Goal: Use online tool/utility: Utilize a website feature to perform a specific function

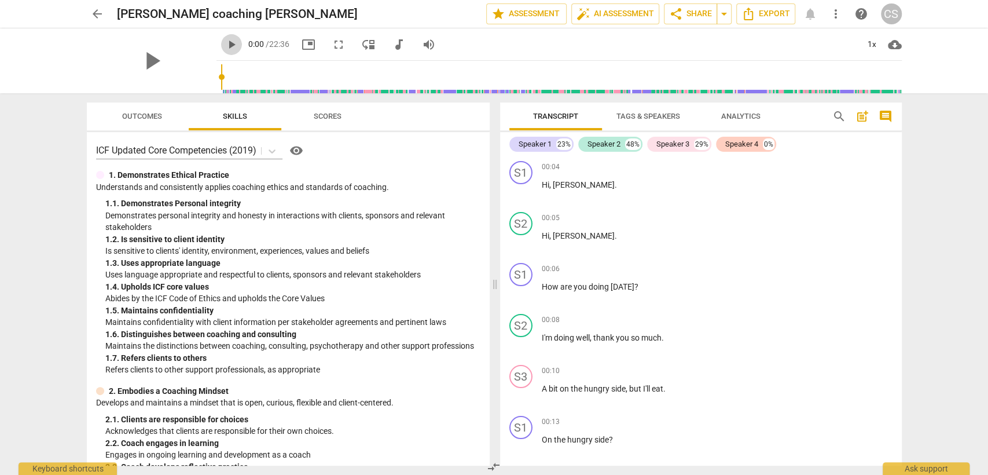
click at [225, 43] on span "play_arrow" at bounding box center [232, 45] width 14 height 14
click at [875, 43] on div "1x" at bounding box center [873, 44] width 22 height 19
click at [882, 105] on li "1.5x" at bounding box center [880, 112] width 39 height 22
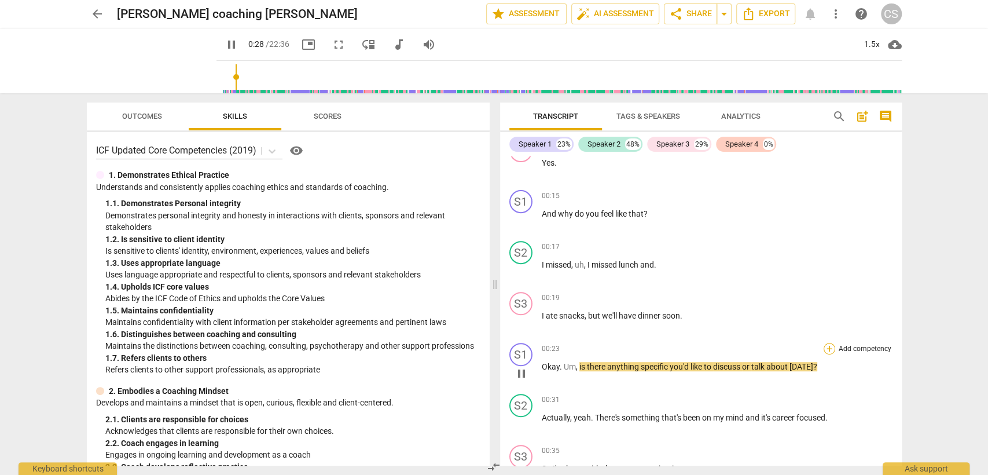
click at [831, 347] on div "+" at bounding box center [830, 349] width 12 height 12
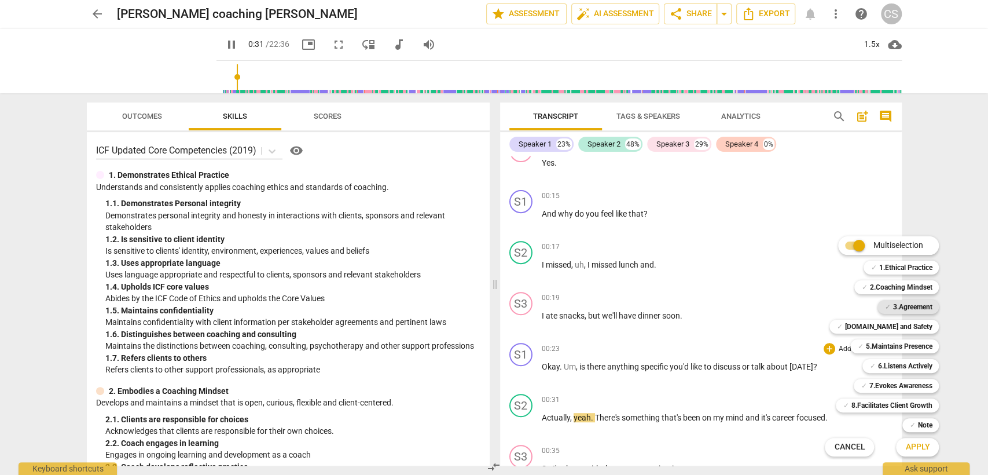
drag, startPoint x: 908, startPoint y: 307, endPoint x: 931, endPoint y: 376, distance: 72.7
click at [909, 306] on b "3.Agreement" at bounding box center [912, 307] width 39 height 14
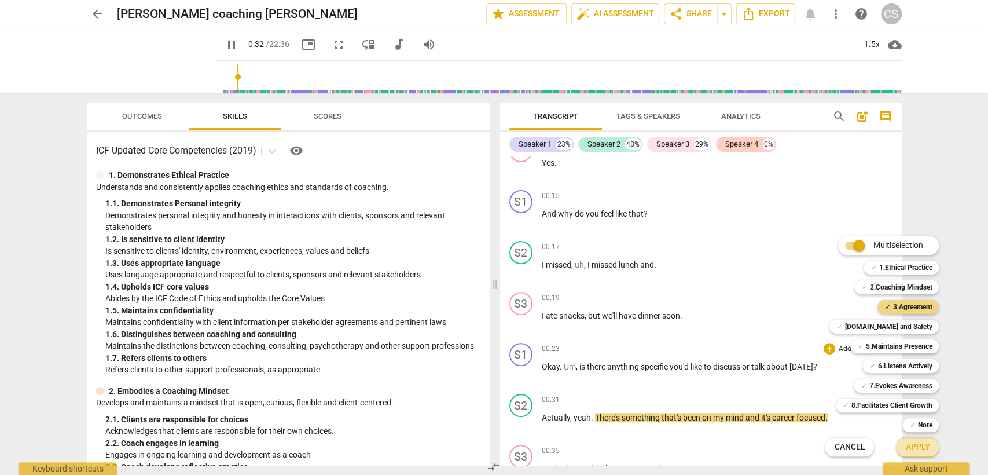
click at [917, 445] on span "Apply" at bounding box center [918, 447] width 24 height 12
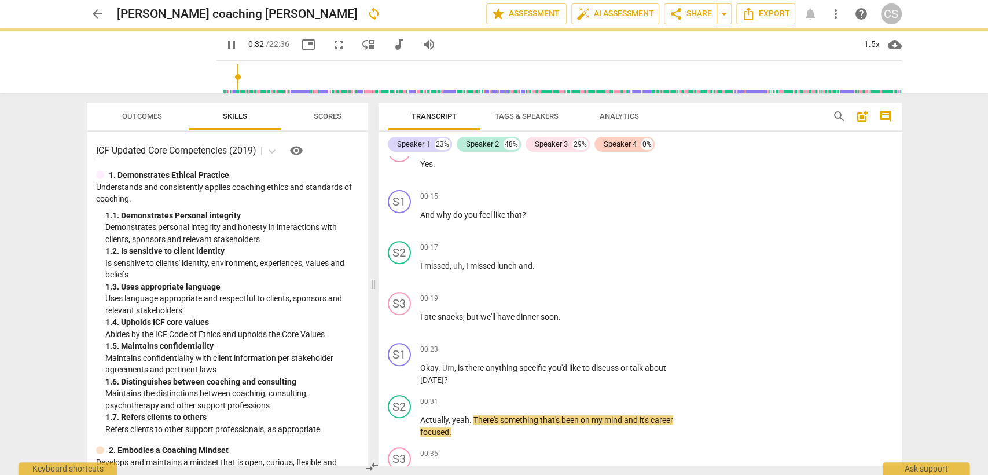
type input "34"
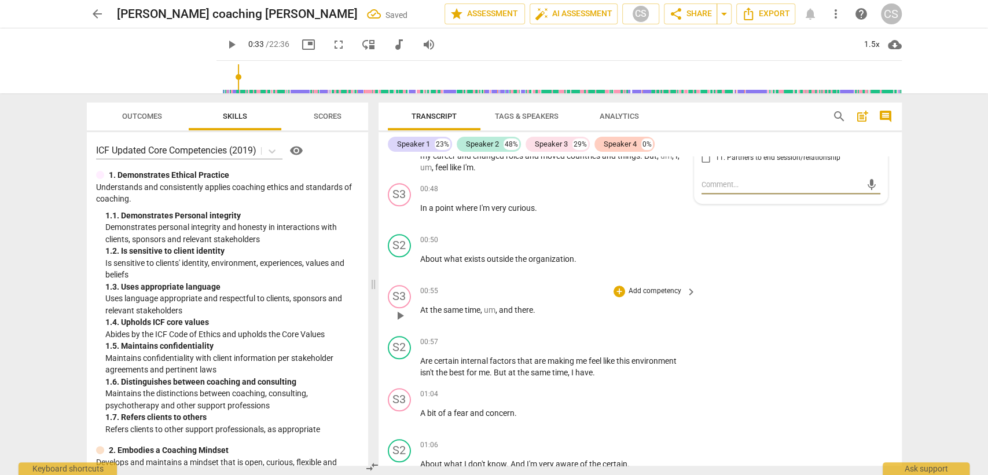
scroll to position [578, 0]
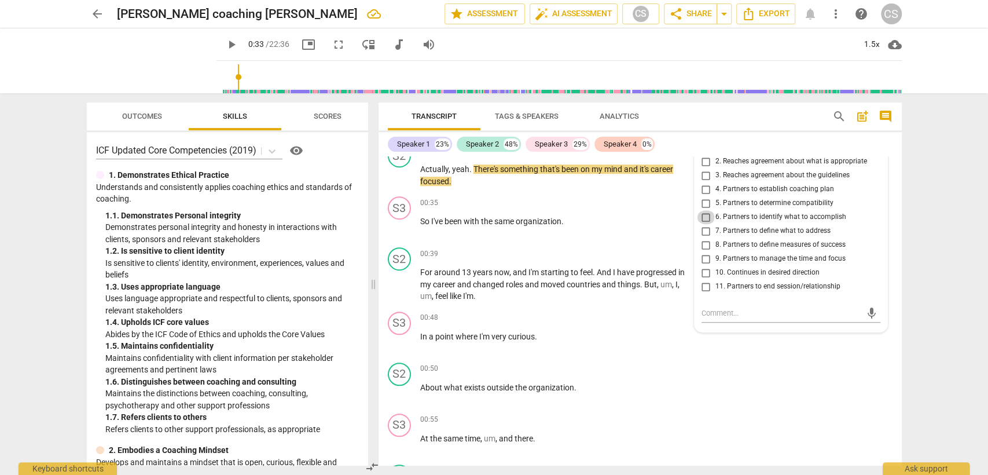
click at [703, 215] on input "6. Partners to identify what to accomplish" at bounding box center [706, 217] width 19 height 14
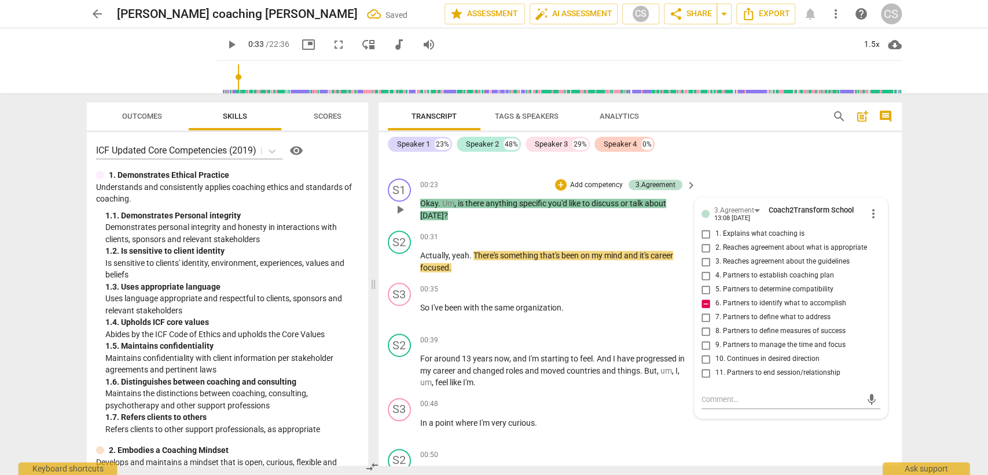
scroll to position [514, 0]
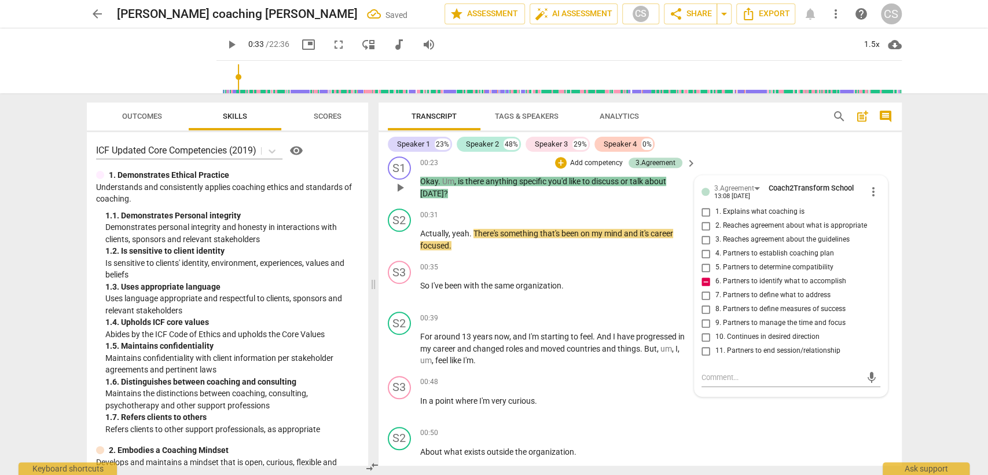
click at [706, 278] on input "6. Partners to identify what to accomplish" at bounding box center [706, 281] width 19 height 14
checkbox input "true"
click at [551, 307] on div "S2 play_arrow pause 00:39 + Add competency keyboard_arrow_right For around 13 y…" at bounding box center [640, 339] width 523 height 64
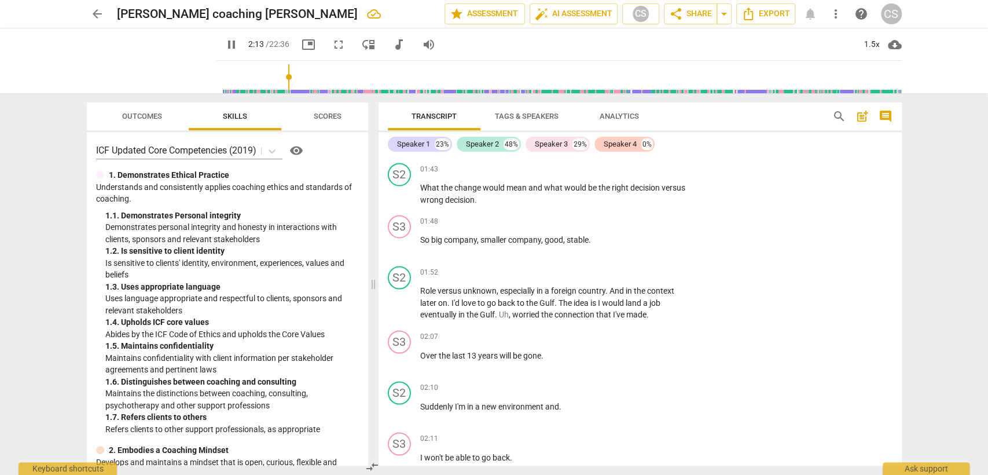
scroll to position [1643, 0]
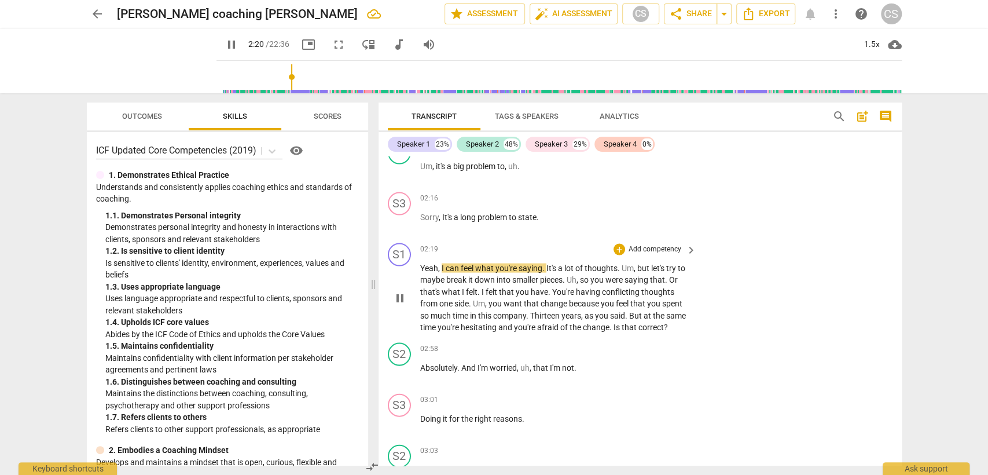
click at [389, 291] on div "S1 play_arrow pause" at bounding box center [404, 288] width 32 height 90
click at [401, 293] on span "pause" at bounding box center [400, 298] width 14 height 14
click at [400, 292] on span "play_arrow" at bounding box center [400, 298] width 14 height 14
drag, startPoint x: 439, startPoint y: 265, endPoint x: 618, endPoint y: 263, distance: 178.9
click at [618, 263] on p "Yeah , I can feel what you're saying . It's a lot of thoughts . Um , but let's …" at bounding box center [555, 297] width 271 height 71
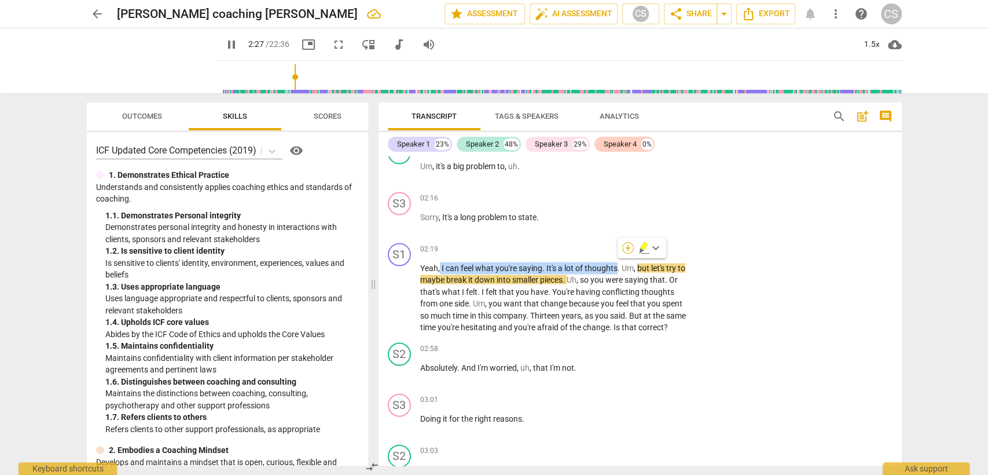
click at [624, 248] on div "+" at bounding box center [628, 248] width 12 height 12
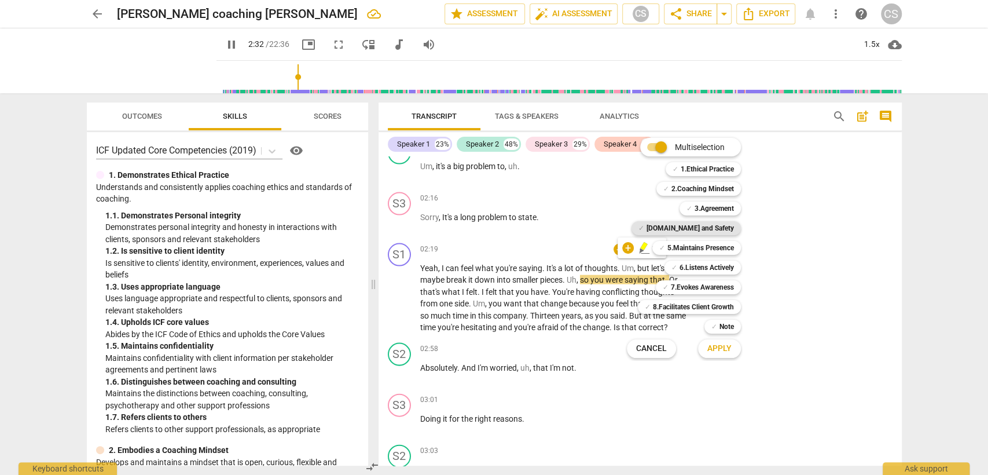
click at [699, 230] on b "[DOMAIN_NAME] and Safety" at bounding box center [690, 228] width 87 height 14
click at [714, 348] on span "Apply" at bounding box center [720, 349] width 24 height 12
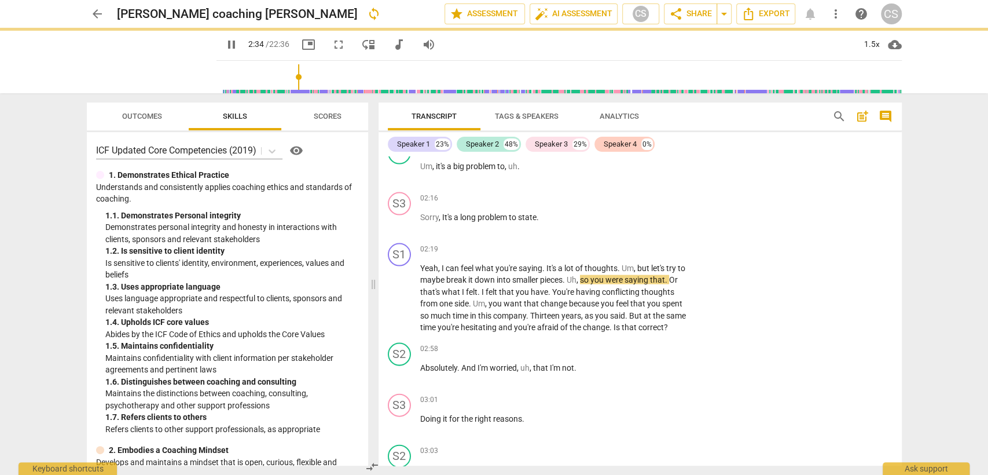
type input "155"
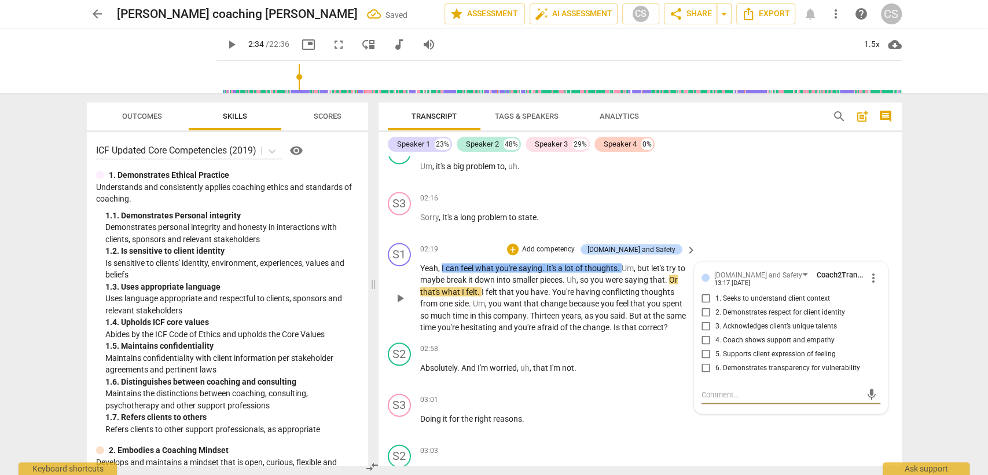
click at [701, 335] on input "4. Coach shows support and empathy" at bounding box center [706, 341] width 19 height 14
checkbox input "true"
click at [542, 349] on div "02:58 + Add competency keyboard_arrow_right" at bounding box center [559, 349] width 278 height 13
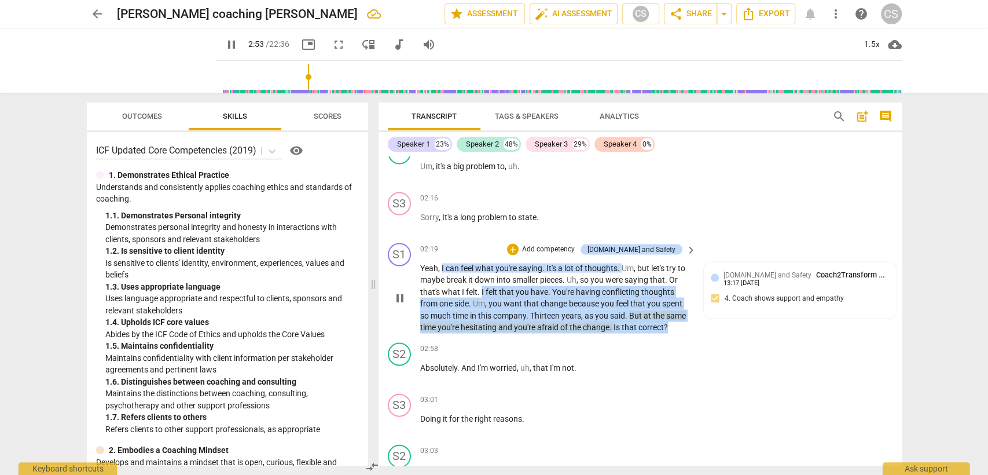
drag, startPoint x: 481, startPoint y: 284, endPoint x: 674, endPoint y: 327, distance: 198.2
click at [674, 327] on p "Yeah , I can feel what you're saying . It's a lot of thoughts . Um , but let's …" at bounding box center [555, 297] width 271 height 71
click at [519, 244] on div "+" at bounding box center [513, 250] width 12 height 12
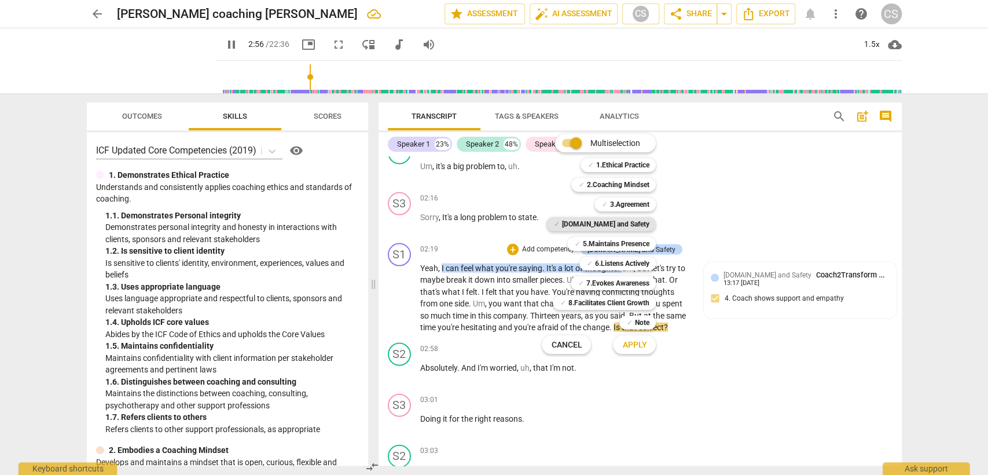
click at [611, 225] on b "[DOMAIN_NAME] and Safety" at bounding box center [605, 224] width 87 height 14
click at [610, 261] on b "6.Listens Actively" at bounding box center [622, 264] width 54 height 14
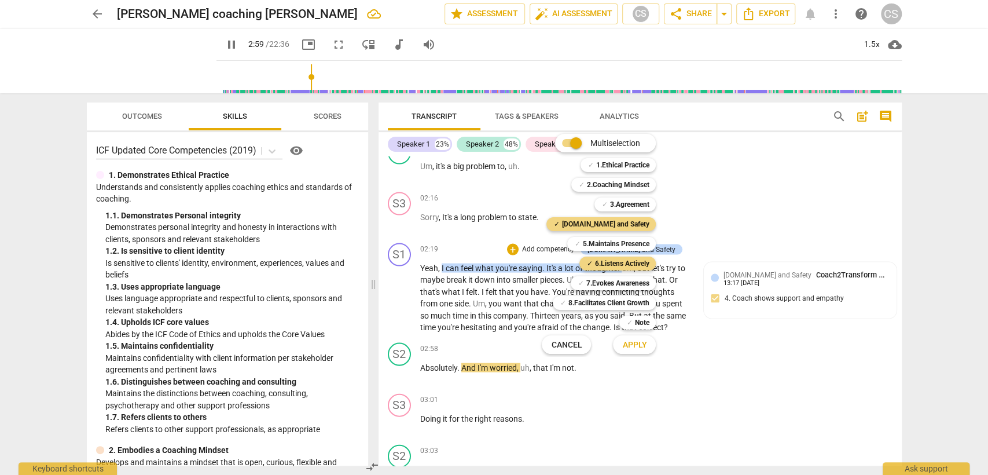
click at [638, 349] on span "Apply" at bounding box center [634, 345] width 24 height 12
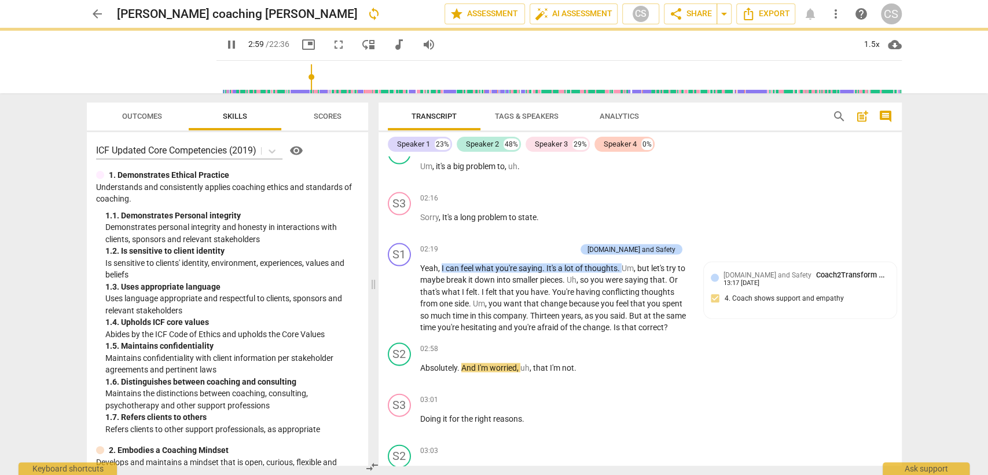
type input "180"
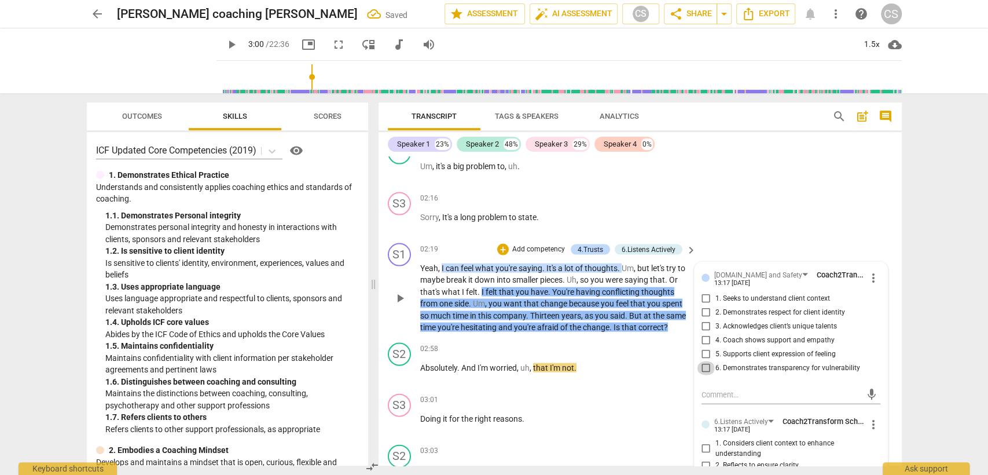
click at [706, 362] on input "6. Demonstrates transparency for vulnerability" at bounding box center [706, 368] width 19 height 14
checkbox input "true"
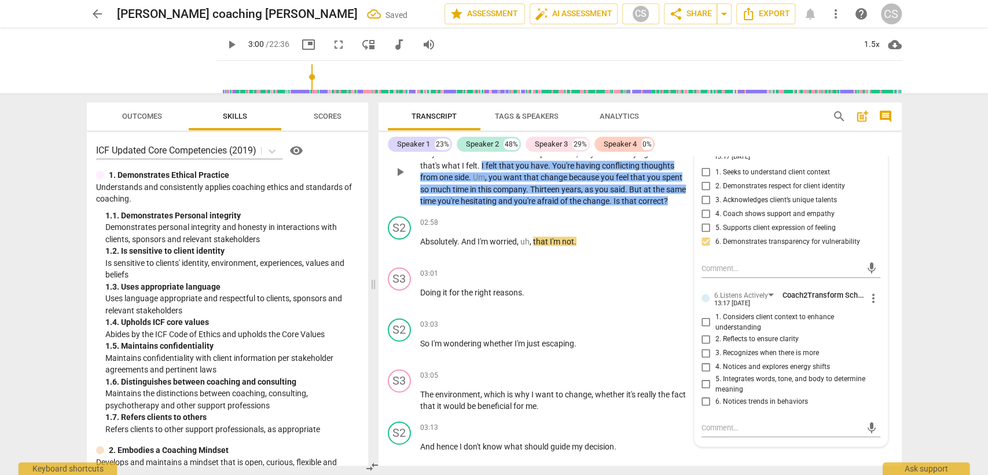
scroll to position [1772, 0]
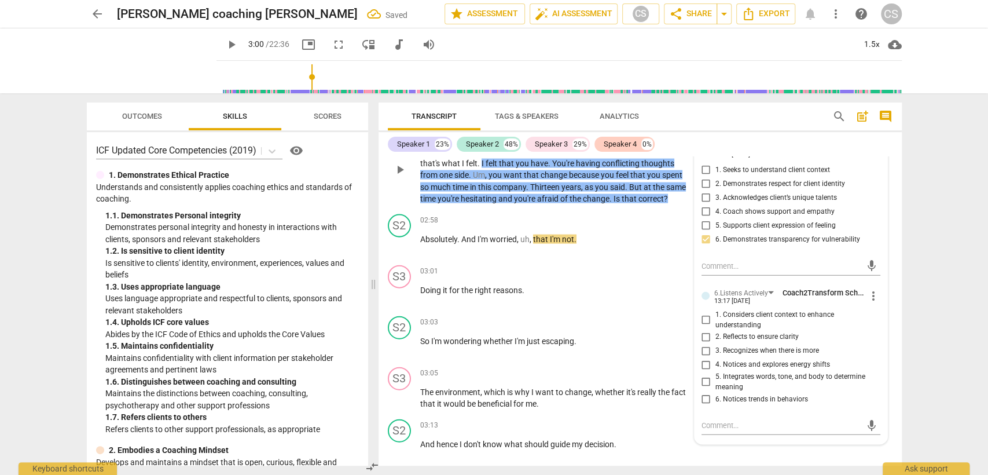
click at [706, 330] on input "2. Reflects to ensure clarity" at bounding box center [706, 337] width 19 height 14
checkbox input "true"
click at [523, 285] on span "." at bounding box center [523, 289] width 2 height 9
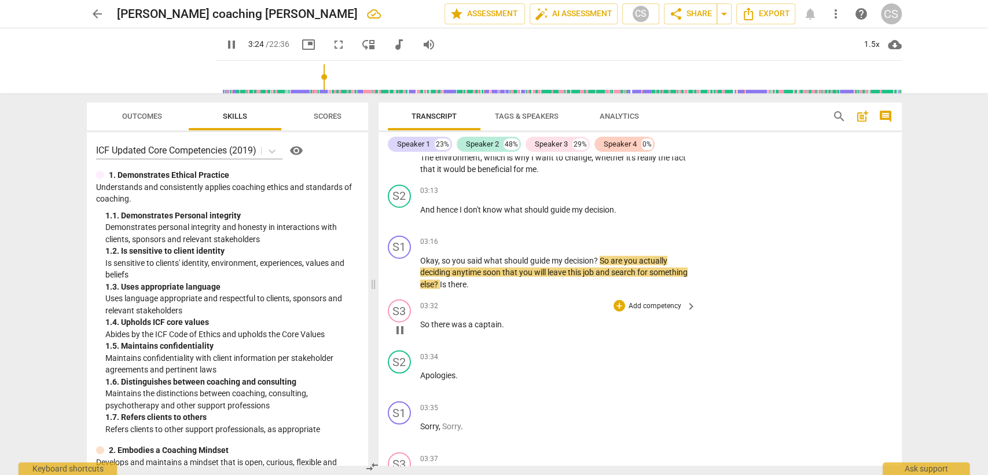
scroll to position [2029, 0]
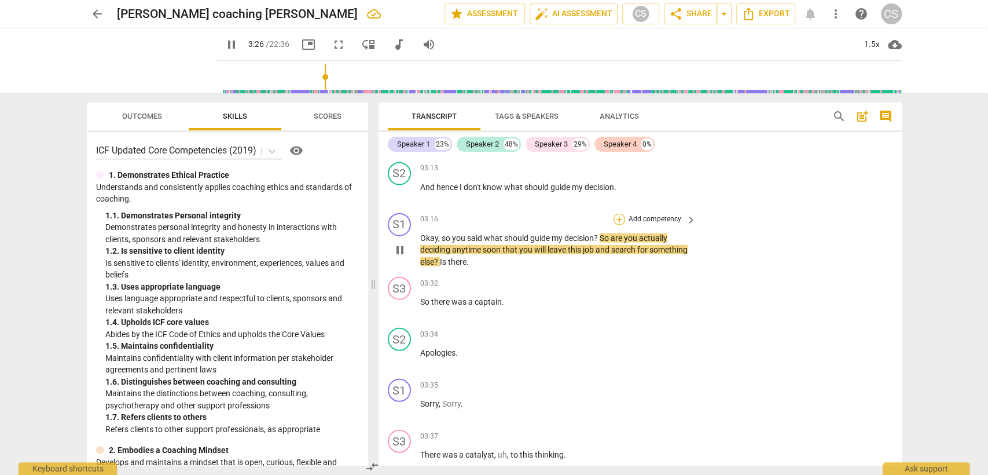
click at [616, 214] on div "+" at bounding box center [620, 220] width 12 height 12
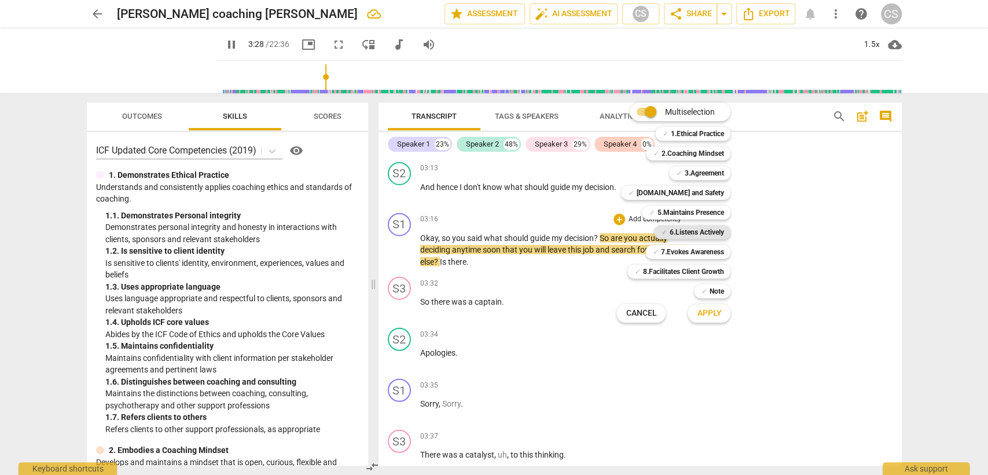
click at [669, 231] on b "6.Listens Actively" at bounding box center [696, 232] width 54 height 14
click at [675, 210] on b "5.Maintains Presence" at bounding box center [690, 213] width 67 height 14
click at [676, 250] on b "7.Evokes Awareness" at bounding box center [692, 252] width 63 height 14
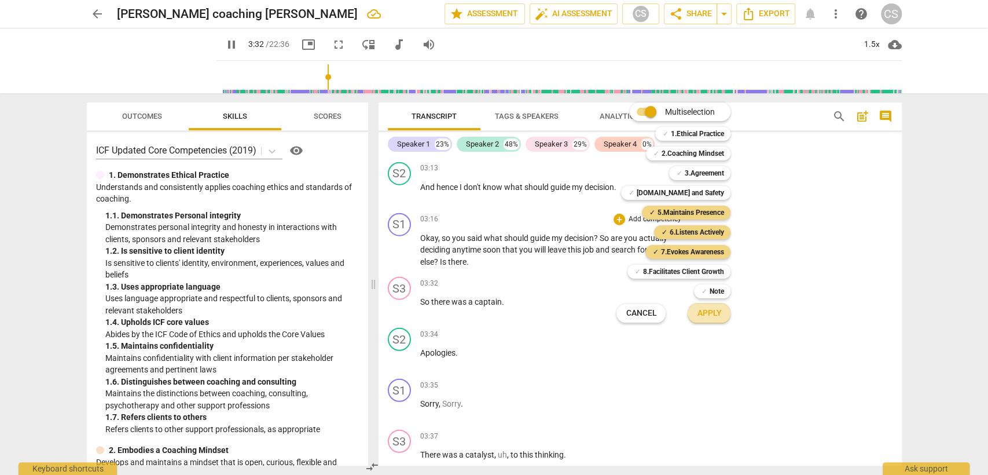
click at [708, 320] on button "Apply" at bounding box center [709, 313] width 43 height 21
type input "213"
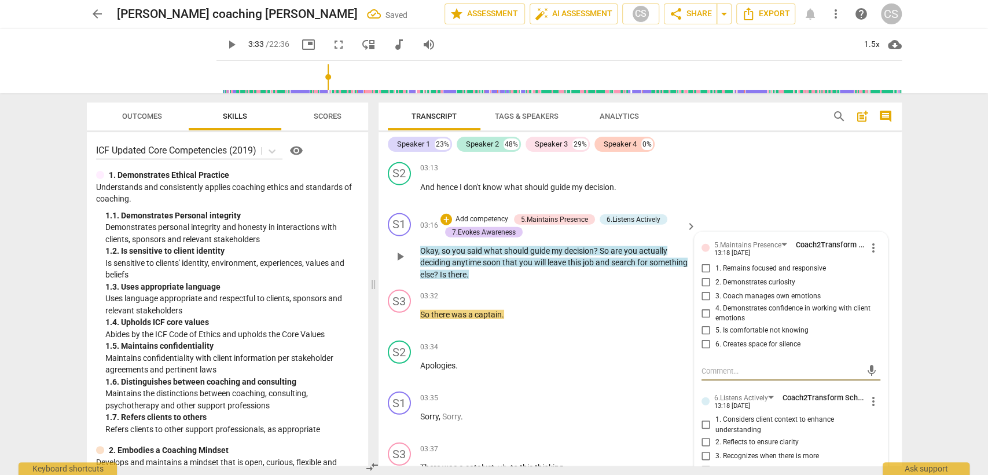
click at [705, 263] on input "1. Remains focused and responsive" at bounding box center [706, 269] width 19 height 14
checkbox input "true"
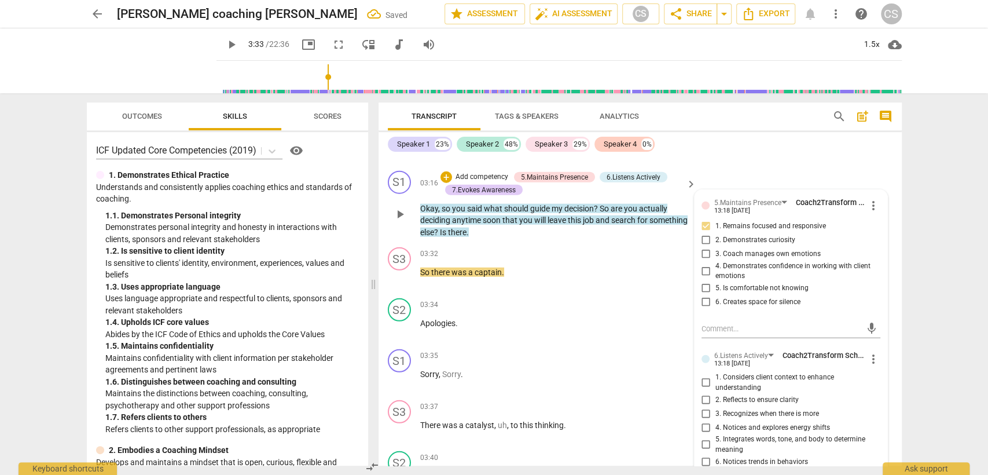
scroll to position [2094, 0]
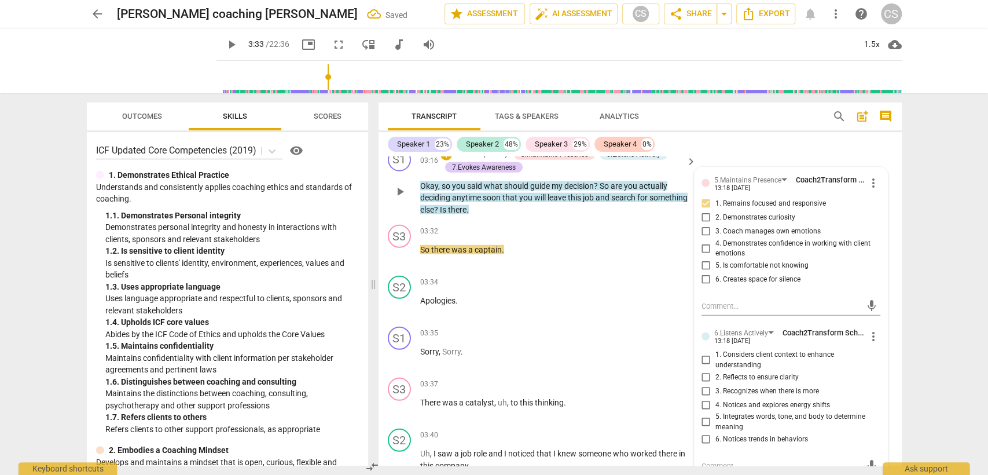
click at [706, 353] on input "1. Considers client context to enhance understanding" at bounding box center [706, 360] width 19 height 14
checkbox input "true"
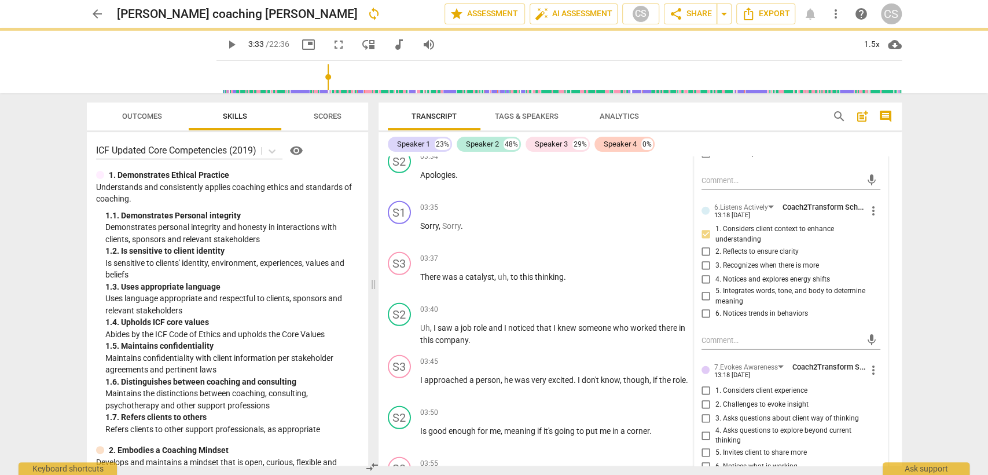
scroll to position [2287, 0]
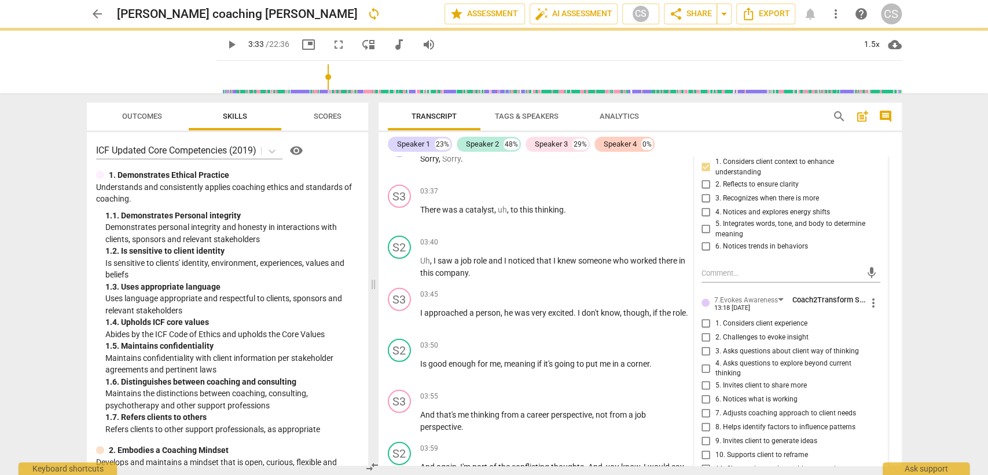
click at [704, 345] on input "3. Asks questions about client way of thinking" at bounding box center [706, 352] width 19 height 14
checkbox input "true"
click at [566, 247] on div "03:40 + Add competency keyboard_arrow_right Uh , I saw a job role and I noticed…" at bounding box center [559, 257] width 278 height 43
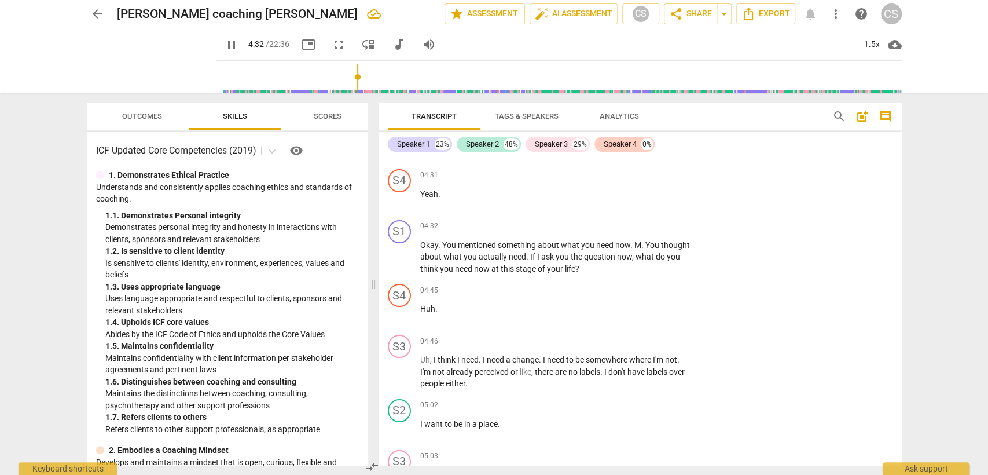
scroll to position [2930, 0]
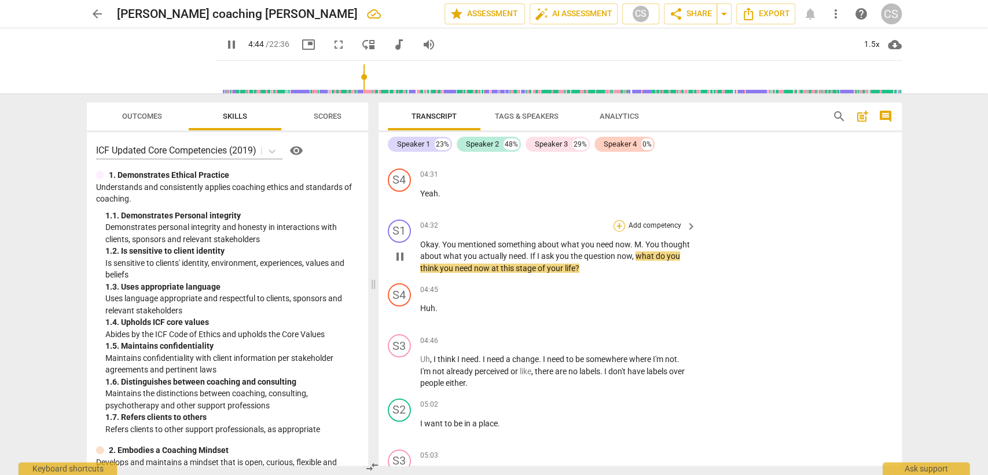
click at [616, 220] on div "+" at bounding box center [620, 226] width 12 height 12
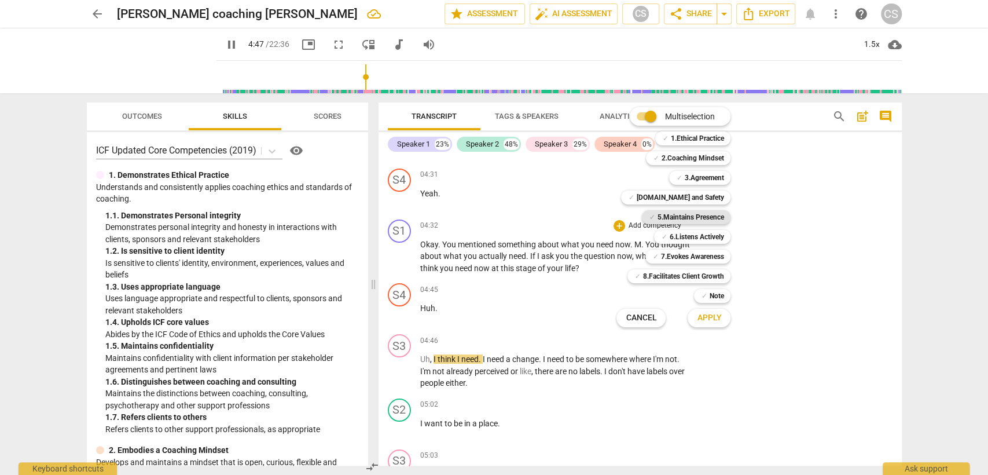
click at [690, 221] on b "5.Maintains Presence" at bounding box center [690, 217] width 67 height 14
click at [694, 233] on b "6.Listens Actively" at bounding box center [696, 237] width 54 height 14
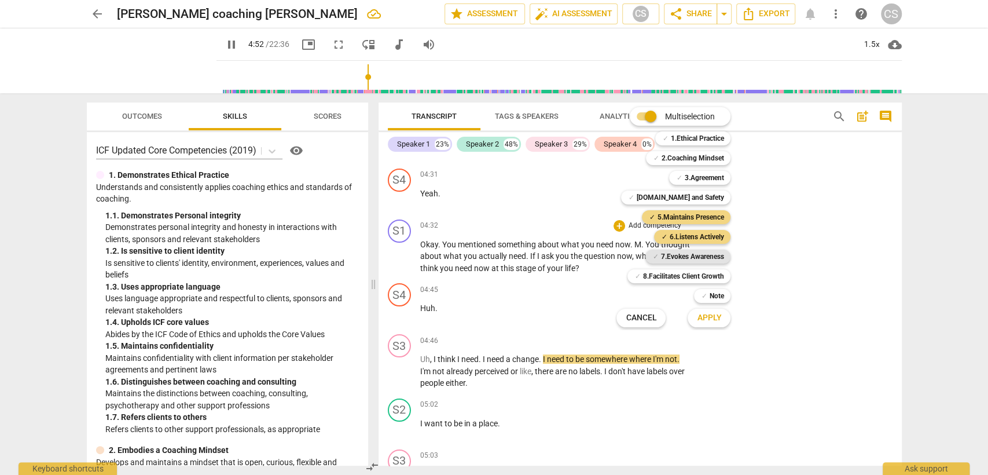
click at [689, 262] on b "7.Evokes Awareness" at bounding box center [692, 257] width 63 height 14
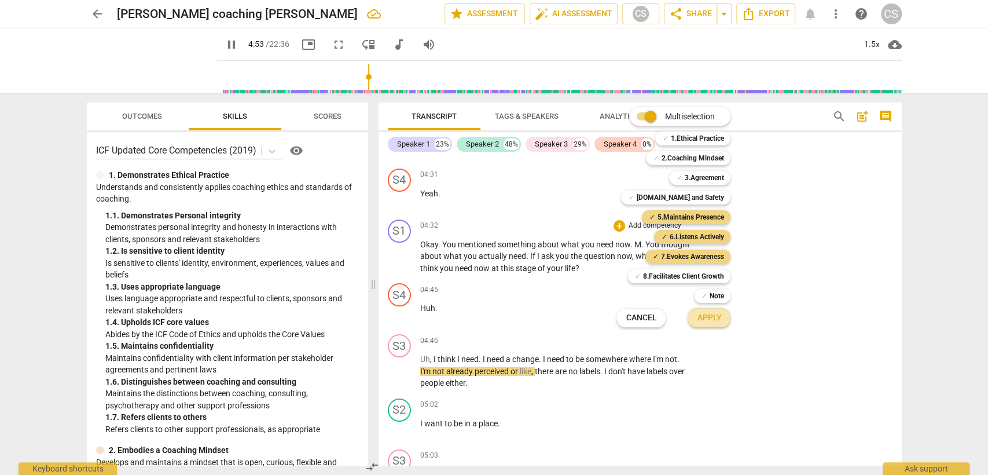
click at [705, 318] on span "Apply" at bounding box center [709, 318] width 24 height 12
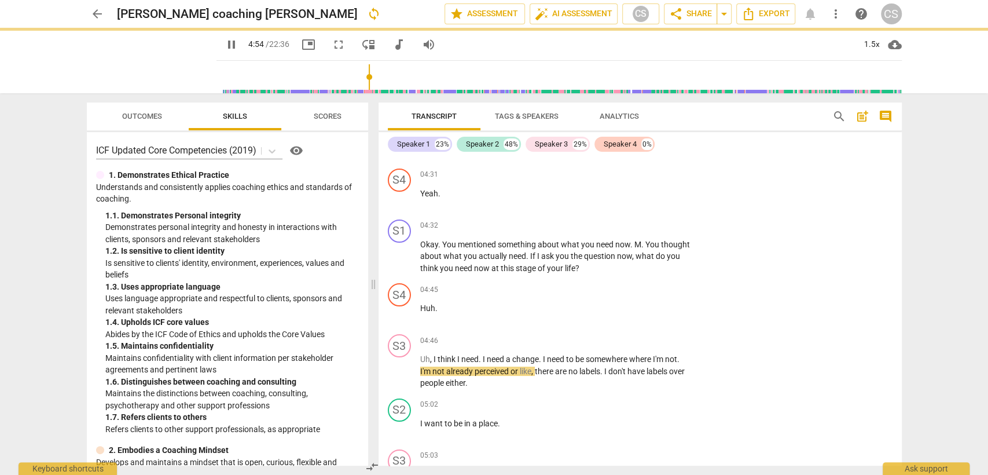
type input "295"
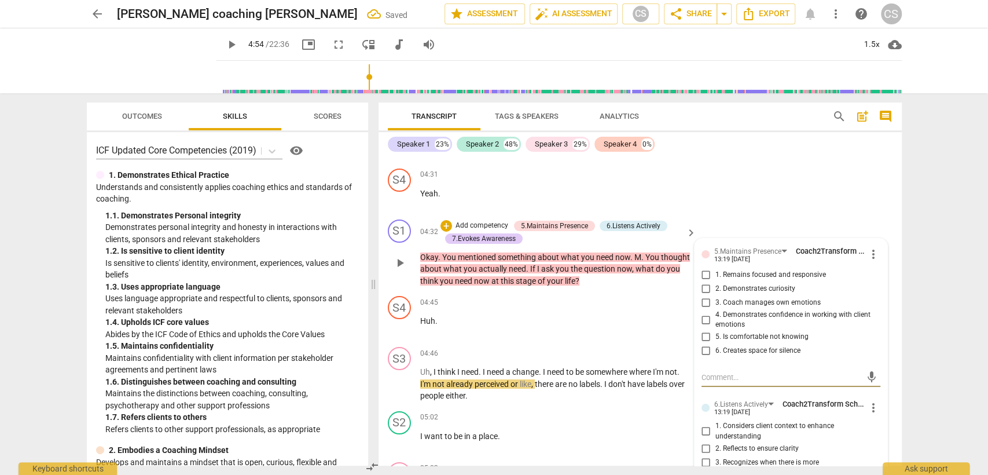
click at [708, 268] on input "1. Remains focused and responsive" at bounding box center [706, 275] width 19 height 14
checkbox input "true"
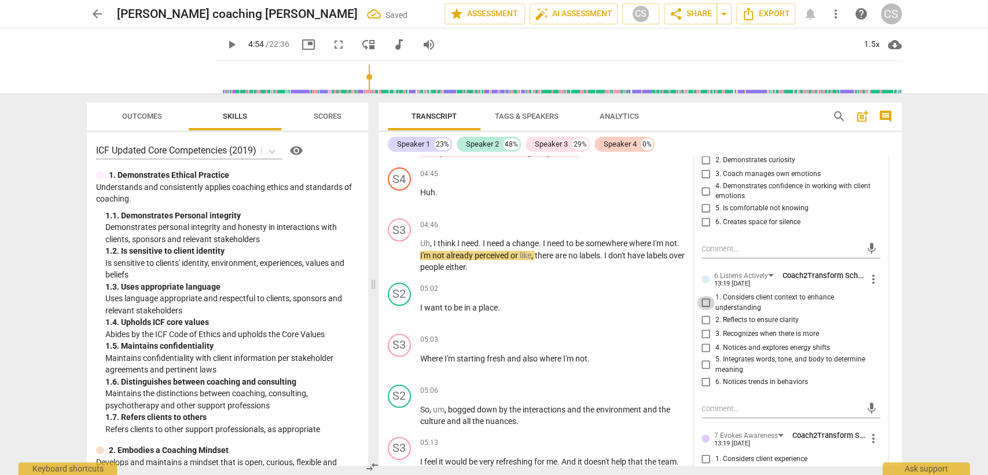
click at [703, 296] on input "1. Considers client context to enhance understanding" at bounding box center [706, 303] width 19 height 14
checkbox input "true"
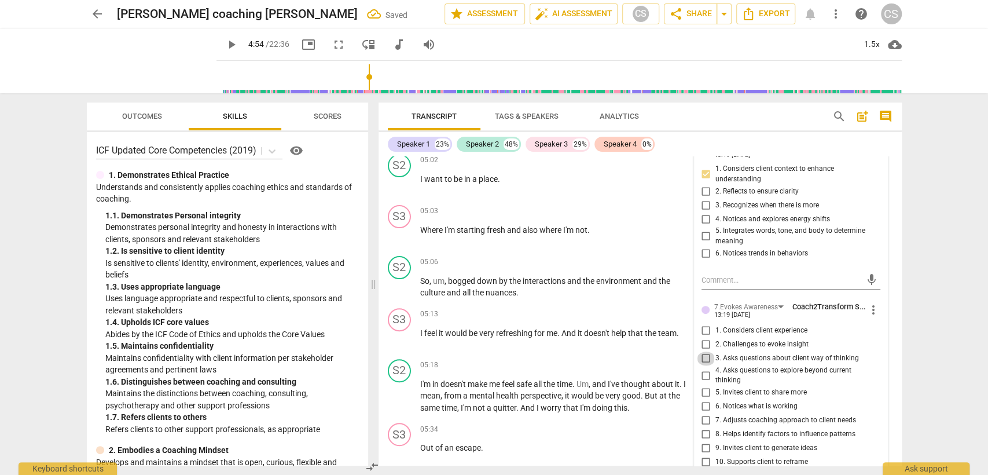
click at [702, 353] on input "3. Asks questions about client way of thinking" at bounding box center [706, 358] width 19 height 14
checkbox input "true"
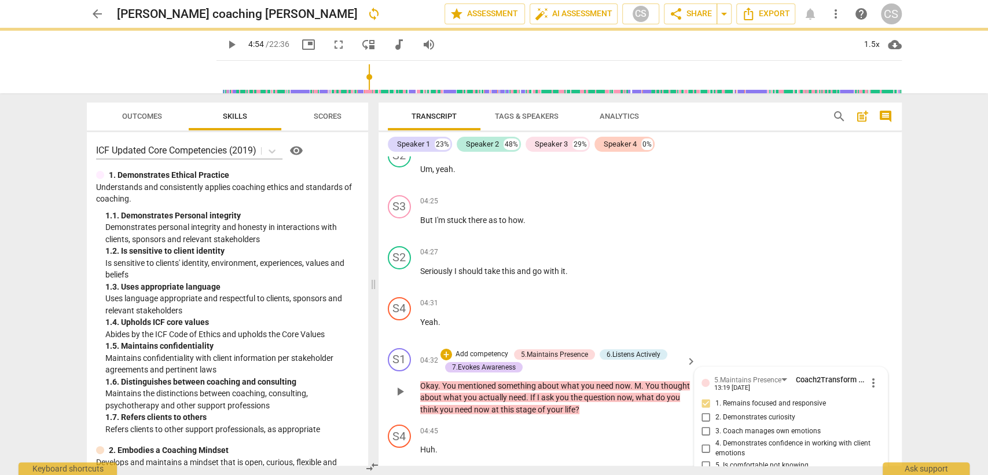
scroll to position [2866, 0]
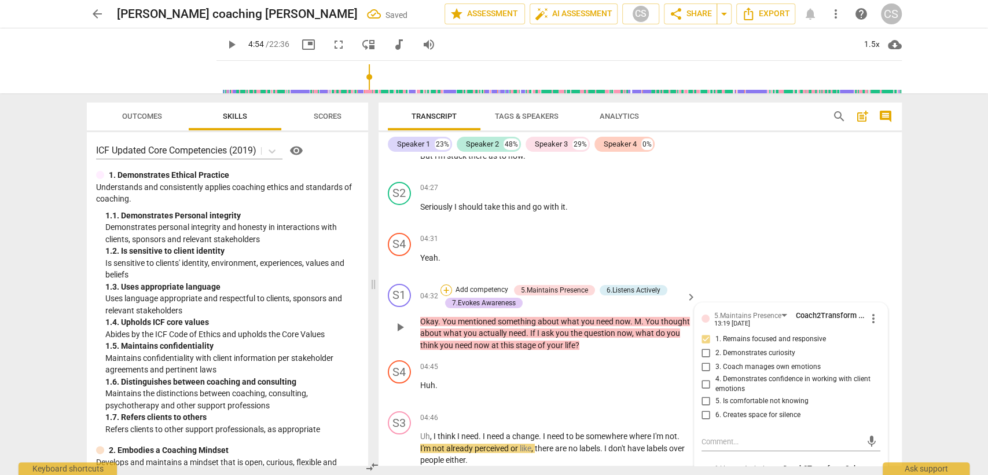
click at [449, 284] on div "+" at bounding box center [447, 290] width 12 height 12
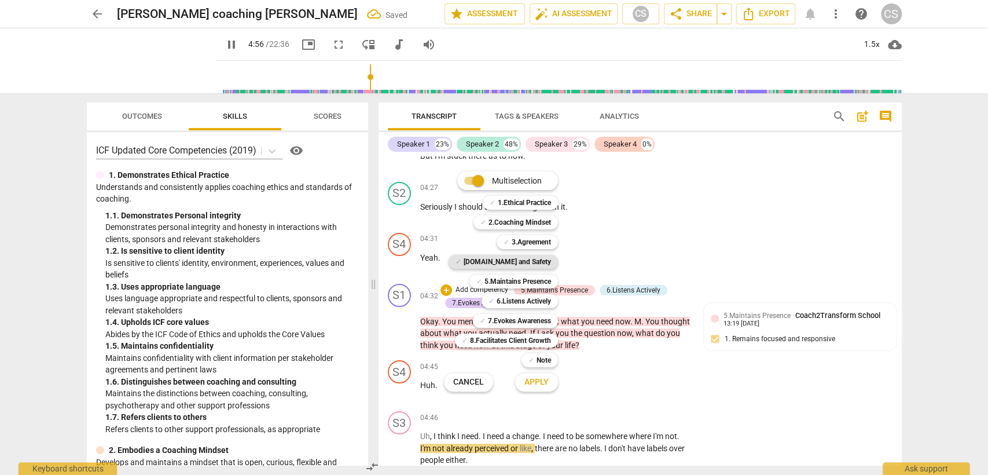
click at [532, 257] on b "[DOMAIN_NAME] and Safety" at bounding box center [507, 262] width 87 height 14
click at [533, 376] on span "Apply" at bounding box center [537, 382] width 24 height 12
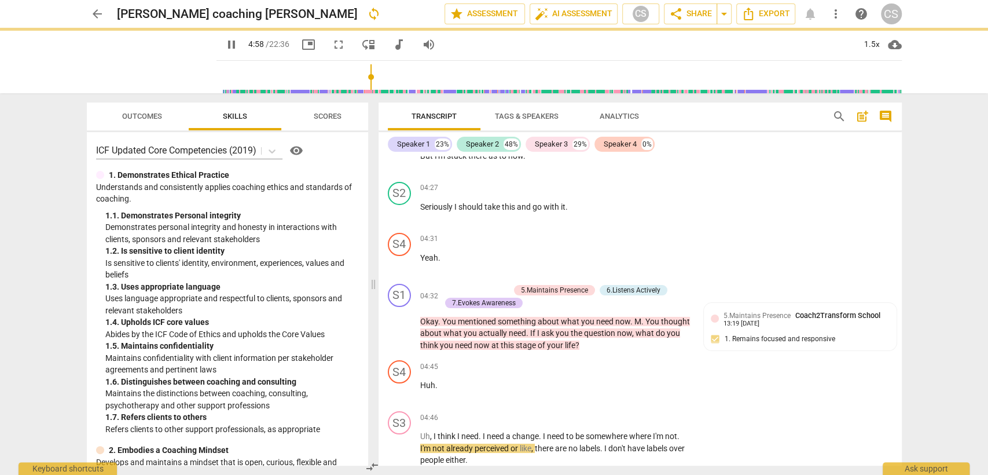
type input "299"
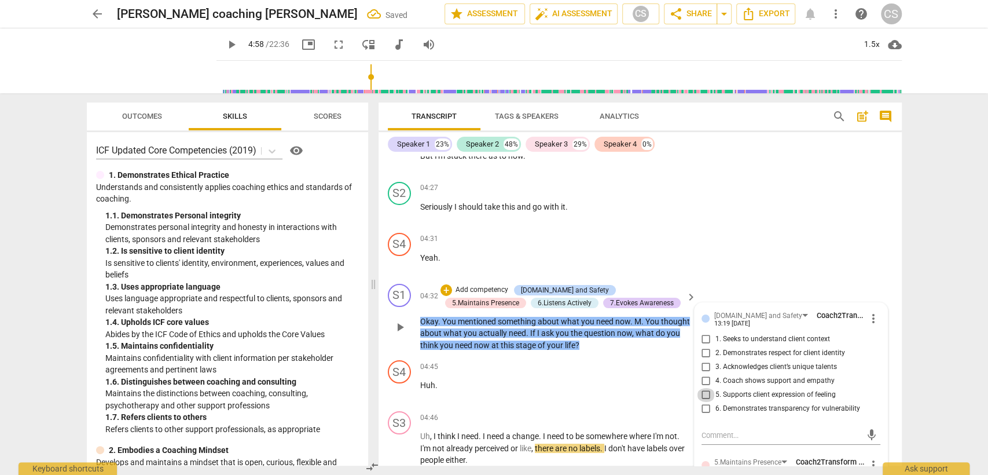
click at [708, 388] on input "5. Supports client expression of feeling" at bounding box center [706, 395] width 19 height 14
checkbox input "true"
click at [585, 389] on div "04:45 + Add competency keyboard_arrow_right Huh ." at bounding box center [559, 381] width 278 height 42
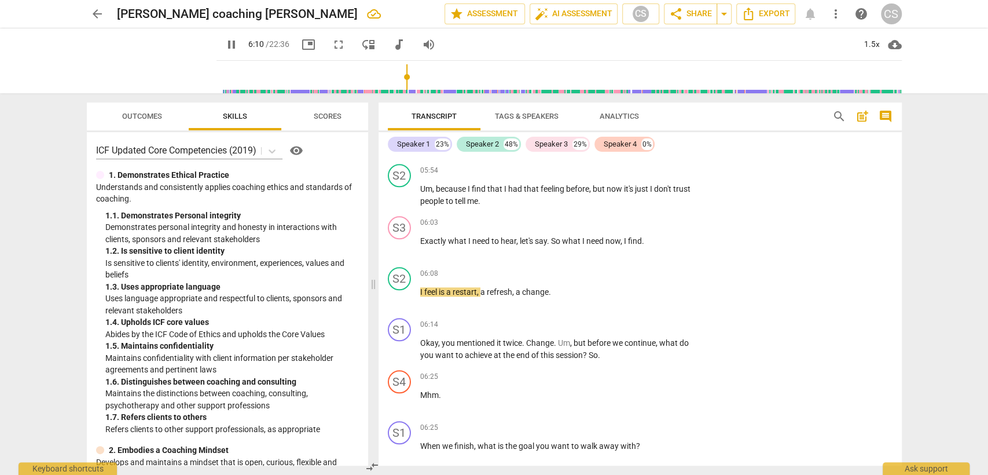
scroll to position [3766, 0]
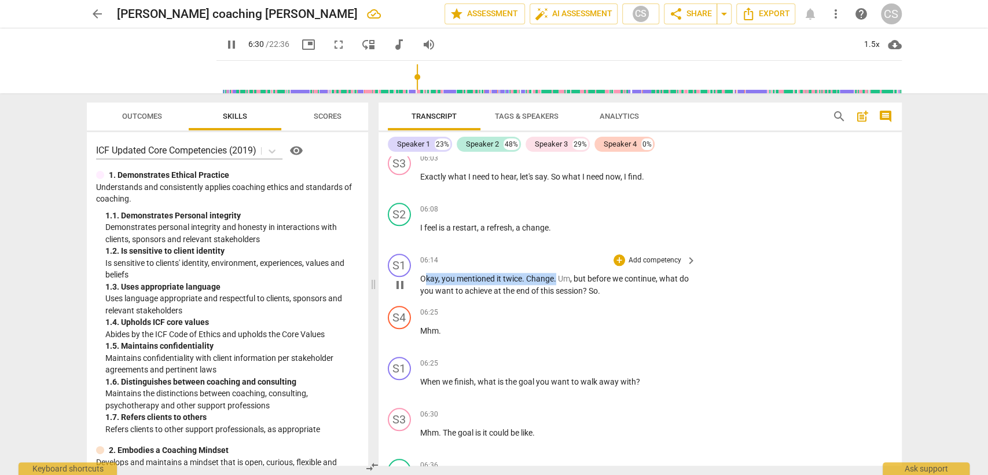
drag, startPoint x: 425, startPoint y: 269, endPoint x: 555, endPoint y: 249, distance: 131.8
click at [555, 254] on div "06:14 + Add competency keyboard_arrow_right Okay , you mentioned it twice . Cha…" at bounding box center [559, 275] width 278 height 43
click at [616, 254] on div "+" at bounding box center [620, 260] width 12 height 12
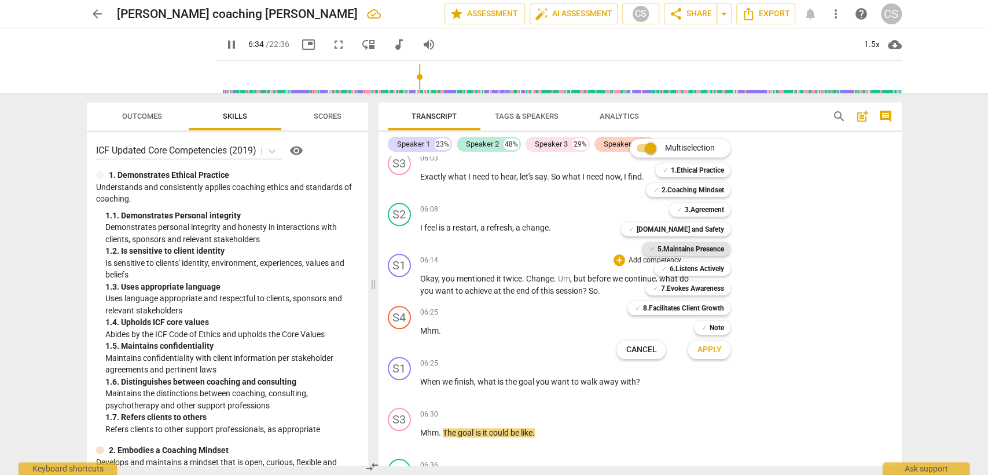
click at [670, 250] on b "5.Maintains Presence" at bounding box center [690, 249] width 67 height 14
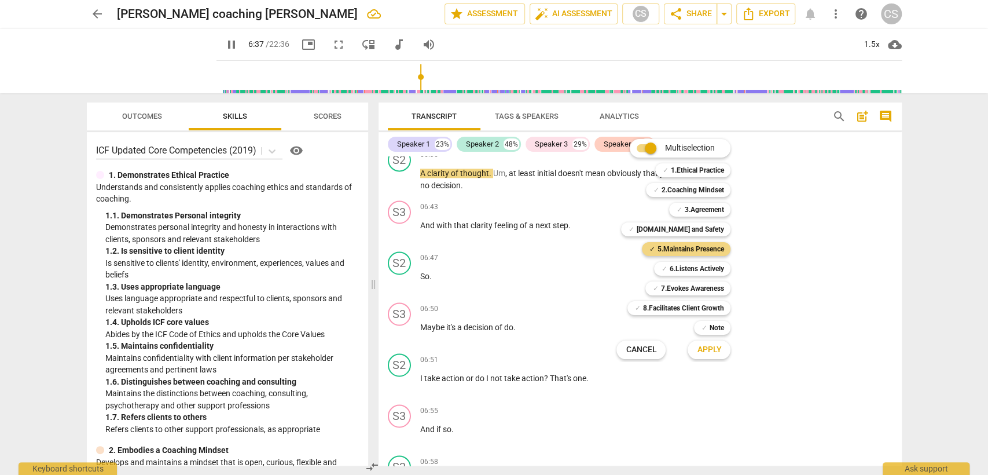
click at [704, 344] on span "Apply" at bounding box center [709, 350] width 24 height 12
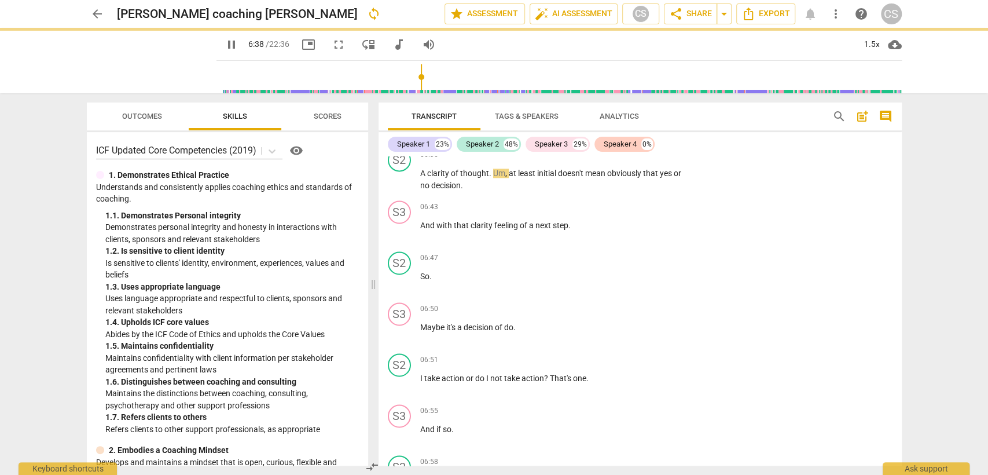
type input "398"
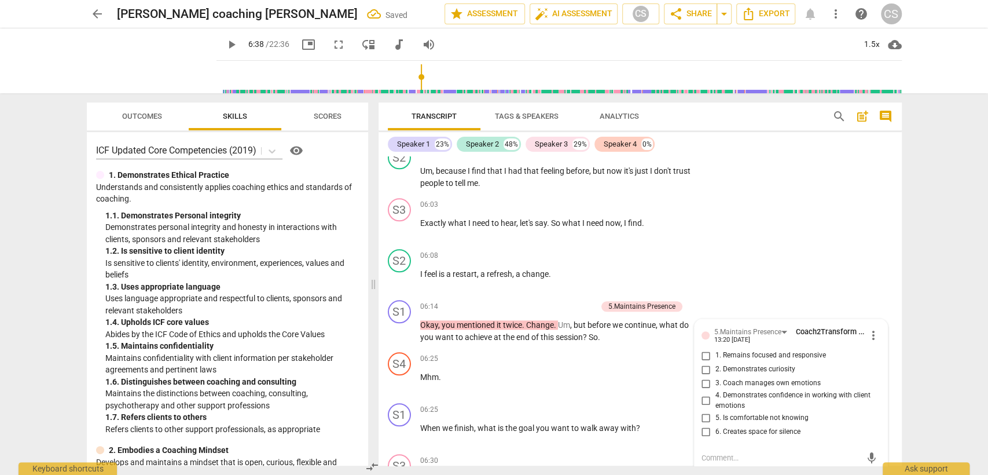
scroll to position [3720, 0]
click at [704, 349] on input "1. Remains focused and responsive" at bounding box center [706, 356] width 19 height 14
checkbox input "true"
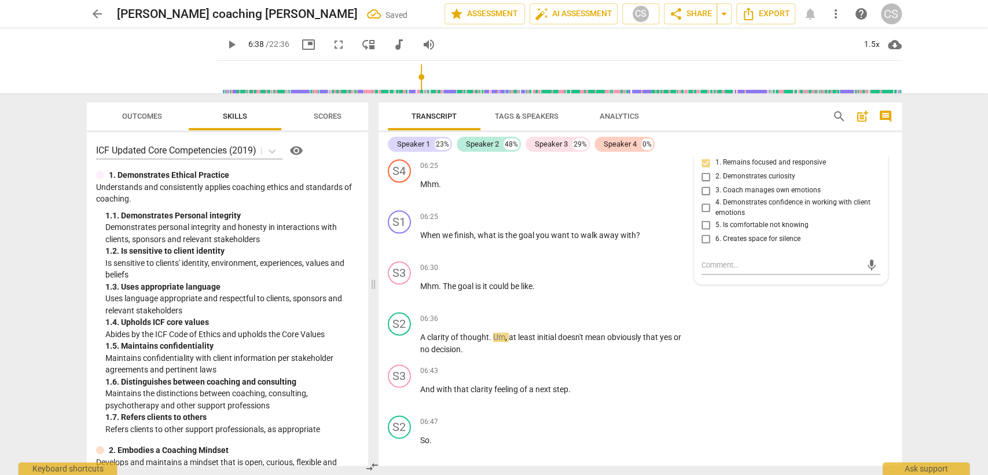
scroll to position [3848, 0]
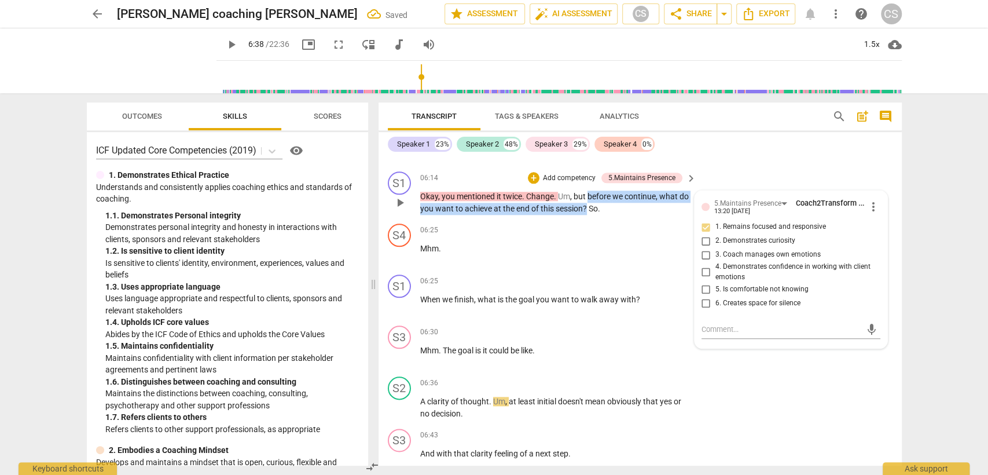
drag, startPoint x: 588, startPoint y: 184, endPoint x: 599, endPoint y: 200, distance: 19.6
click at [599, 200] on p "Okay , you mentioned it twice . Change . Um , but before we continue , what do …" at bounding box center [555, 203] width 271 height 24
click at [535, 172] on div "+" at bounding box center [534, 178] width 12 height 12
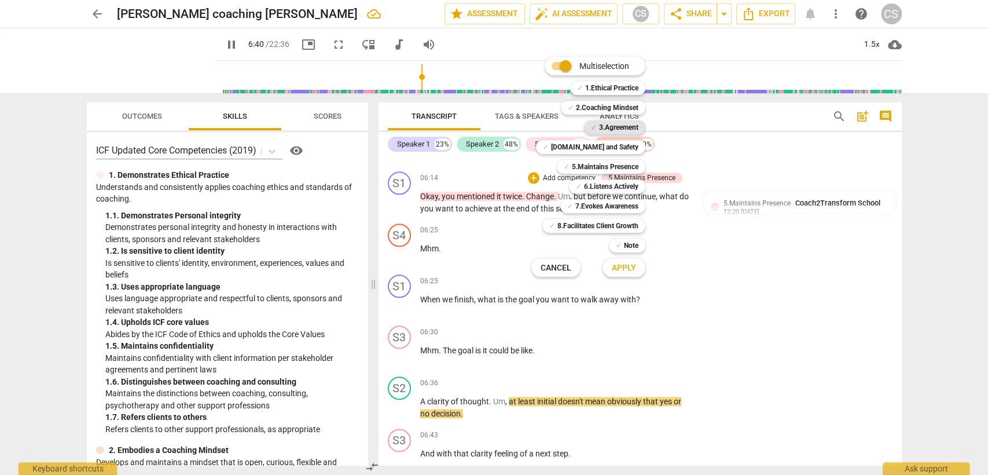
click at [595, 130] on span "✓" at bounding box center [594, 127] width 6 height 14
click at [631, 269] on span "Apply" at bounding box center [624, 268] width 24 height 12
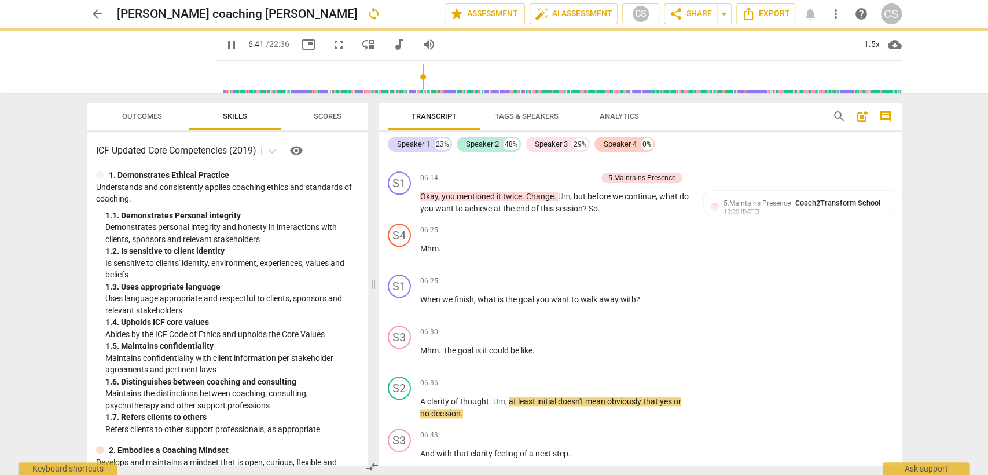
type input "402"
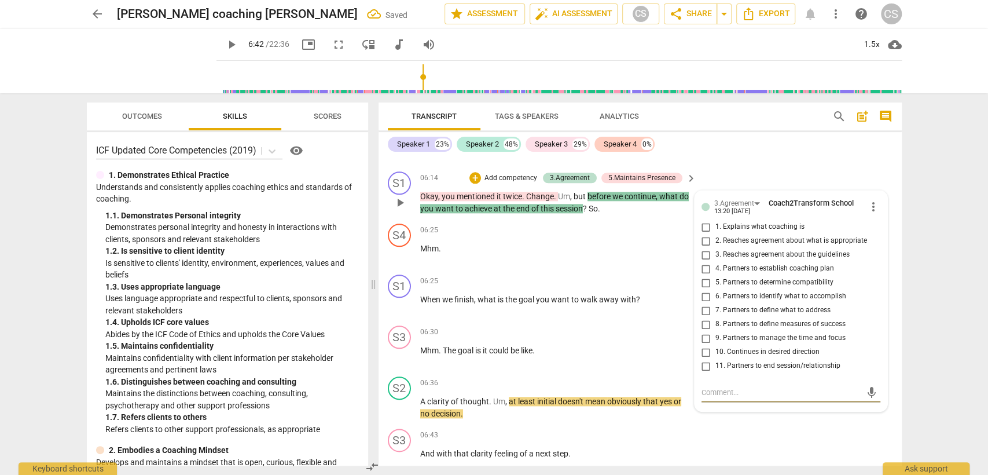
click at [704, 317] on input "8. Partners to define measures of success" at bounding box center [706, 324] width 19 height 14
checkbox input "true"
click at [583, 346] on div "06:30 + Add competency keyboard_arrow_right Mhm . The goal is it could be like ." at bounding box center [559, 346] width 278 height 42
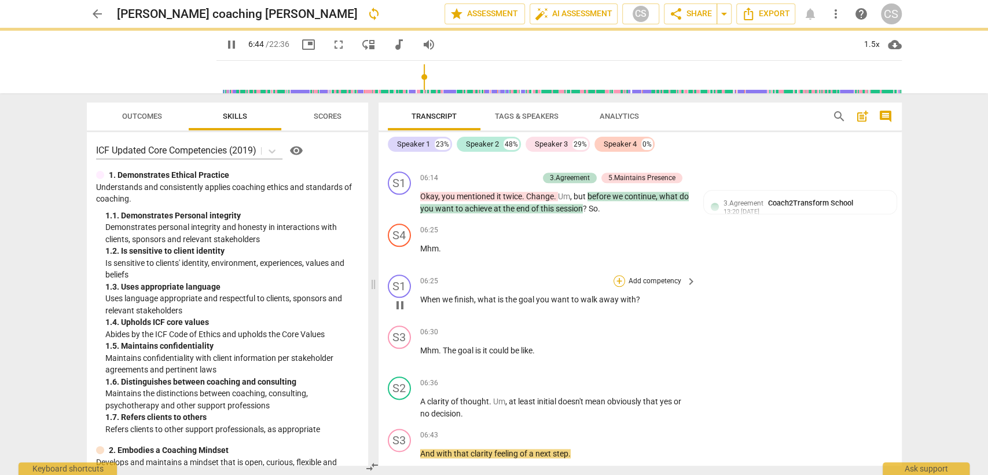
click at [616, 275] on div "+" at bounding box center [620, 281] width 12 height 12
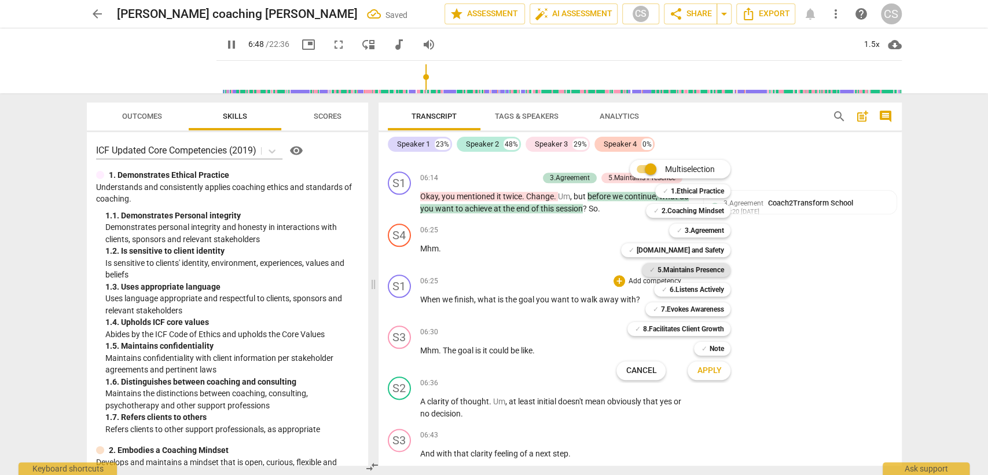
scroll to position [4179, 0]
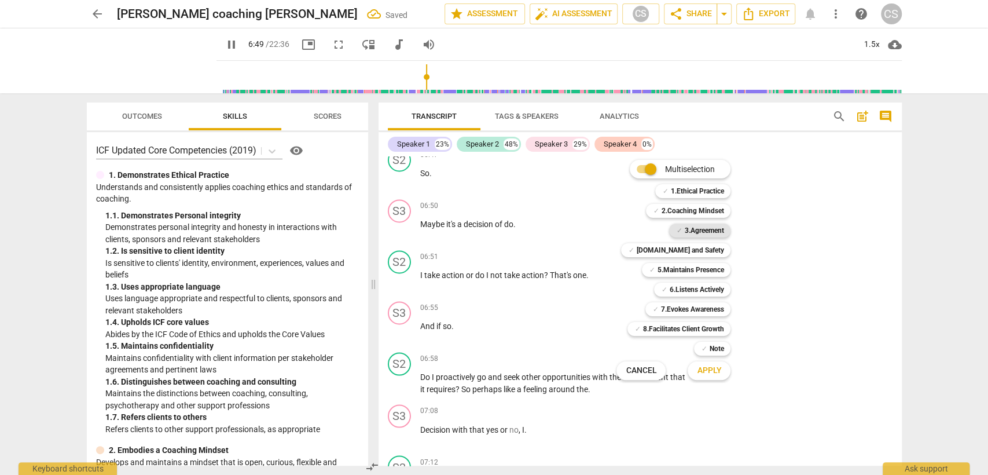
click at [698, 232] on b "3.Agreement" at bounding box center [703, 231] width 39 height 14
click at [702, 367] on span "Apply" at bounding box center [709, 371] width 24 height 12
type input "411"
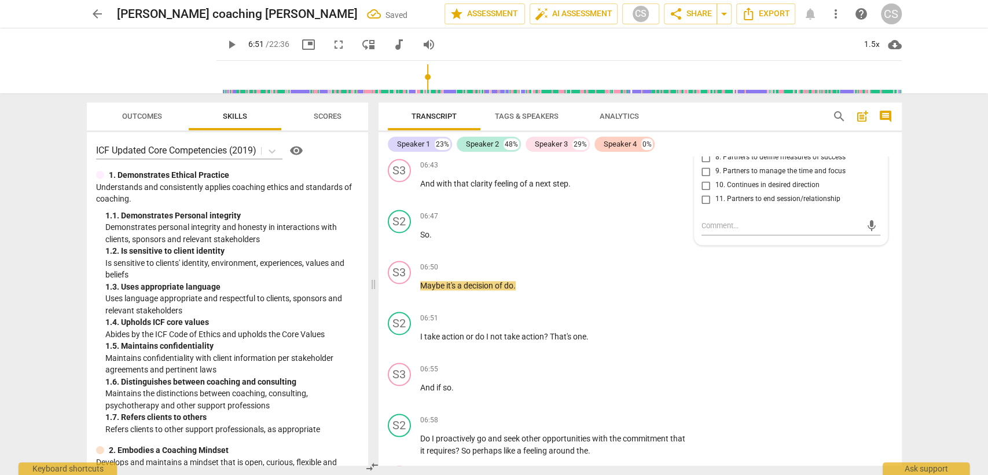
scroll to position [4022, 0]
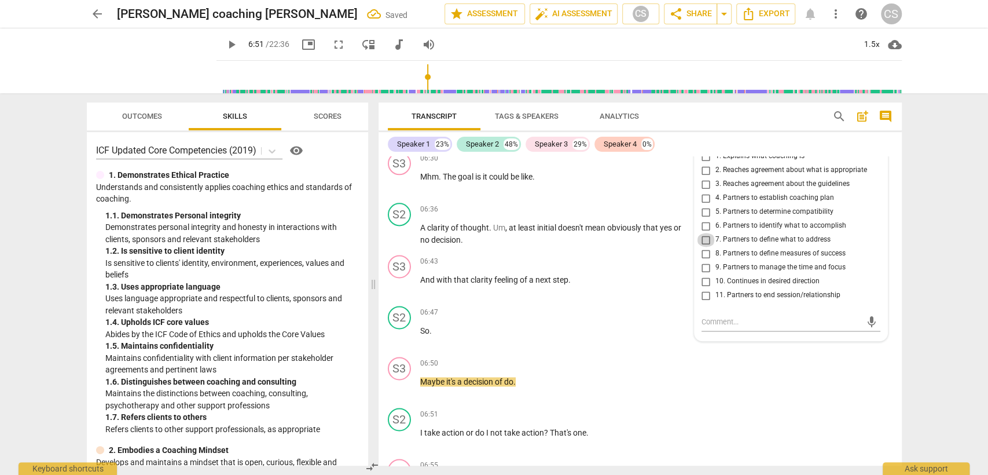
click at [704, 233] on input "7. Partners to define what to address" at bounding box center [706, 240] width 19 height 14
checkbox input "false"
click at [699, 247] on input "8. Partners to define measures of success" at bounding box center [706, 254] width 19 height 14
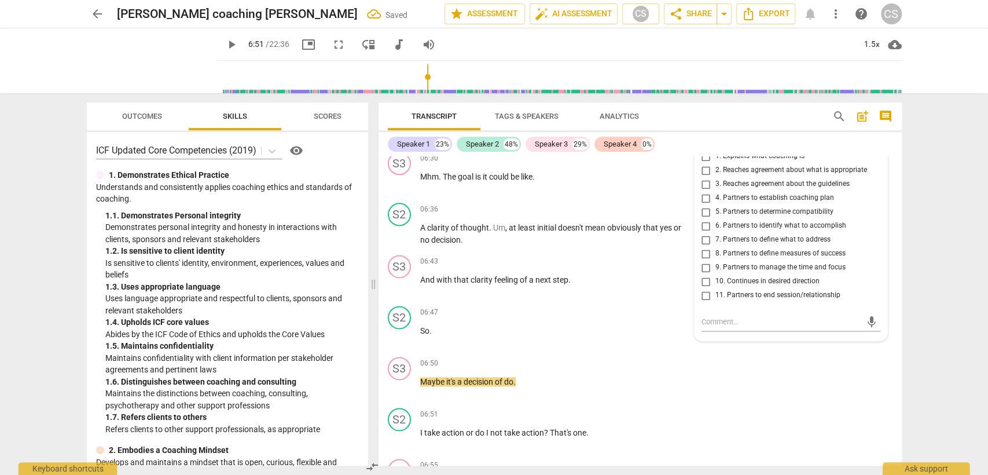
checkbox input "true"
click at [547, 325] on p "So ." at bounding box center [555, 331] width 271 height 12
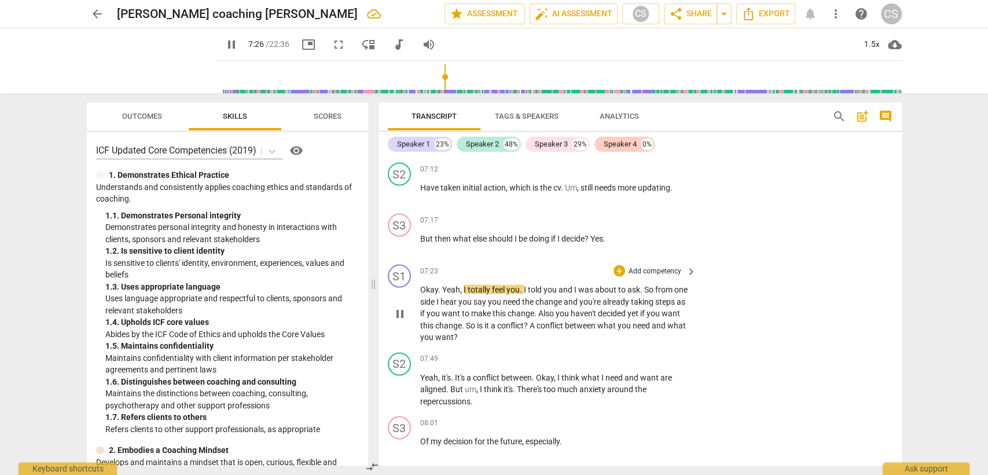
scroll to position [4537, 0]
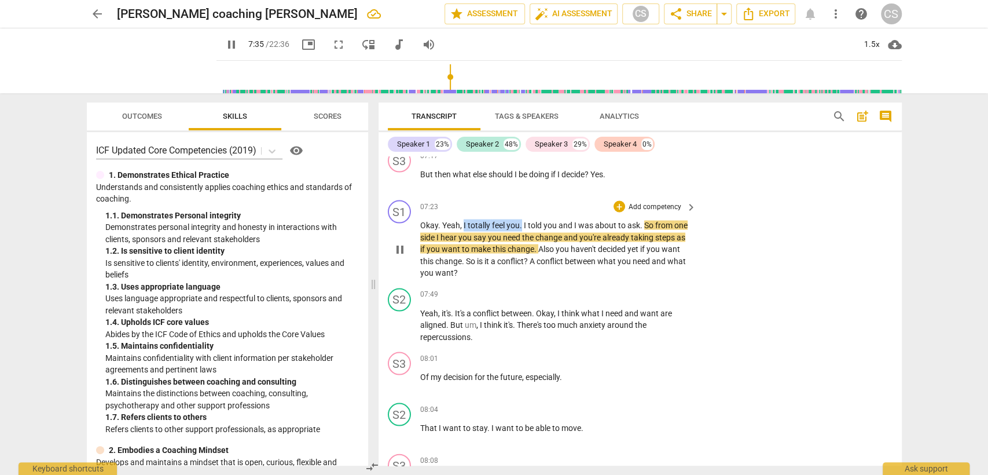
drag, startPoint x: 462, startPoint y: 208, endPoint x: 520, endPoint y: 212, distance: 58.0
click at [520, 219] on p "Okay . Yeah , I totally feel you . I told you and I was about to ask . So from …" at bounding box center [555, 249] width 271 height 60
click at [622, 200] on div "+" at bounding box center [620, 206] width 12 height 12
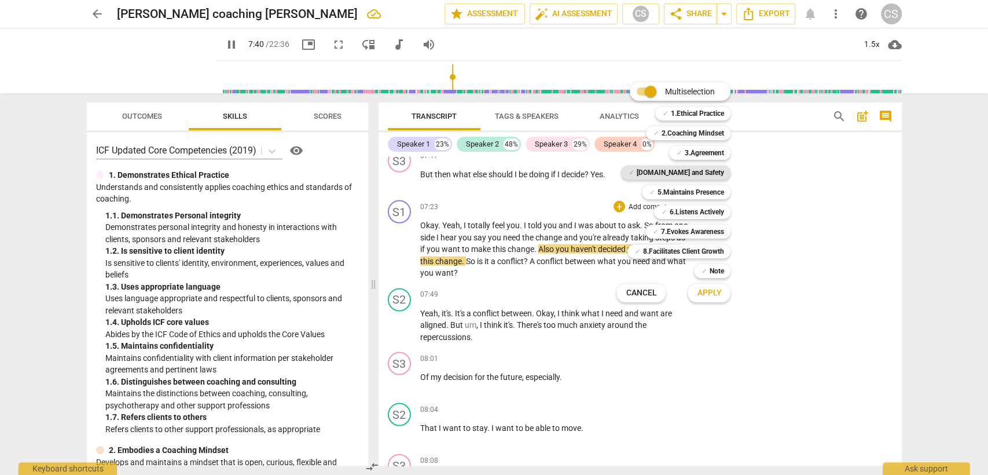
click at [691, 166] on b "[DOMAIN_NAME] and Safety" at bounding box center [679, 173] width 87 height 14
click at [710, 288] on span "Apply" at bounding box center [709, 293] width 24 height 12
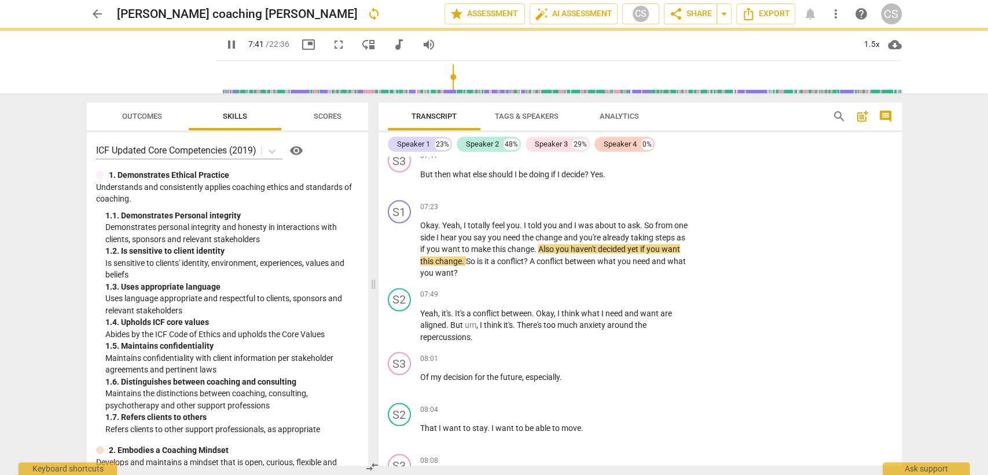
type input "462"
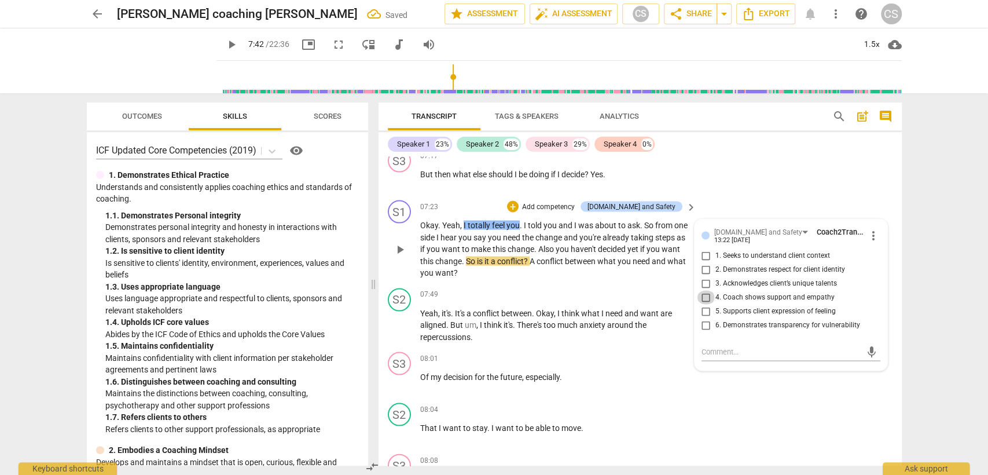
click at [704, 290] on input "4. Coach shows support and empathy" at bounding box center [706, 297] width 19 height 14
checkbox input "true"
click at [567, 288] on div "07:49 + Add competency keyboard_arrow_right" at bounding box center [559, 294] width 278 height 13
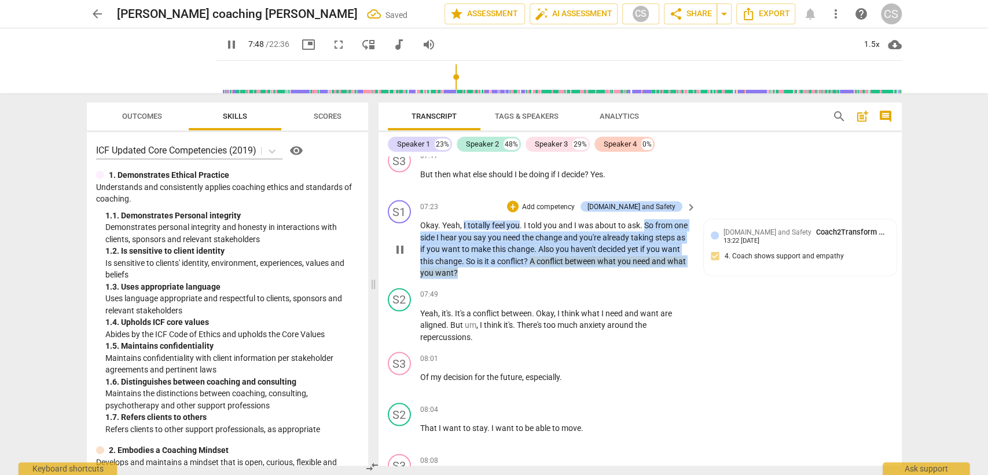
drag, startPoint x: 644, startPoint y: 210, endPoint x: 671, endPoint y: 256, distance: 53.1
click at [671, 256] on p "Okay . Yeah , I totally feel you . I told you and I was about to ask . So from …" at bounding box center [555, 249] width 271 height 60
click at [519, 200] on div "+" at bounding box center [513, 206] width 12 height 12
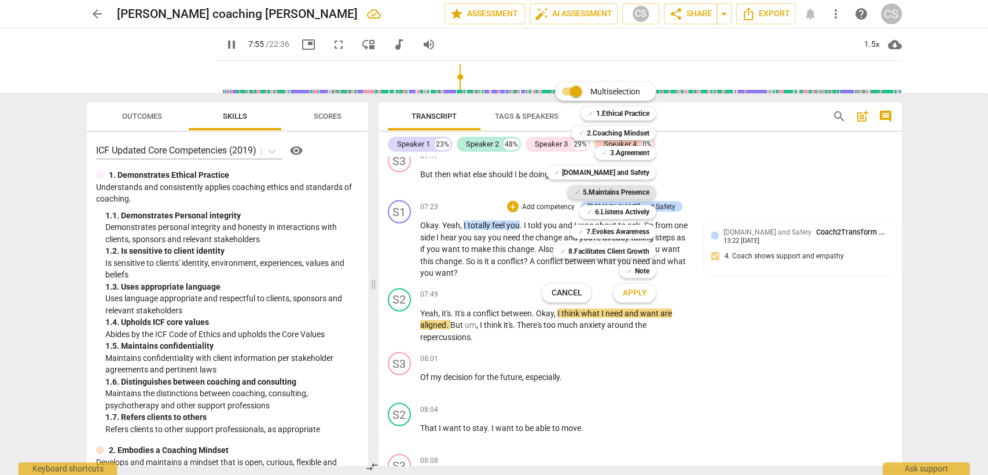
click at [627, 192] on b "5.Maintains Presence" at bounding box center [616, 192] width 67 height 14
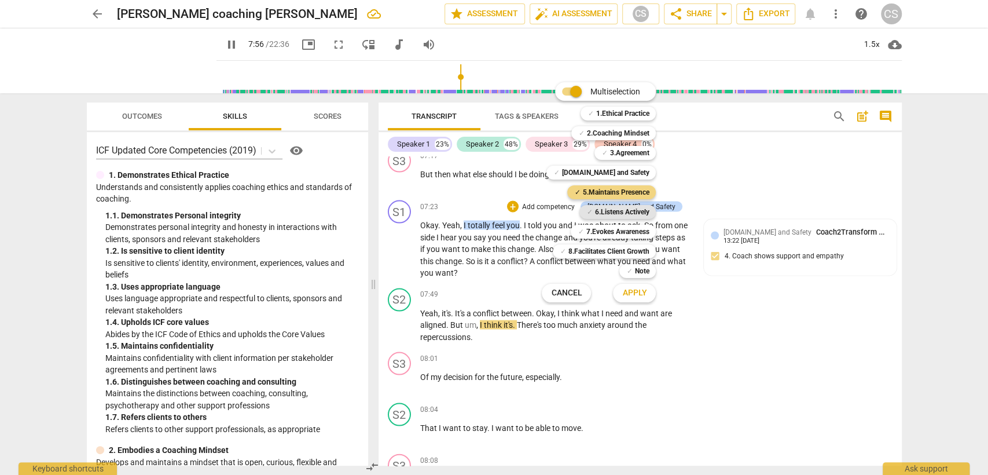
click at [618, 211] on b "6.Listens Actively" at bounding box center [622, 212] width 54 height 14
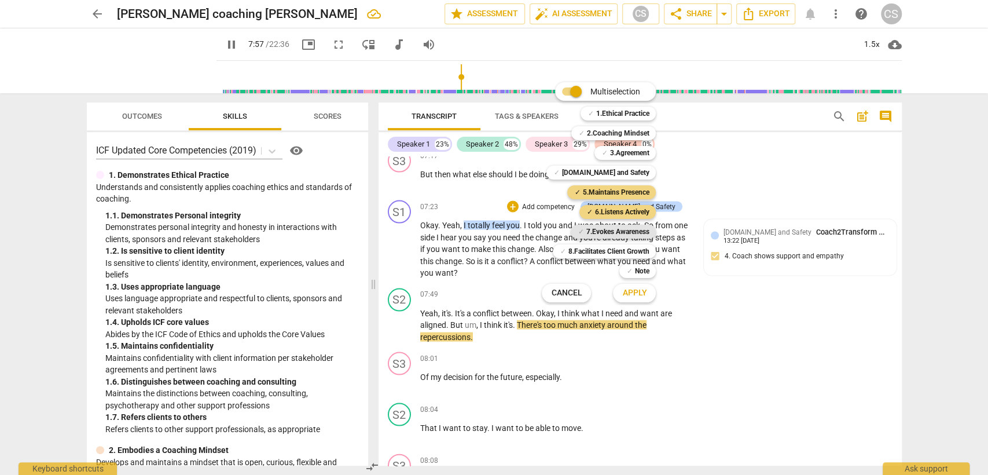
click at [616, 229] on b "7.Evokes Awareness" at bounding box center [617, 232] width 63 height 14
click at [631, 293] on span "Apply" at bounding box center [634, 293] width 24 height 12
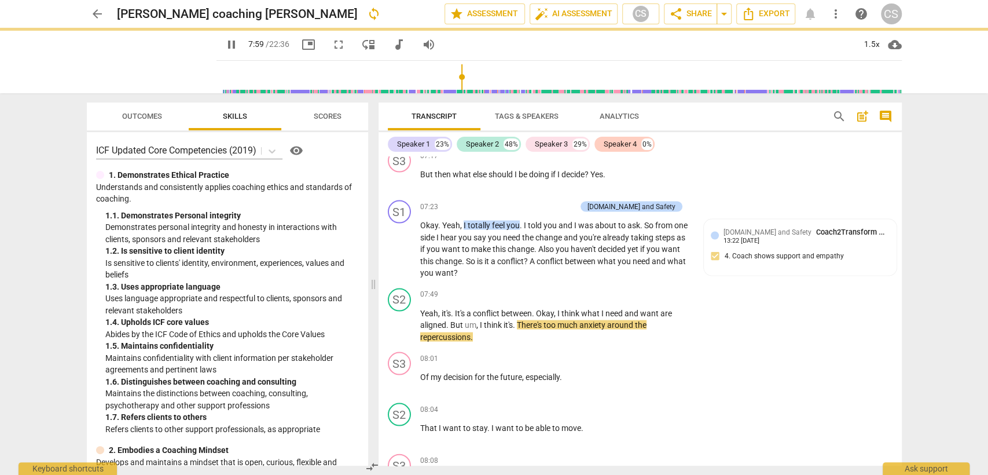
type input "480"
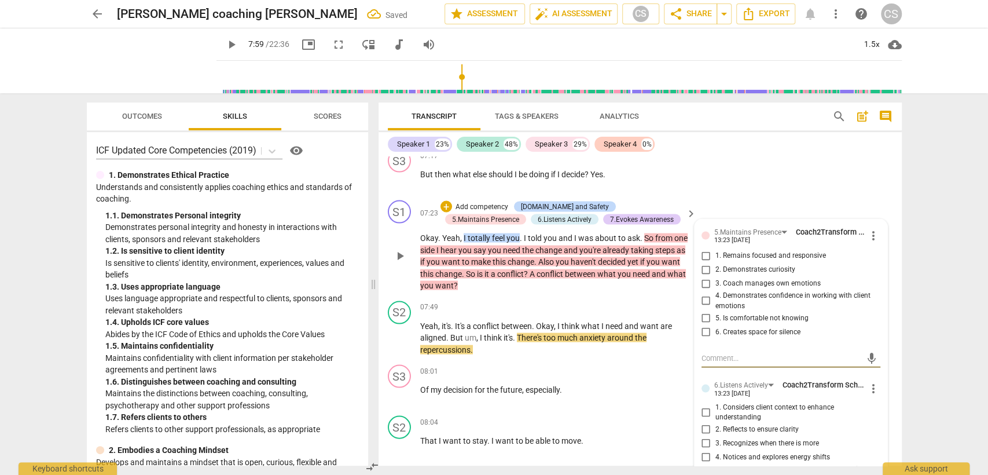
click at [705, 248] on input "1. Remains focused and responsive" at bounding box center [706, 255] width 19 height 14
checkbox input "true"
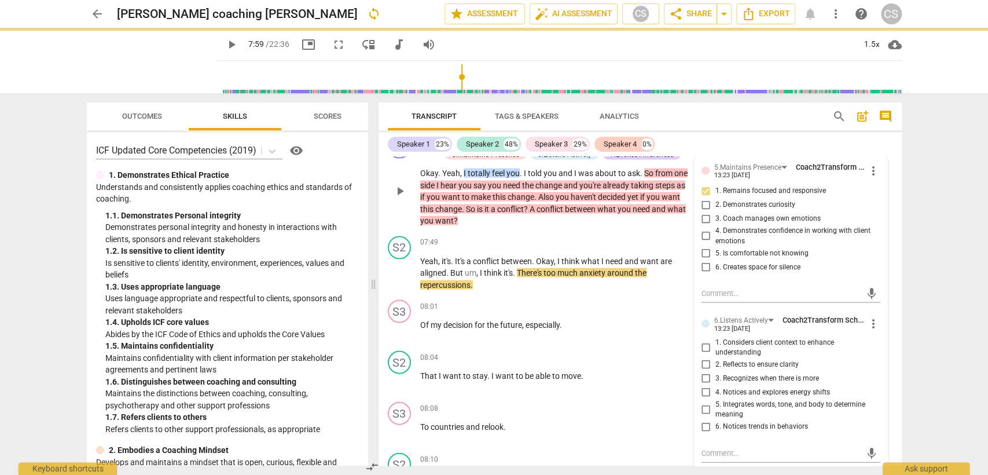
click at [706, 340] on input "1. Considers client context to enhance understanding" at bounding box center [706, 347] width 19 height 14
checkbox input "true"
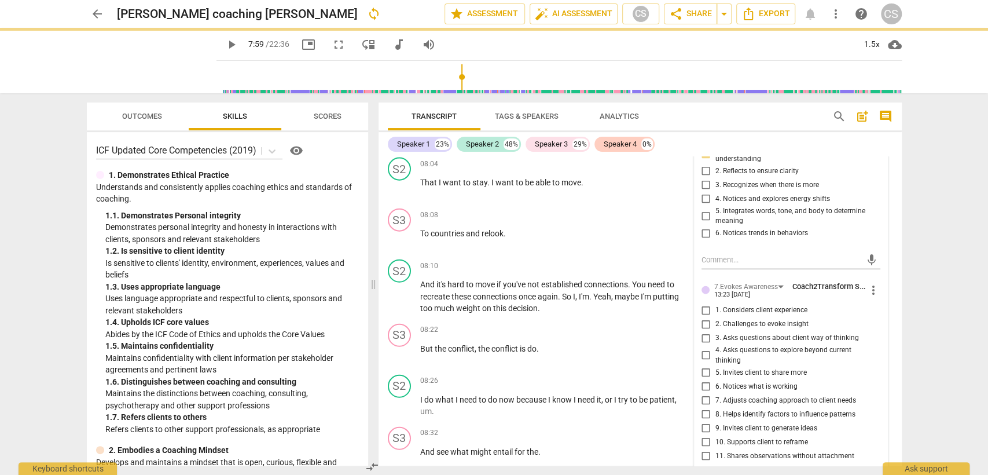
scroll to position [4859, 0]
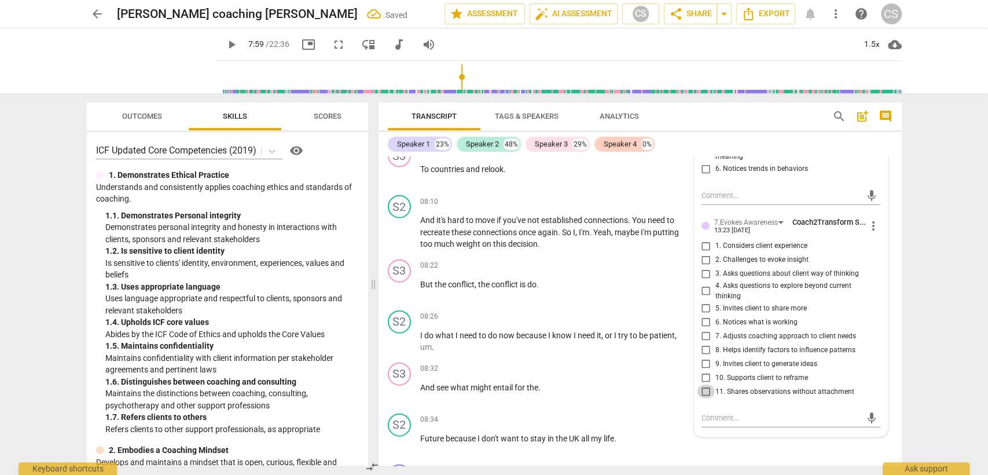
click at [707, 384] on input "11. Shares observations without attachment" at bounding box center [706, 391] width 19 height 14
checkbox input "true"
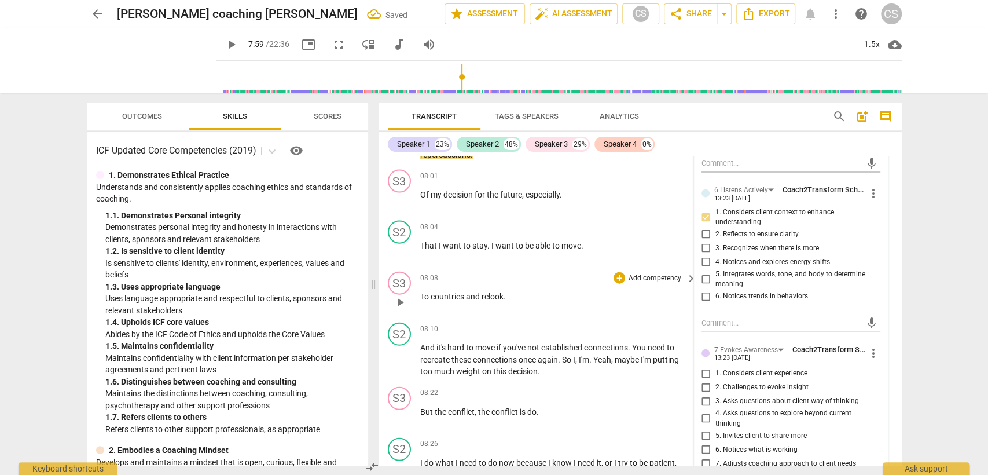
scroll to position [4601, 0]
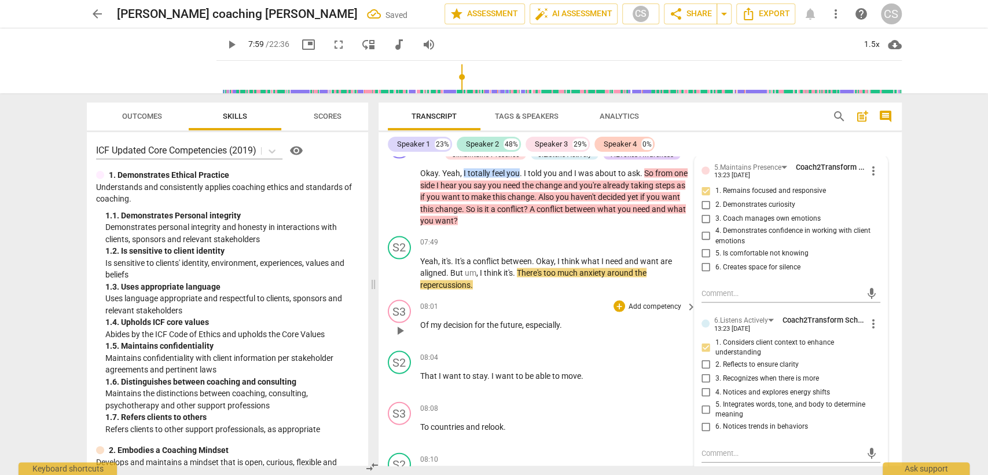
click at [577, 319] on p "Of my decision for the future , especially ." at bounding box center [555, 325] width 271 height 12
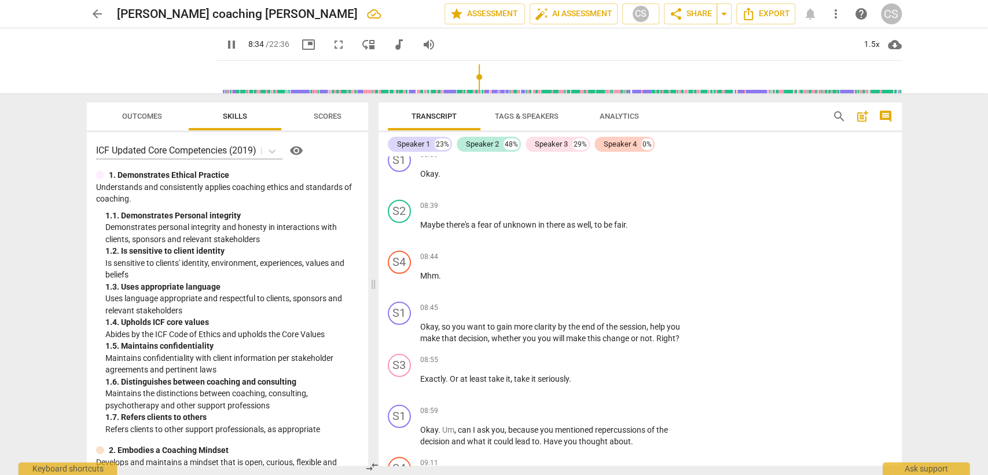
scroll to position [5180, 0]
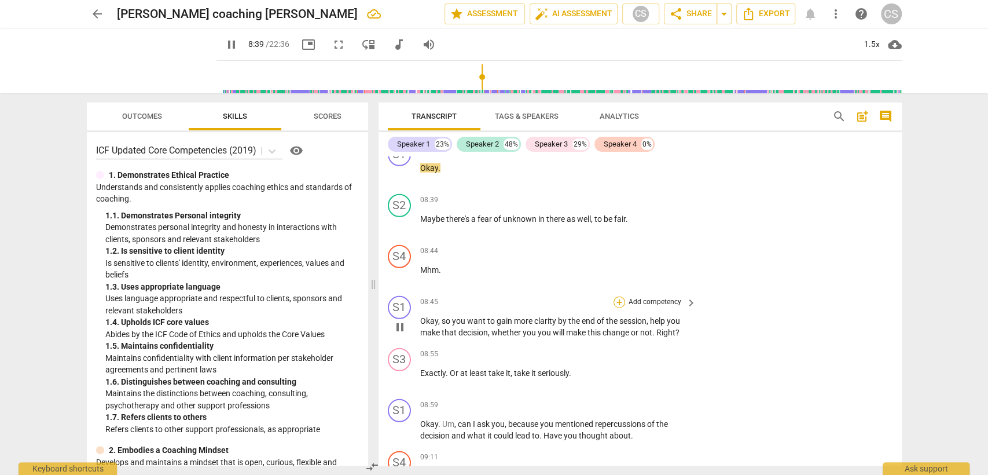
click at [618, 296] on div "+" at bounding box center [620, 302] width 12 height 12
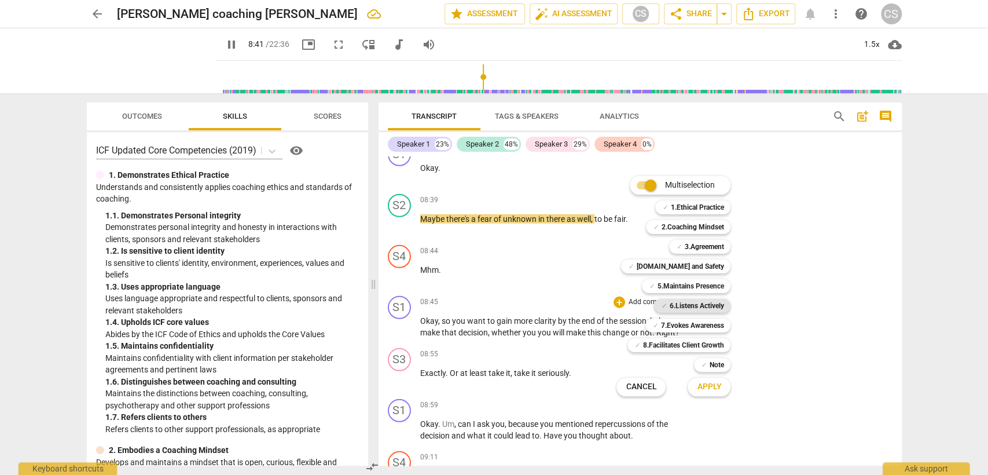
click at [682, 303] on b "6.Listens Actively" at bounding box center [696, 306] width 54 height 14
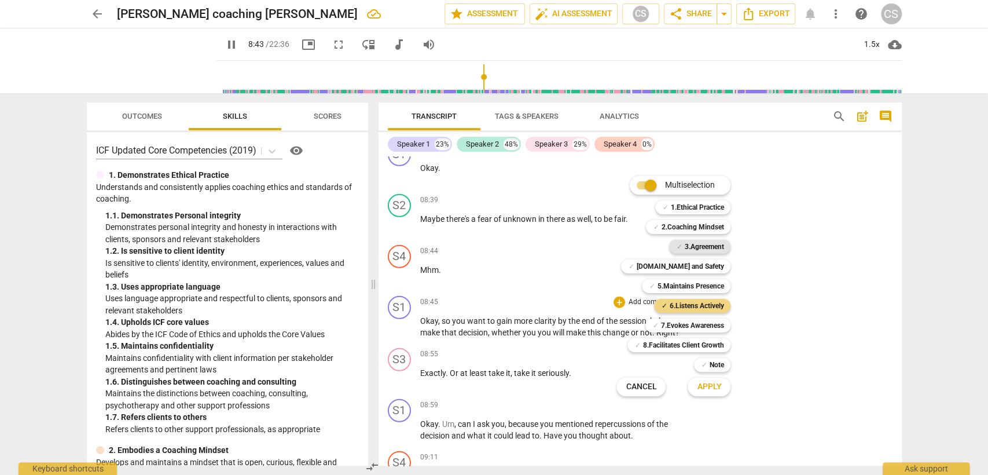
click at [693, 243] on b "3.Agreement" at bounding box center [703, 247] width 39 height 14
click at [721, 395] on button "Apply" at bounding box center [709, 386] width 43 height 21
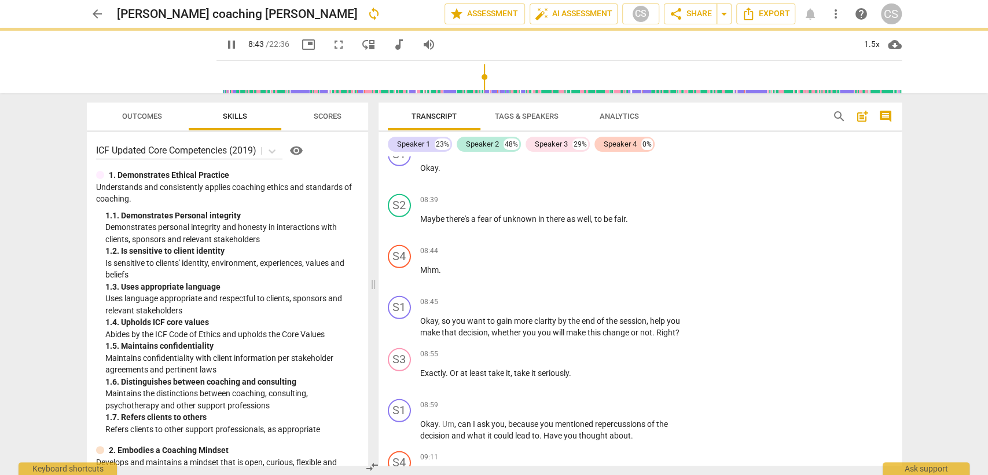
type input "525"
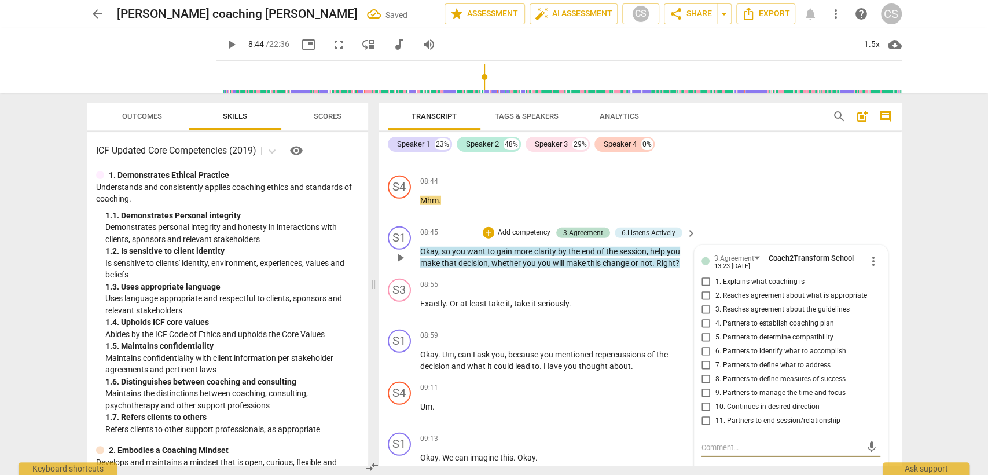
scroll to position [5241, 0]
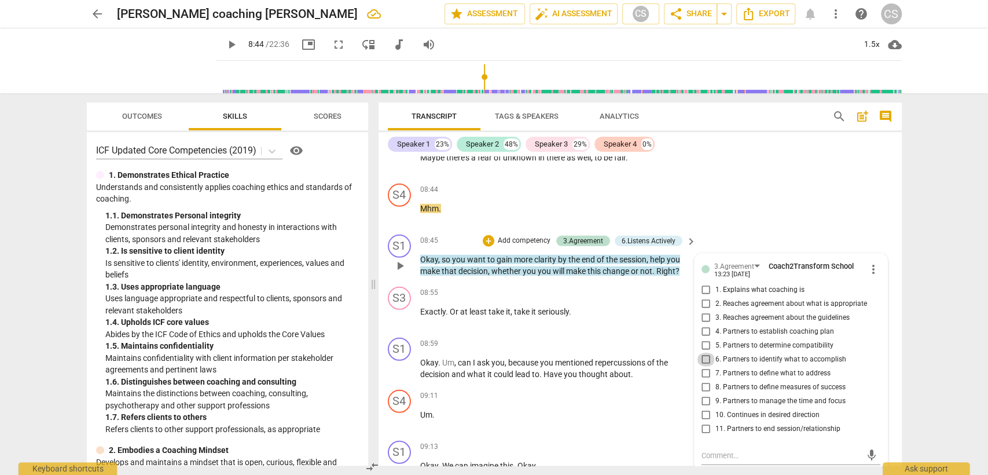
click at [699, 353] on input "6. Partners to identify what to accomplish" at bounding box center [706, 360] width 19 height 14
checkbox input "true"
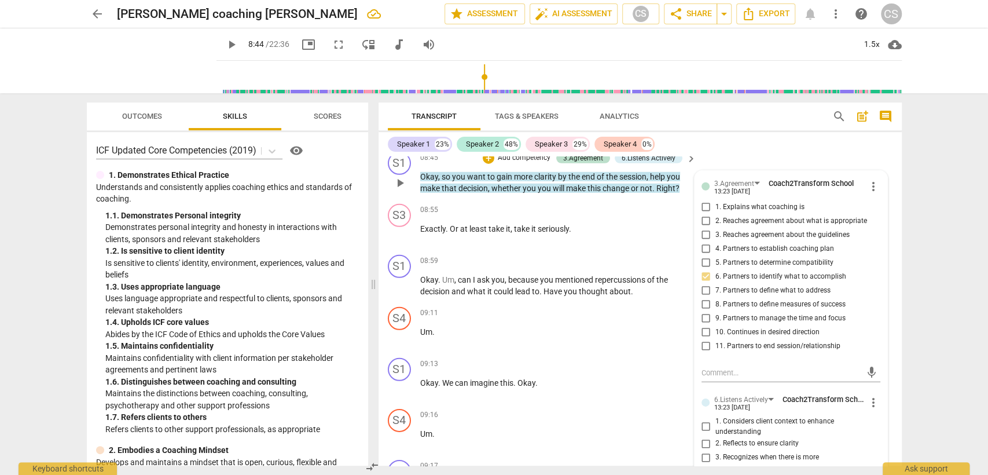
scroll to position [5370, 0]
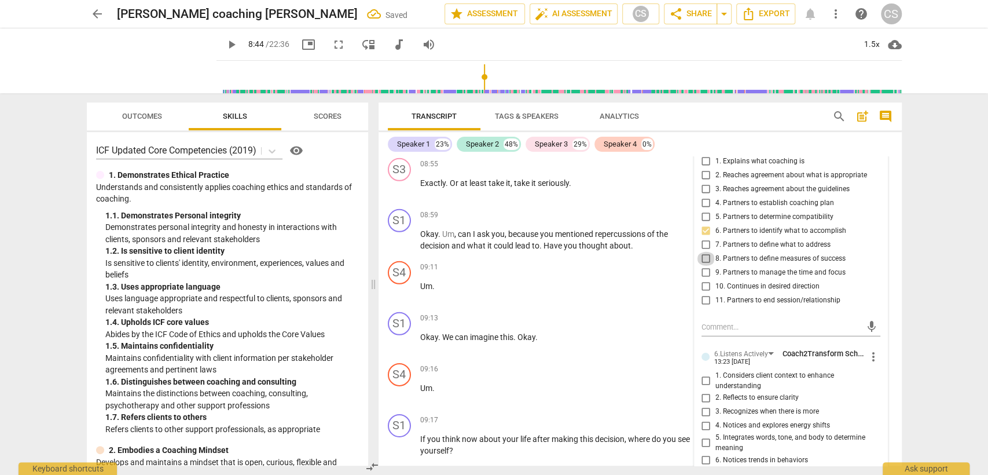
click at [704, 252] on input "8. Partners to define measures of success" at bounding box center [706, 259] width 19 height 14
checkbox input "true"
click at [702, 224] on input "6. Partners to identify what to accomplish" at bounding box center [706, 231] width 19 height 14
checkbox input "false"
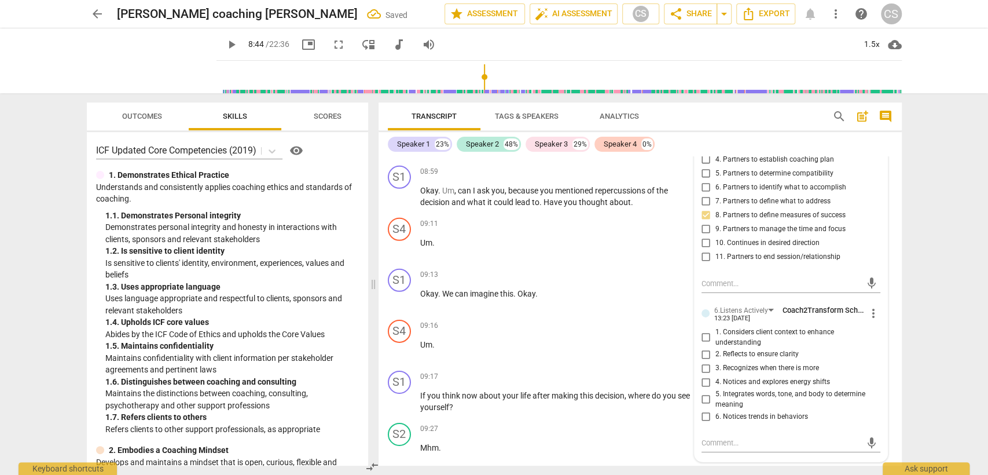
scroll to position [5434, 0]
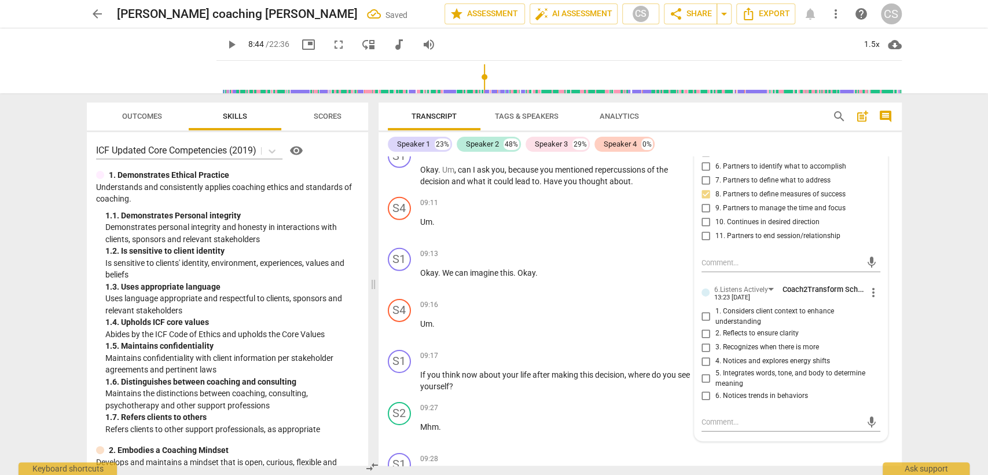
click at [704, 327] on input "2. Reflects to ensure clarity" at bounding box center [706, 334] width 19 height 14
checkbox input "true"
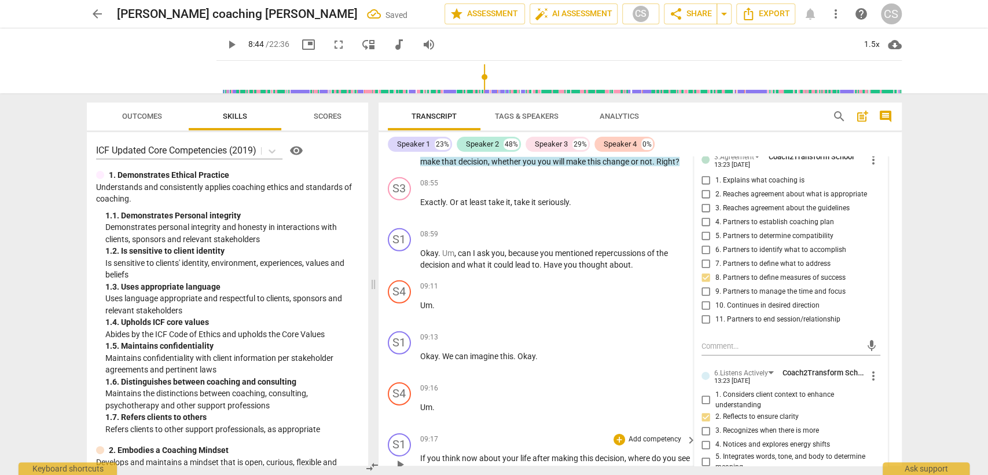
scroll to position [5177, 0]
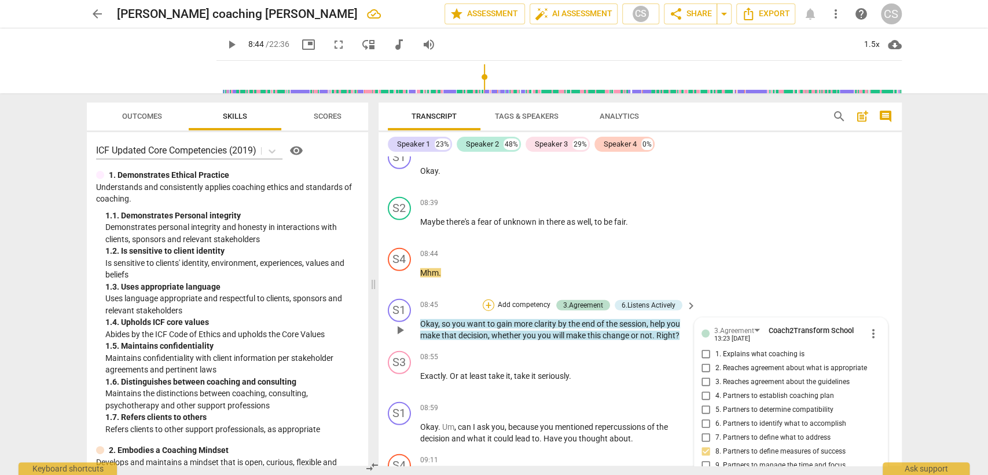
click at [483, 299] on div "+" at bounding box center [489, 305] width 12 height 12
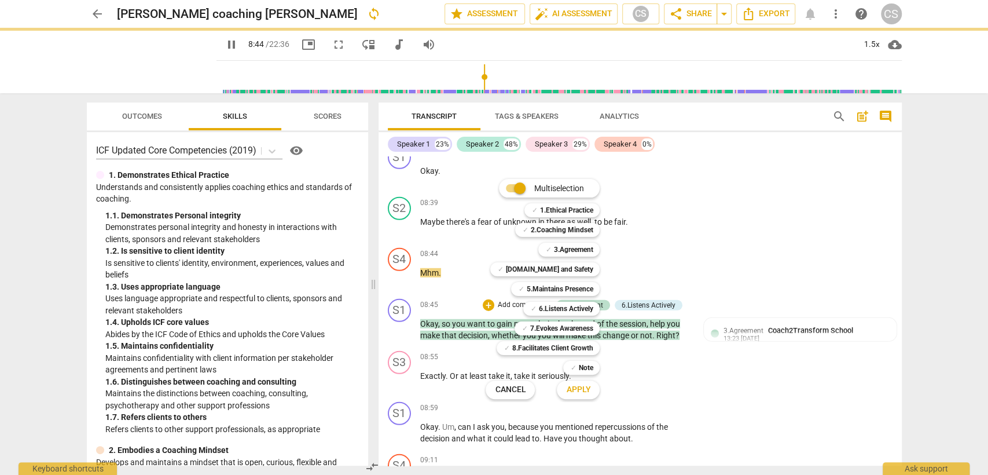
click at [554, 270] on b "[DOMAIN_NAME] and Safety" at bounding box center [548, 269] width 87 height 14
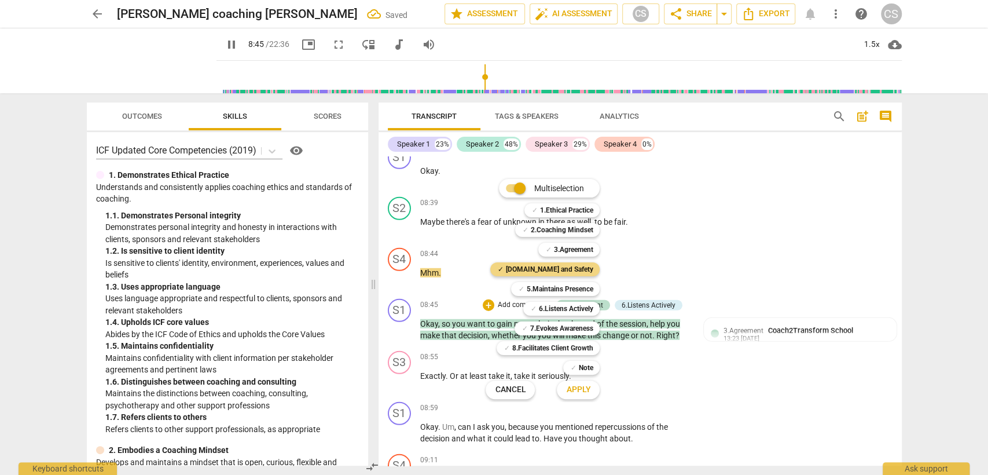
click at [589, 395] on span "Apply" at bounding box center [578, 390] width 24 height 12
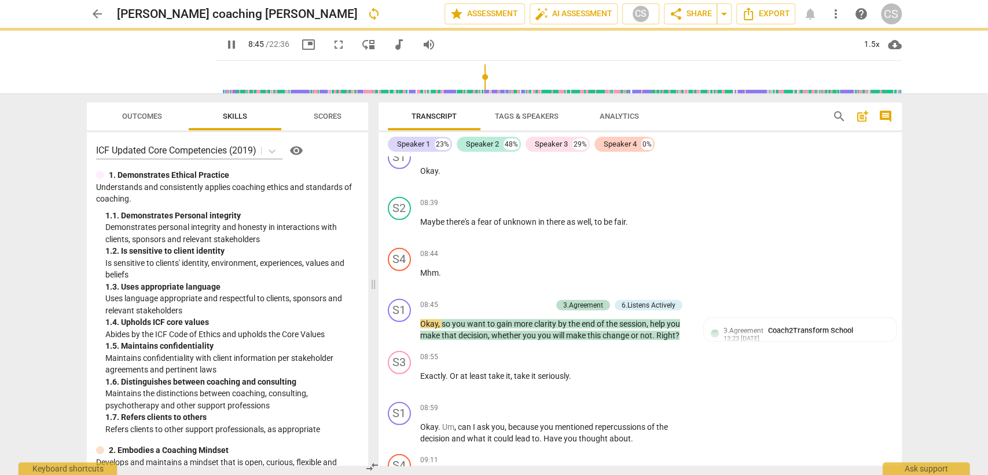
type input "526"
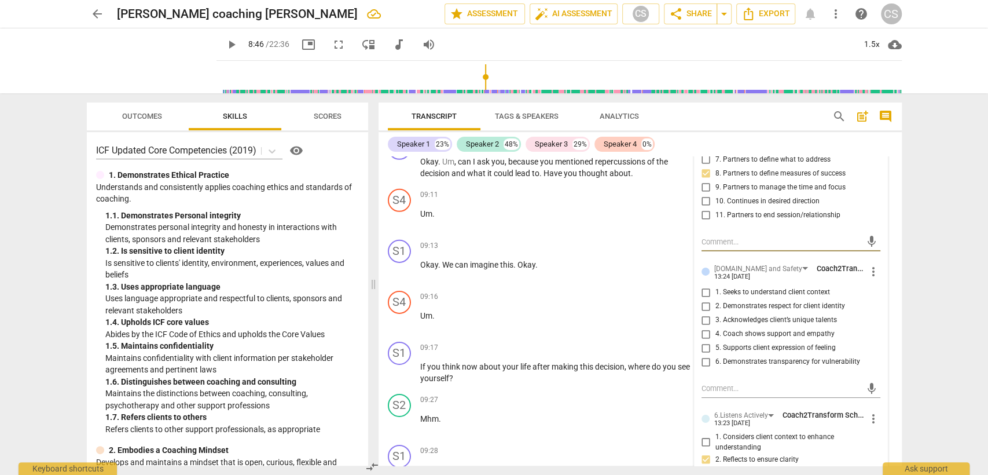
scroll to position [5434, 0]
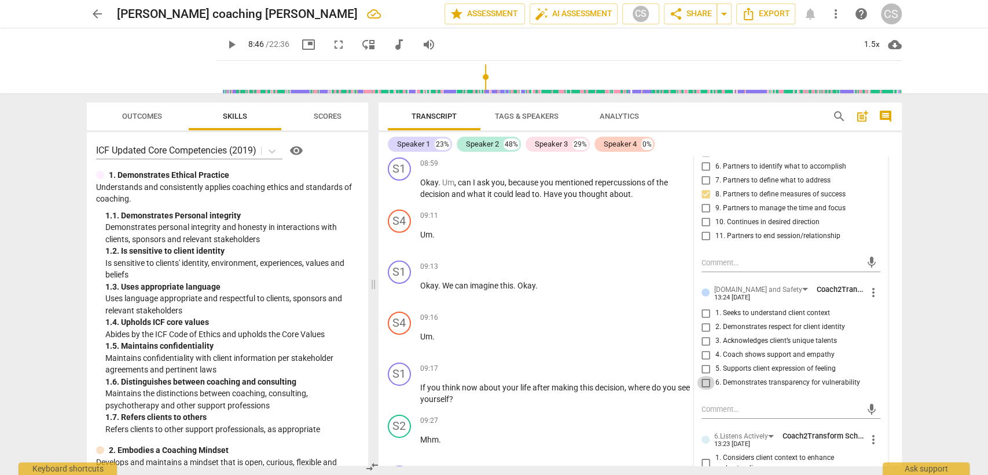
click at [702, 376] on input "6. Demonstrates transparency for vulnerability" at bounding box center [706, 383] width 19 height 14
checkbox input "true"
click at [557, 276] on div "09:13 + Add competency keyboard_arrow_right Okay . We can imagine this . Okay ." at bounding box center [559, 282] width 278 height 42
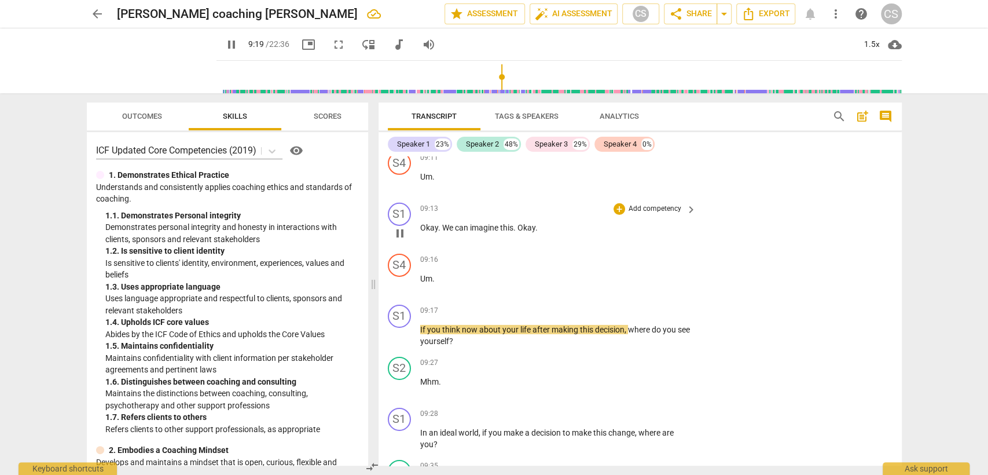
scroll to position [5498, 0]
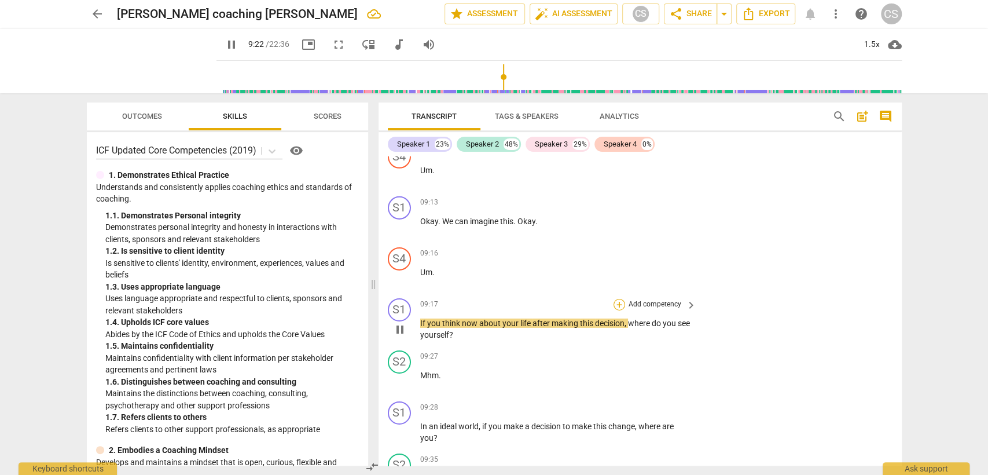
click at [618, 299] on div "+" at bounding box center [620, 305] width 12 height 12
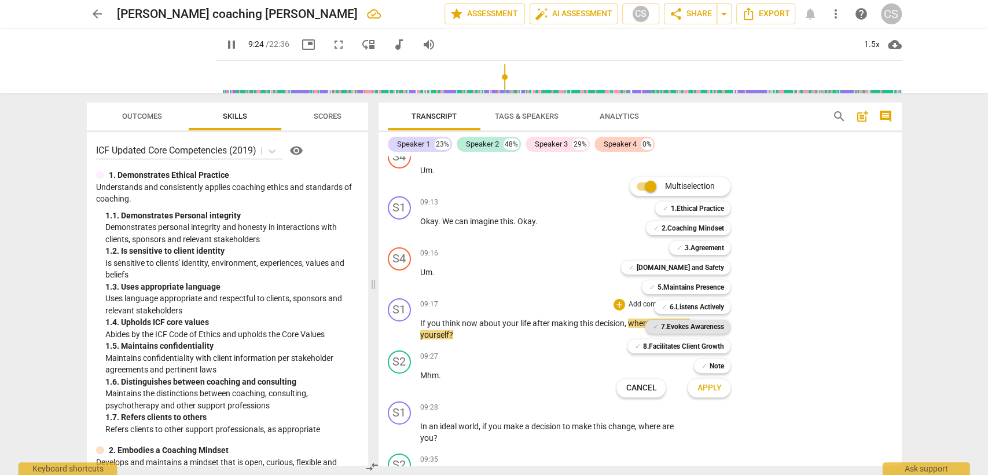
click at [680, 328] on b "7.Evokes Awareness" at bounding box center [692, 327] width 63 height 14
click at [722, 394] on button "Apply" at bounding box center [709, 388] width 43 height 21
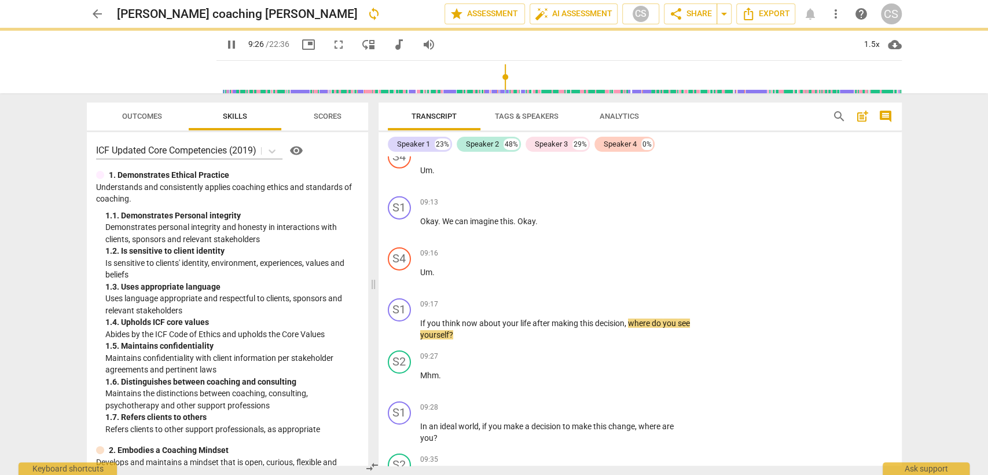
type input "566"
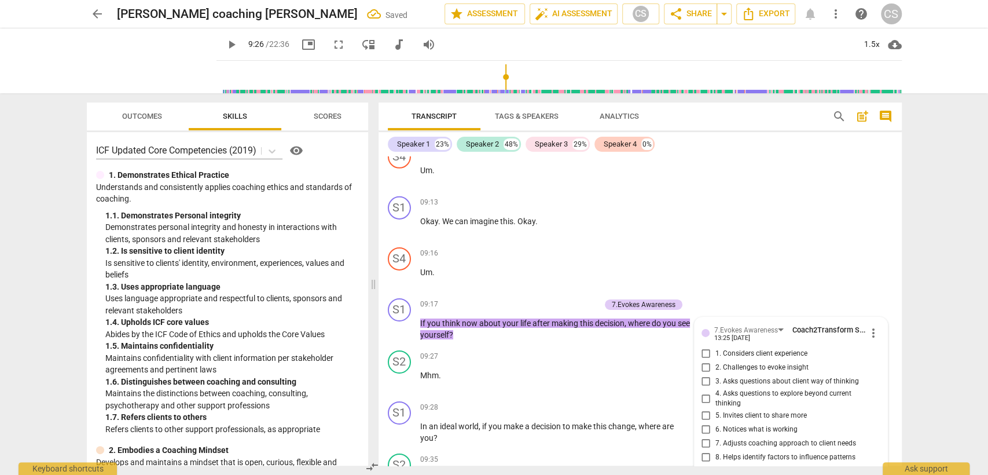
scroll to position [5696, 0]
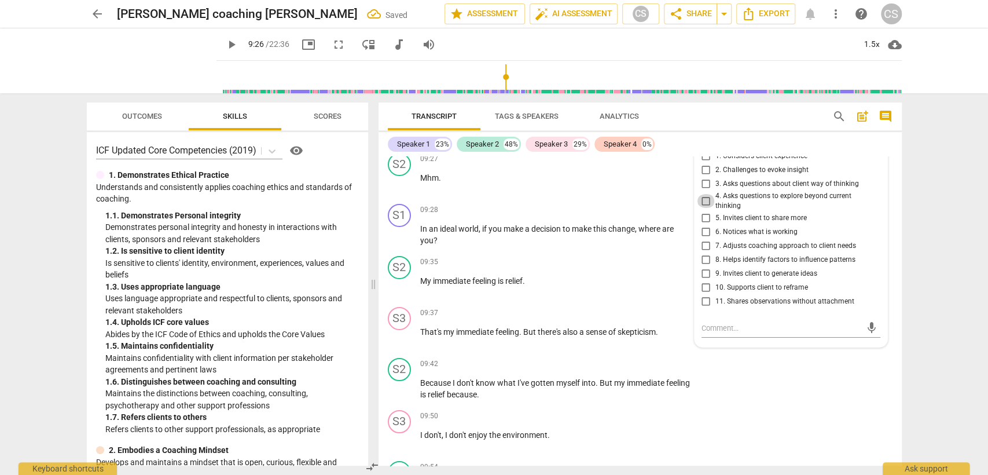
click at [702, 194] on input "4. Asks questions to explore beyond current thinking" at bounding box center [706, 201] width 19 height 14
checkbox input "true"
click at [522, 307] on div "09:37 + Add competency keyboard_arrow_right" at bounding box center [559, 313] width 278 height 13
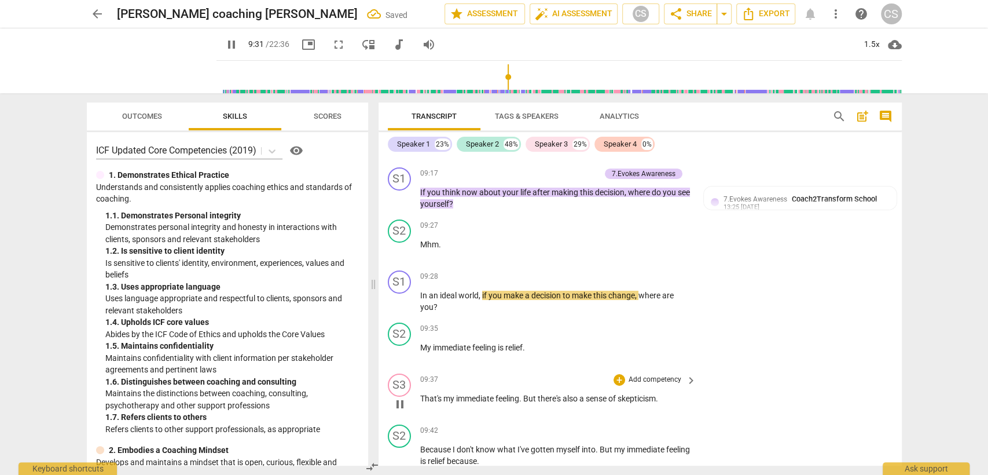
scroll to position [5632, 0]
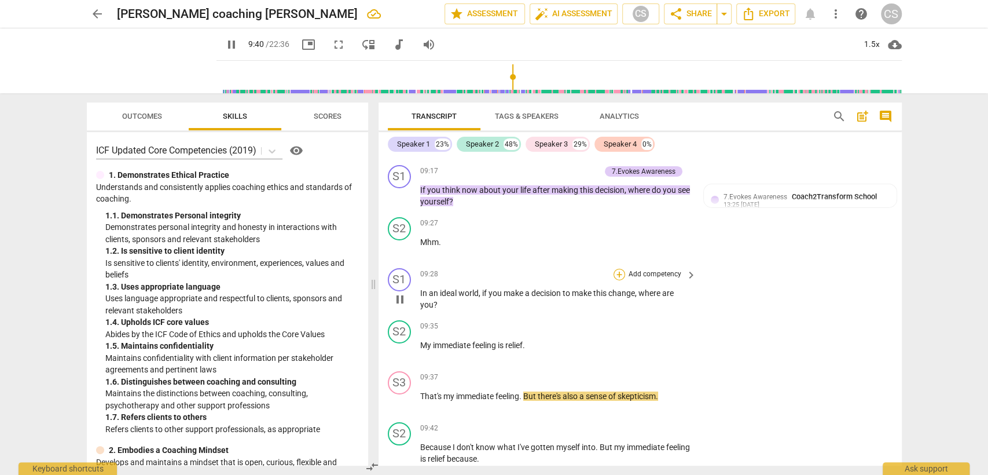
click at [618, 269] on div "+" at bounding box center [620, 275] width 12 height 12
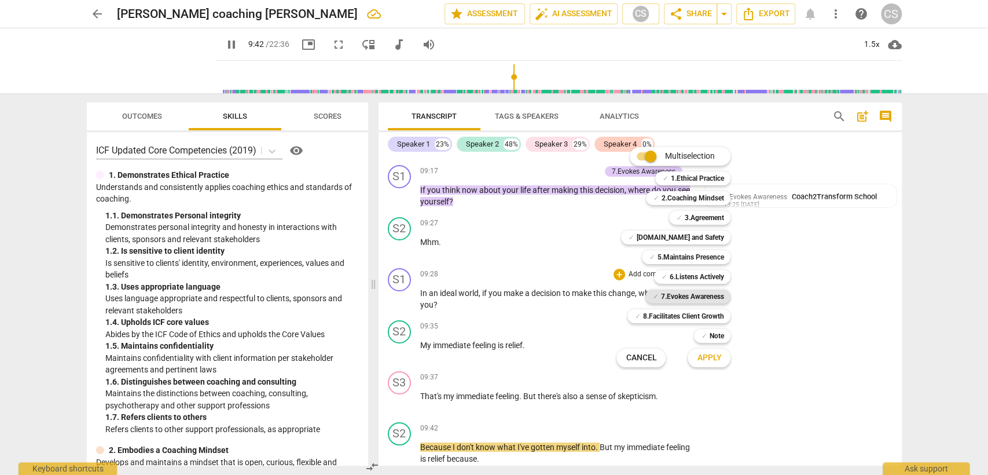
click at [684, 290] on b "7.Evokes Awareness" at bounding box center [692, 297] width 63 height 14
click at [702, 359] on span "Apply" at bounding box center [709, 358] width 24 height 12
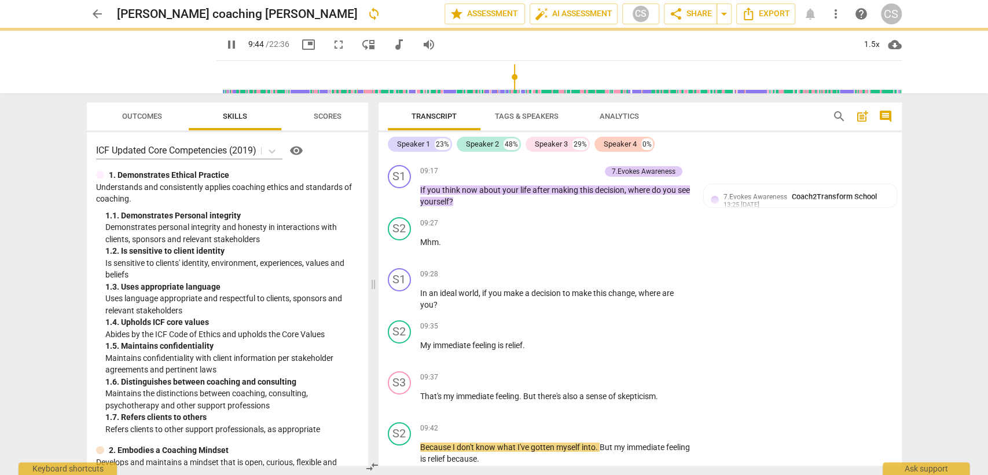
type input "585"
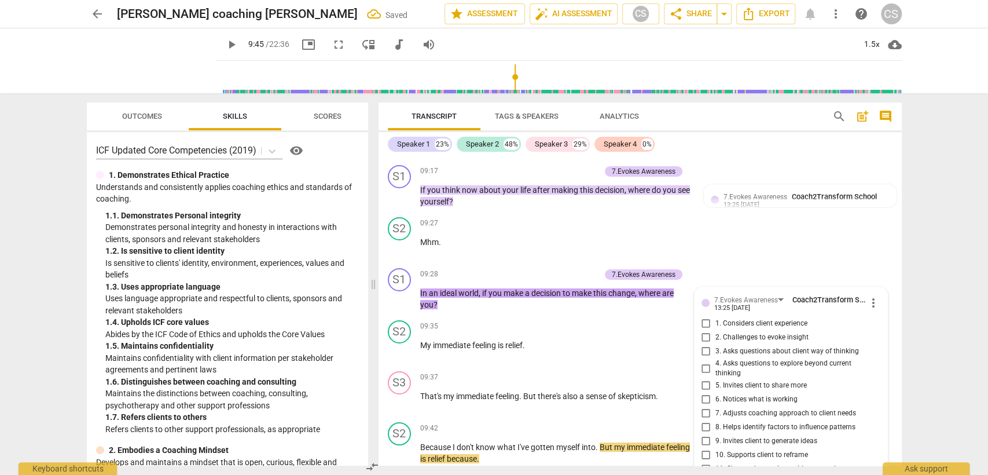
scroll to position [5799, 0]
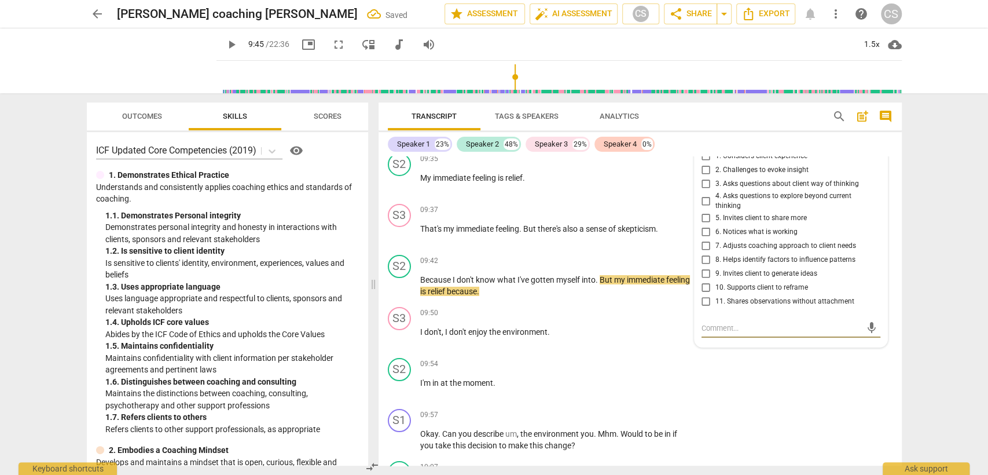
click at [704, 194] on input "4. Asks questions to explore beyond current thinking" at bounding box center [706, 201] width 19 height 14
checkbox input "true"
click at [586, 377] on p "I'm in at the moment ." at bounding box center [555, 383] width 271 height 12
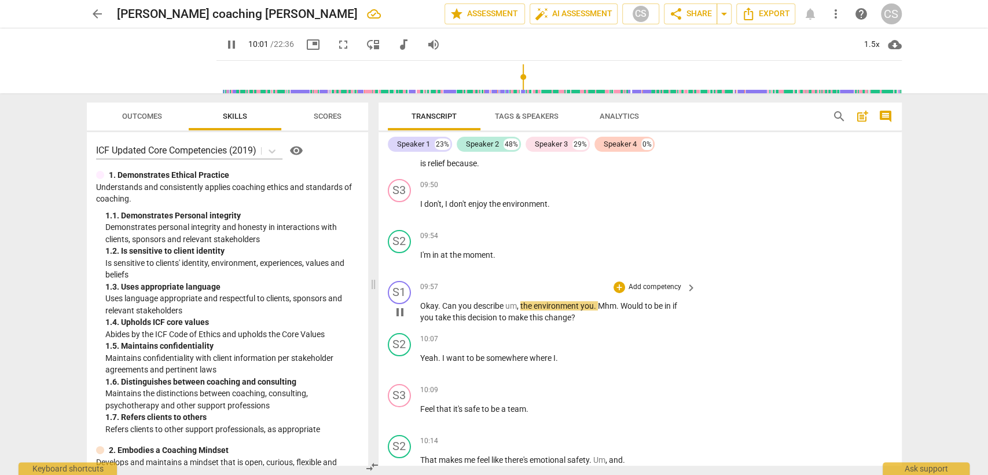
scroll to position [5928, 0]
click at [618, 281] on div "+" at bounding box center [620, 287] width 12 height 12
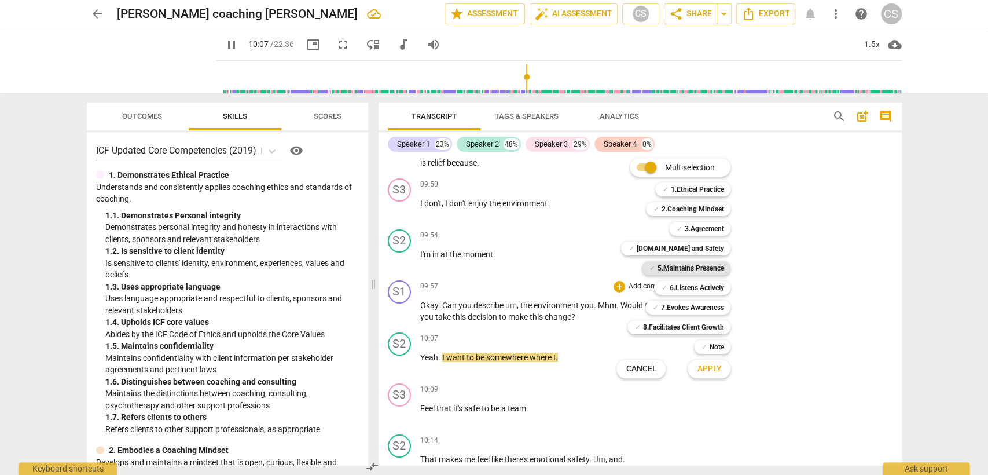
click at [687, 267] on b "5.Maintains Presence" at bounding box center [690, 268] width 67 height 14
click at [693, 305] on b "7.Evokes Awareness" at bounding box center [692, 308] width 63 height 14
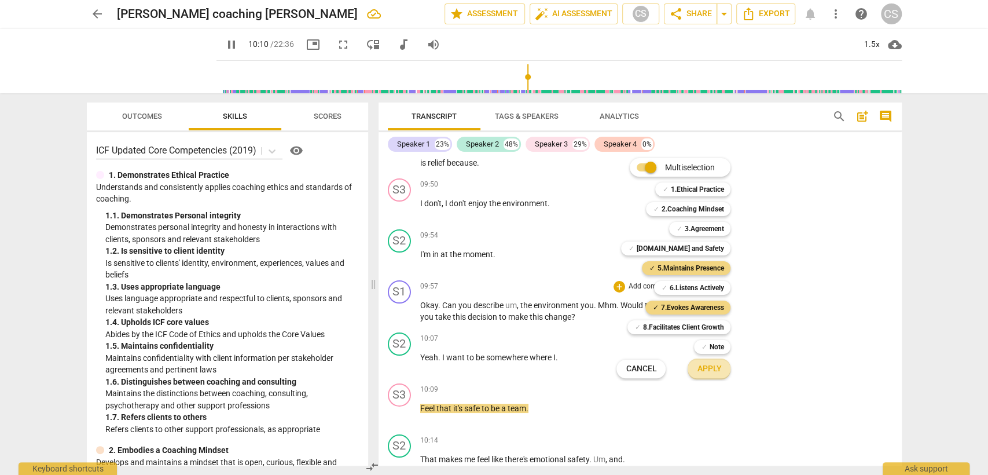
click at [709, 367] on span "Apply" at bounding box center [709, 369] width 24 height 12
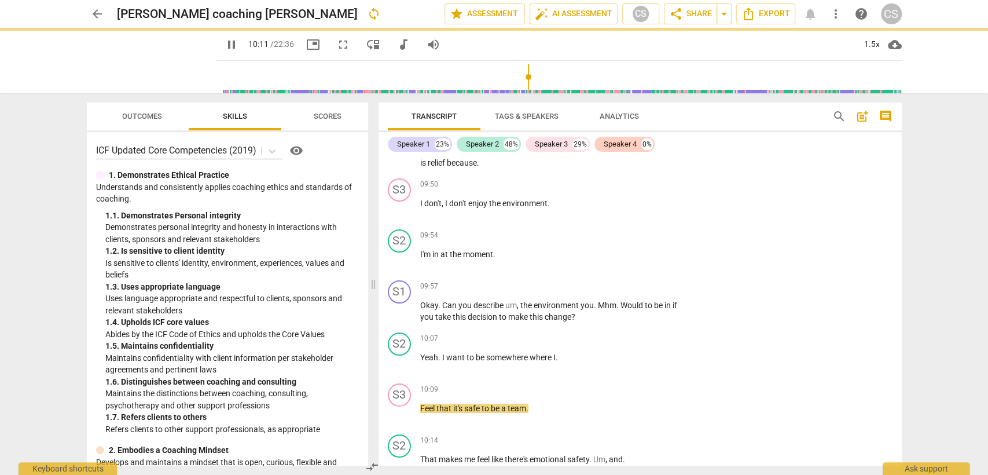
type input "611"
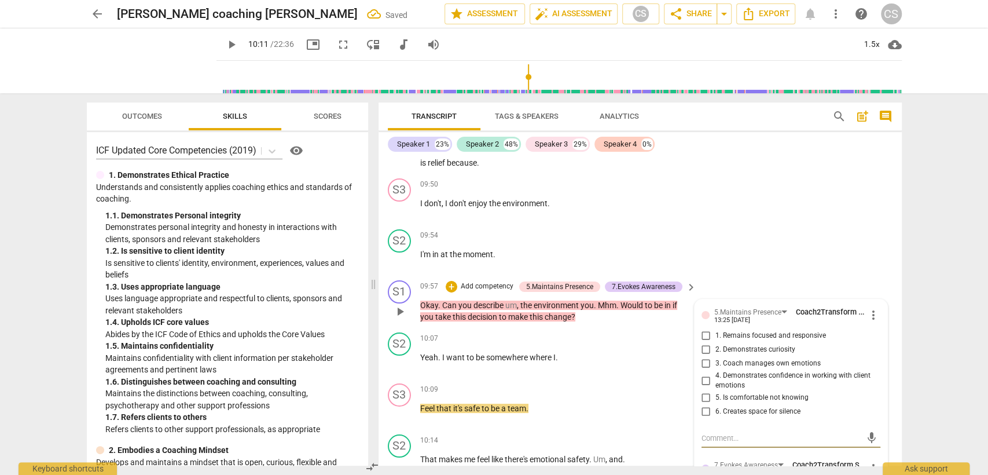
click at [705, 329] on input "1. Remains focused and responsive" at bounding box center [706, 336] width 19 height 14
checkbox input "true"
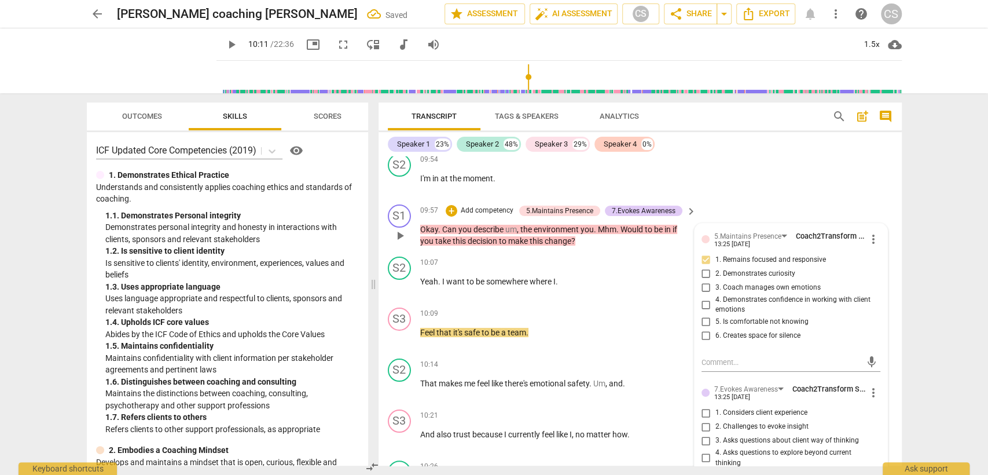
scroll to position [6056, 0]
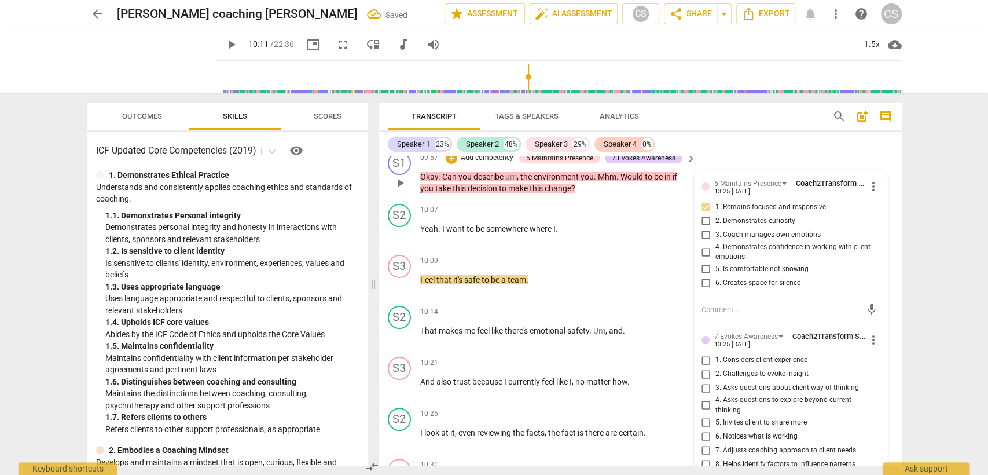
click at [701, 398] on input "4. Asks questions to explore beyond current thinking" at bounding box center [706, 405] width 19 height 14
checkbox input "true"
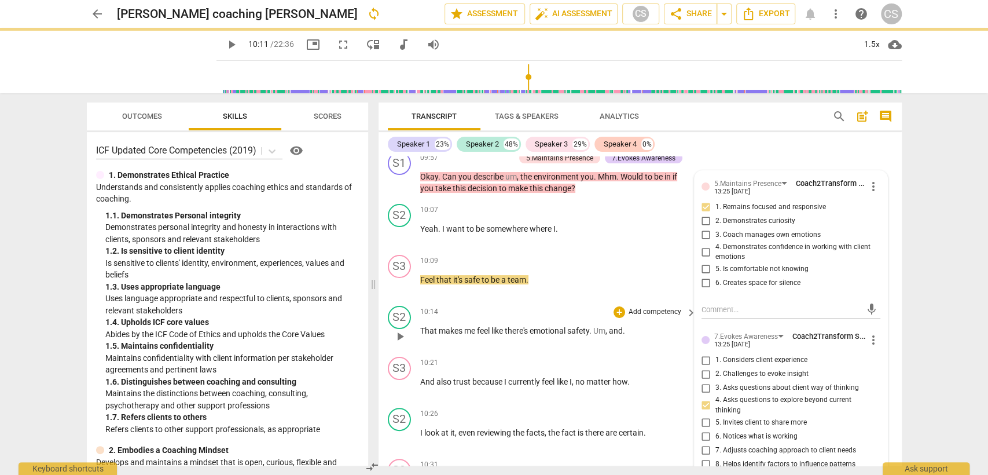
click at [494, 301] on div "S2 play_arrow pause 10:14 + Add competency keyboard_arrow_right That makes me f…" at bounding box center [640, 326] width 523 height 51
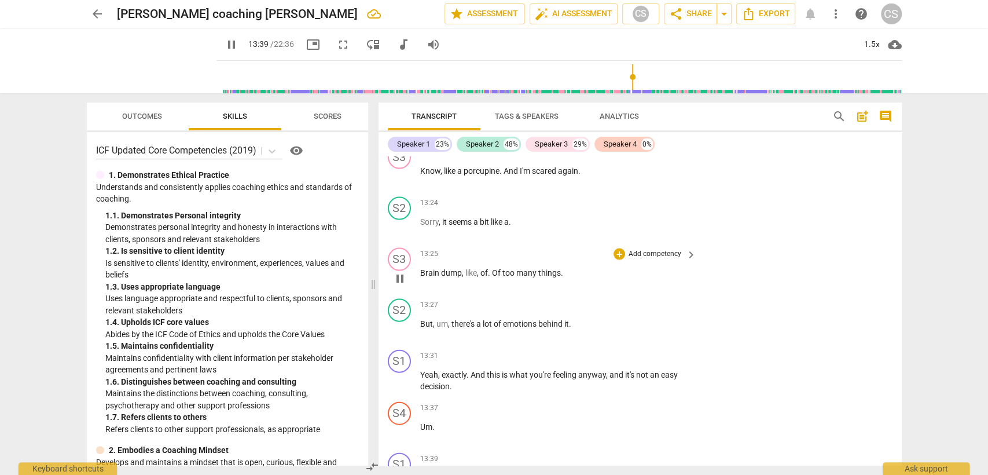
scroll to position [7765, 0]
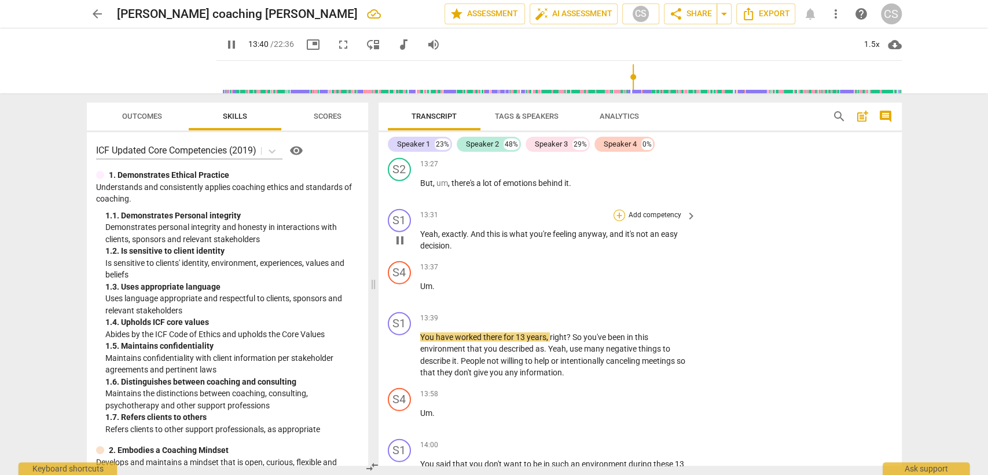
click at [616, 210] on div "+" at bounding box center [620, 216] width 12 height 12
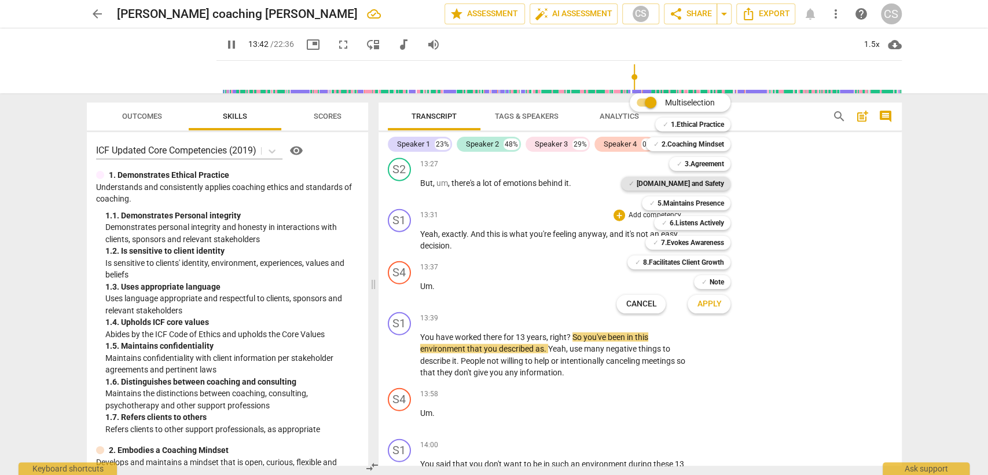
click at [679, 186] on b "[DOMAIN_NAME] and Safety" at bounding box center [679, 184] width 87 height 14
click at [712, 302] on span "Apply" at bounding box center [709, 304] width 24 height 12
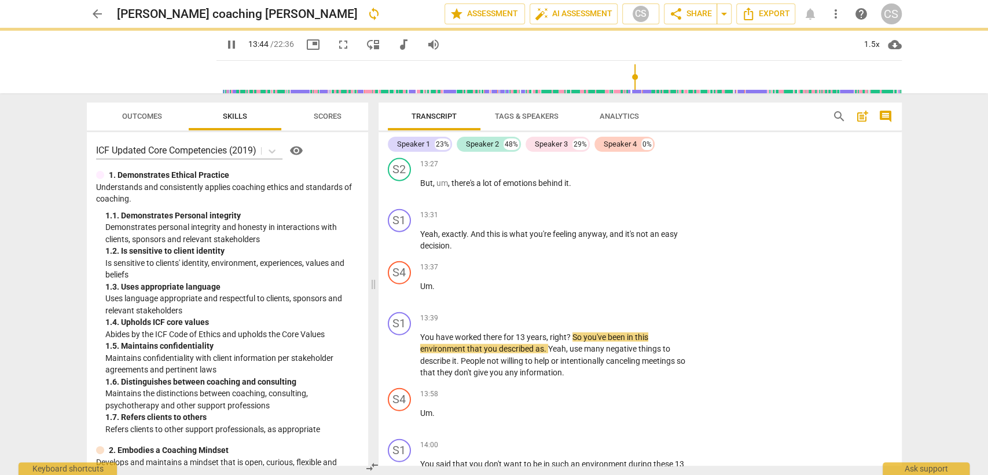
type input "825"
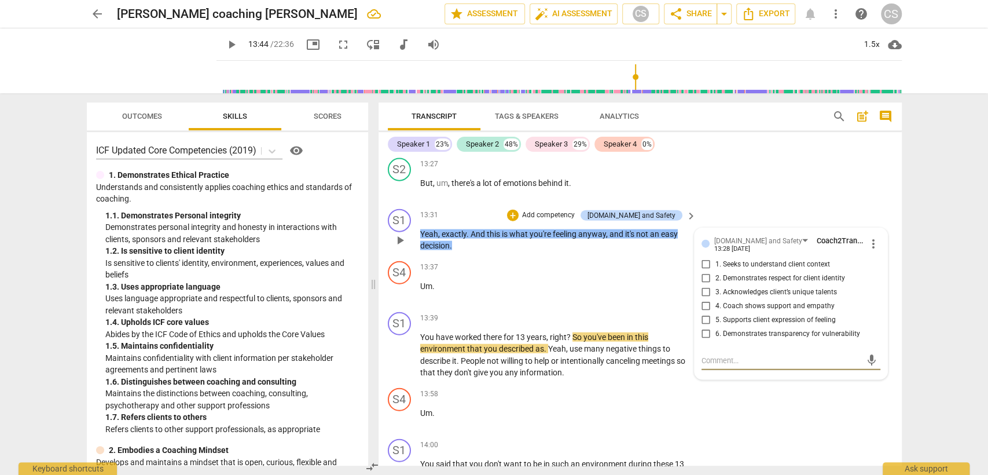
click at [701, 299] on input "4. Coach shows support and empathy" at bounding box center [706, 306] width 19 height 14
checkbox input "true"
click at [560, 312] on div "13:39 + Add competency keyboard_arrow_right" at bounding box center [559, 318] width 278 height 13
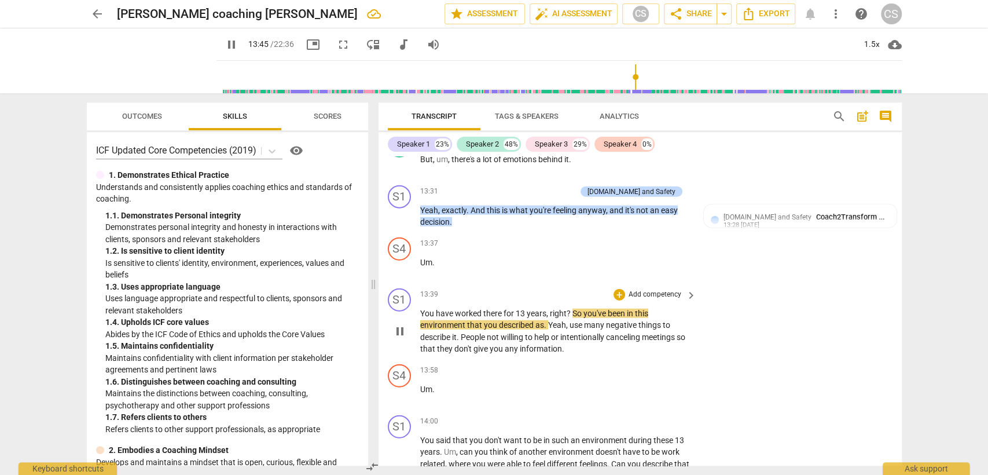
scroll to position [7830, 0]
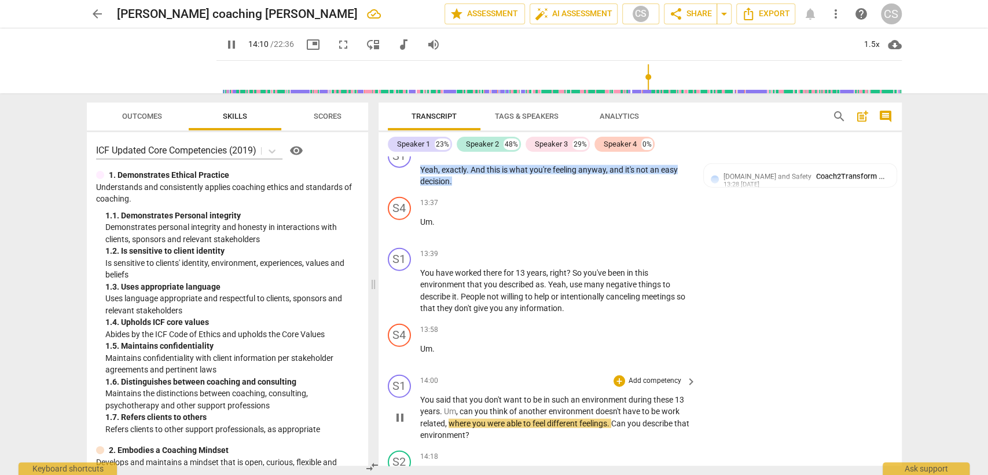
click at [422, 395] on span "You" at bounding box center [428, 399] width 16 height 9
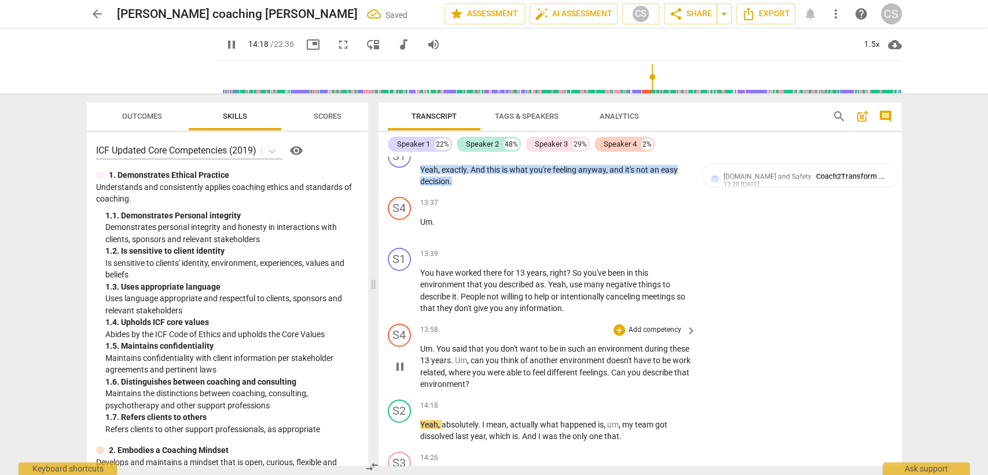
click at [437, 344] on span "You" at bounding box center [445, 348] width 16 height 9
type input "859"
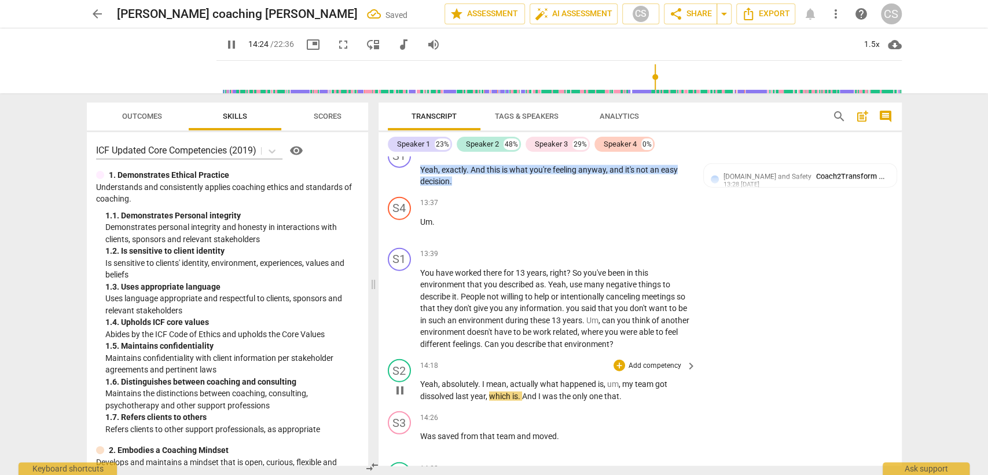
click at [402, 383] on span "pause" at bounding box center [400, 390] width 14 height 14
type input "865"
click at [602, 316] on span "," at bounding box center [600, 320] width 3 height 9
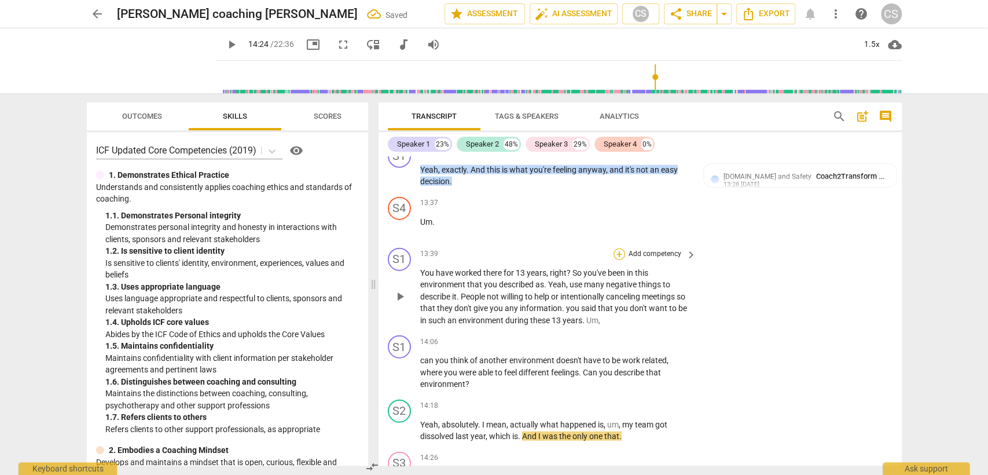
click at [616, 248] on div "+" at bounding box center [620, 254] width 12 height 12
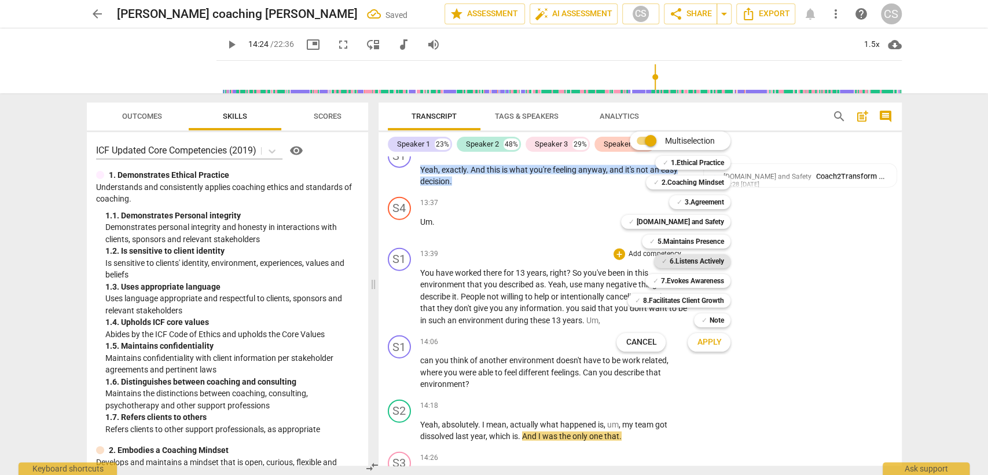
click at [684, 263] on b "6.Listens Actively" at bounding box center [696, 261] width 54 height 14
click at [710, 345] on span "Apply" at bounding box center [709, 342] width 24 height 12
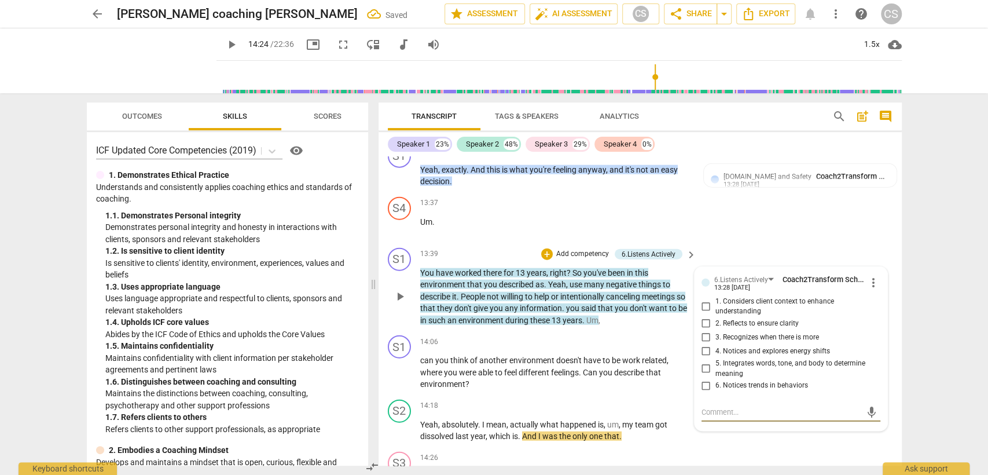
click at [707, 317] on input "2. Reflects to ensure clarity" at bounding box center [706, 324] width 19 height 14
checkbox input "true"
click at [552, 335] on div "14:06 + Add competency keyboard_arrow_right" at bounding box center [559, 341] width 278 height 13
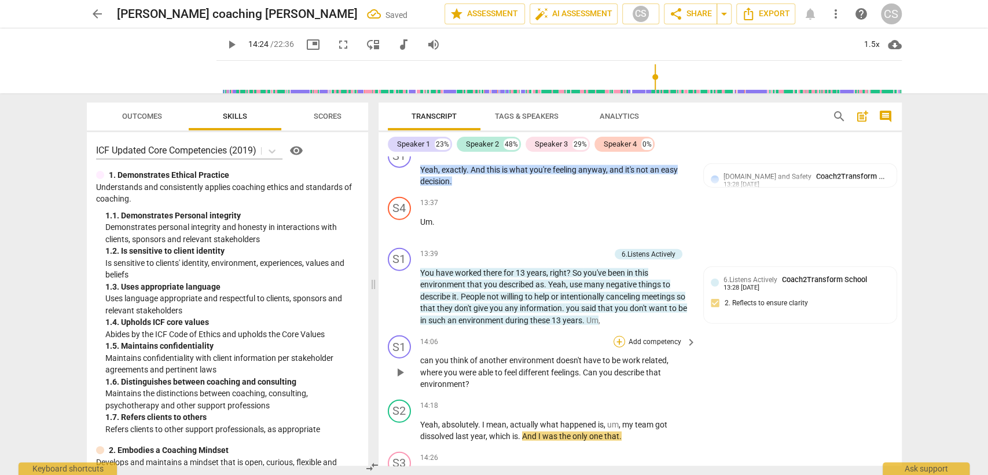
click at [618, 336] on div "+" at bounding box center [620, 342] width 12 height 12
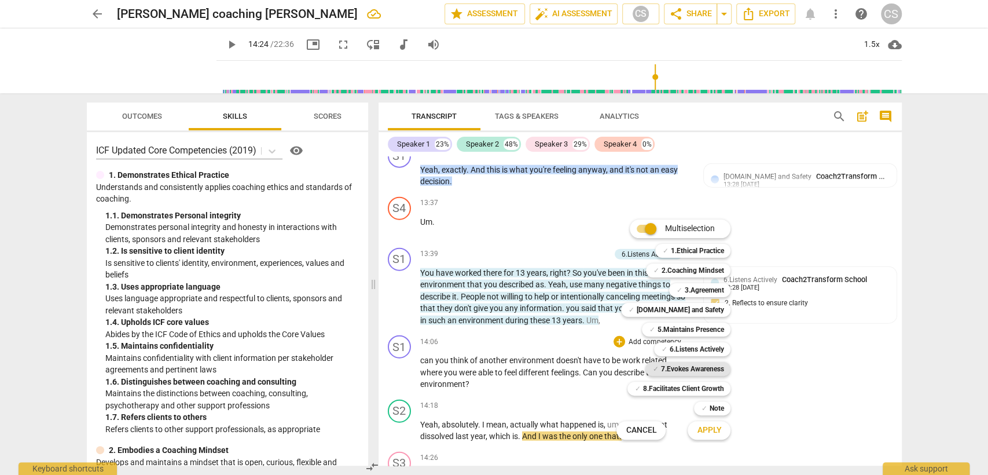
click at [676, 369] on b "7.Evokes Awareness" at bounding box center [692, 369] width 63 height 14
click at [681, 352] on b "6.Listens Actively" at bounding box center [696, 349] width 54 height 14
click at [717, 436] on button "Apply" at bounding box center [709, 430] width 43 height 21
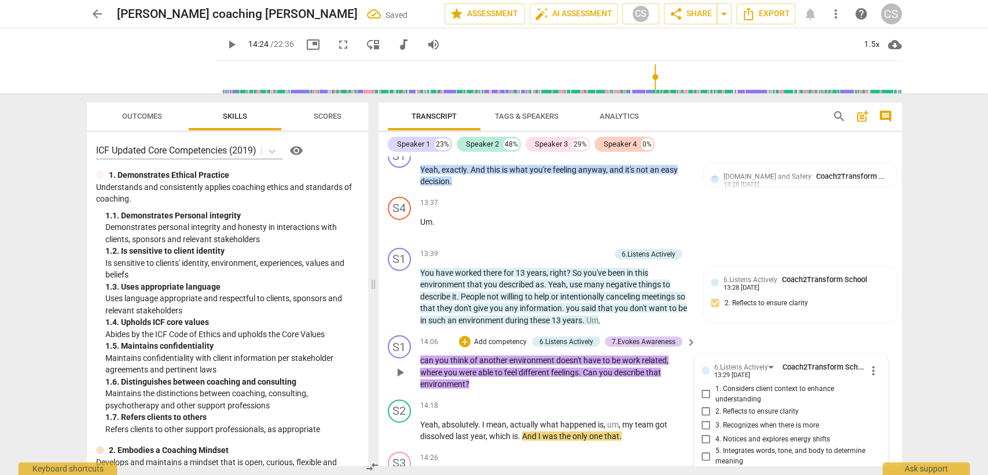
scroll to position [8006, 0]
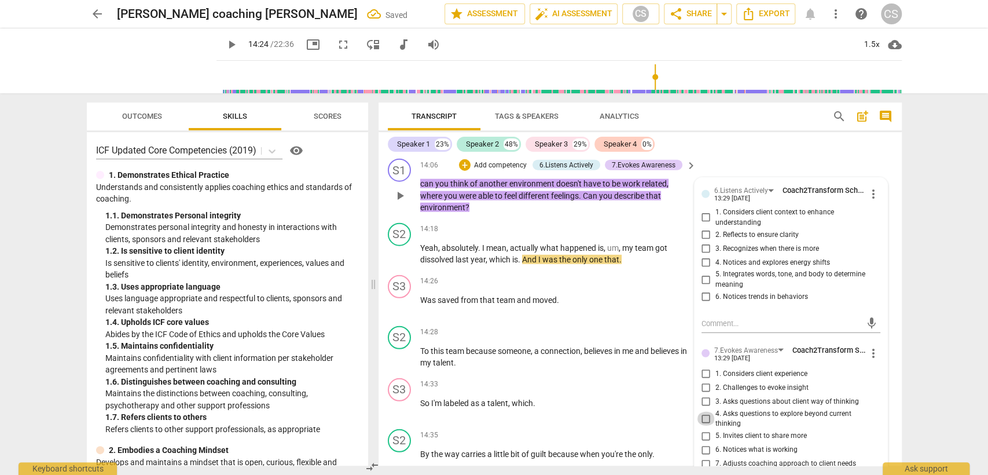
click at [706, 412] on input "4. Asks questions to explore beyond current thinking" at bounding box center [706, 419] width 19 height 14
checkbox input "true"
click at [706, 395] on input "3. Asks questions about client way of thinking" at bounding box center [706, 402] width 19 height 14
checkbox input "true"
click at [702, 412] on input "4. Asks questions to explore beyond current thinking" at bounding box center [706, 419] width 19 height 14
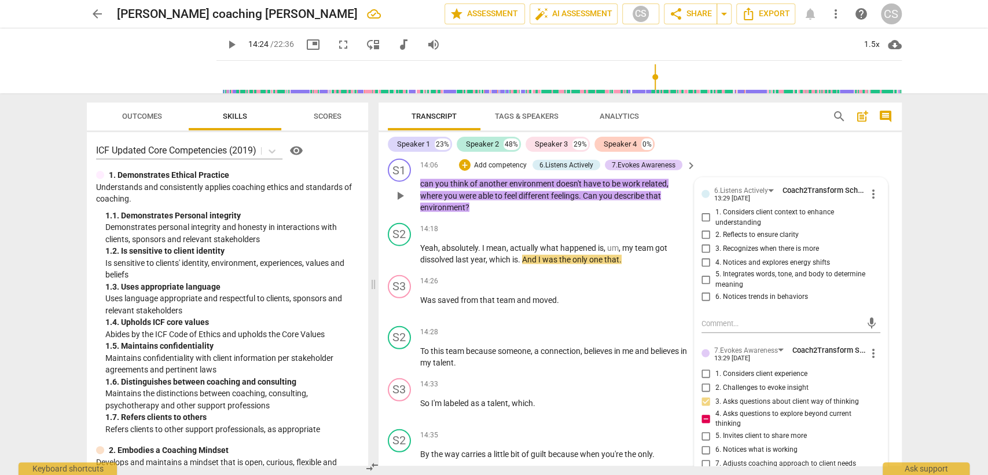
click at [702, 412] on input "4. Asks questions to explore beyond current thinking" at bounding box center [706, 419] width 19 height 14
checkbox input "false"
click at [704, 211] on input "1. Considers client context to enhance understanding" at bounding box center [706, 218] width 19 height 14
checkbox input "true"
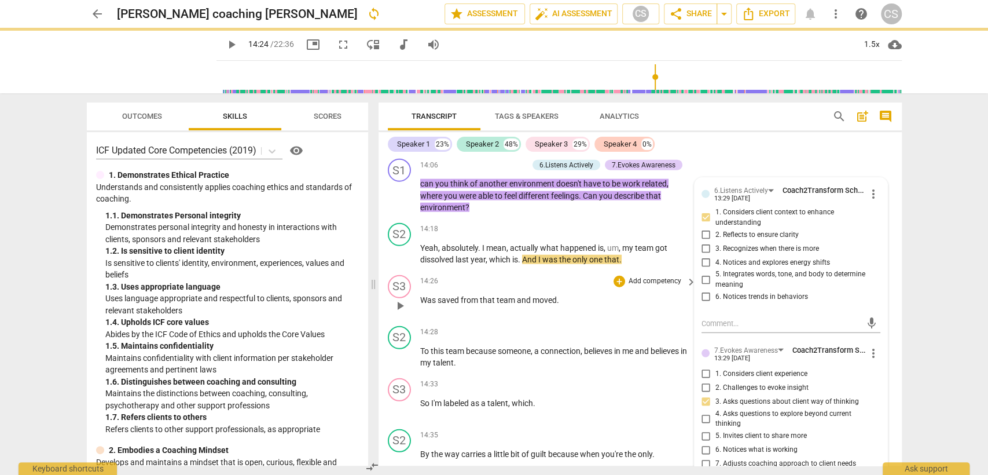
click at [602, 296] on div "14:26 + Add competency keyboard_arrow_right Was saved from that team and moved ." at bounding box center [559, 296] width 278 height 42
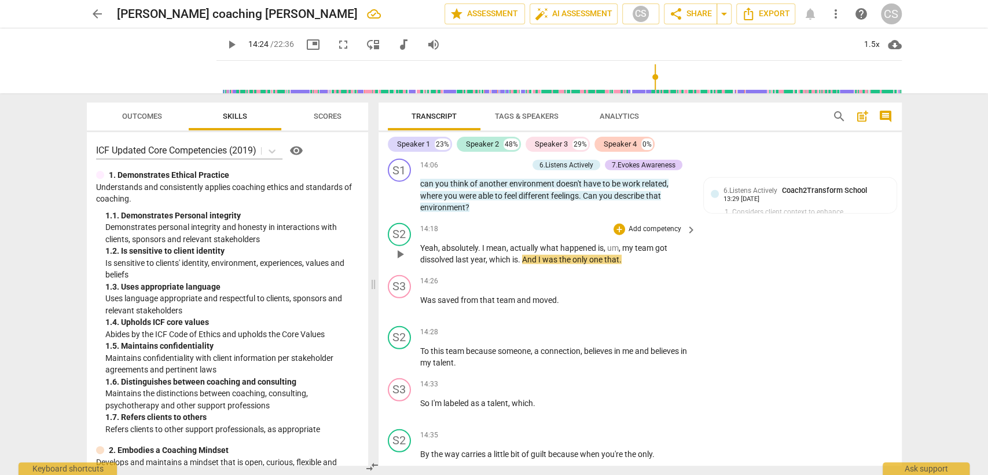
click at [398, 247] on span "play_arrow" at bounding box center [400, 254] width 14 height 14
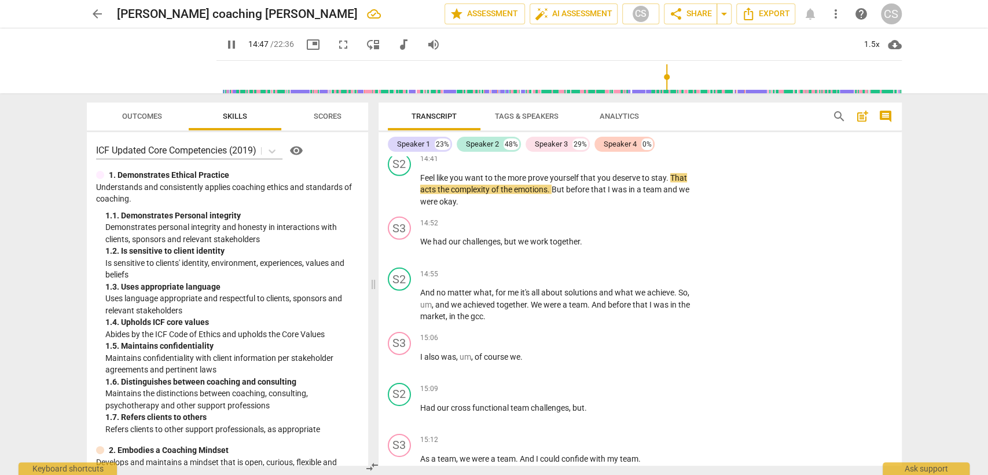
scroll to position [8392, 0]
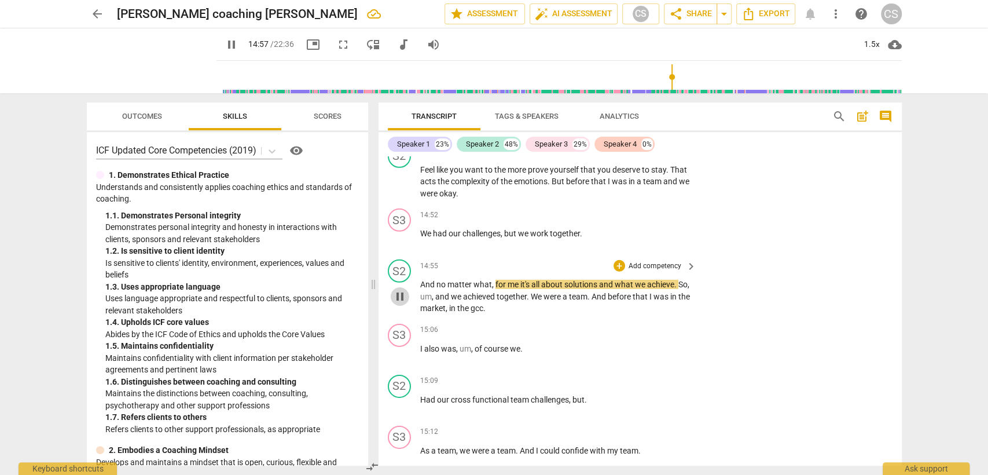
click at [397, 290] on span "pause" at bounding box center [400, 297] width 14 height 14
click at [408, 290] on span "play_arrow" at bounding box center [400, 297] width 19 height 14
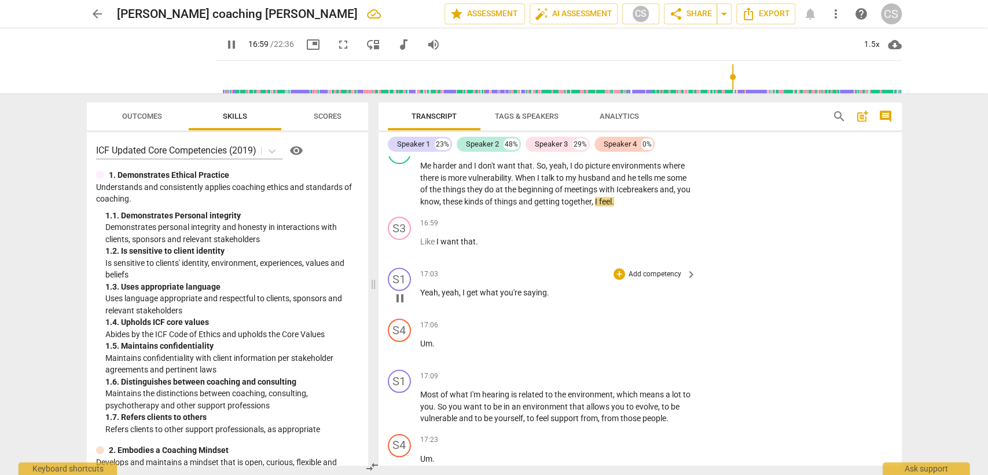
scroll to position [9551, 0]
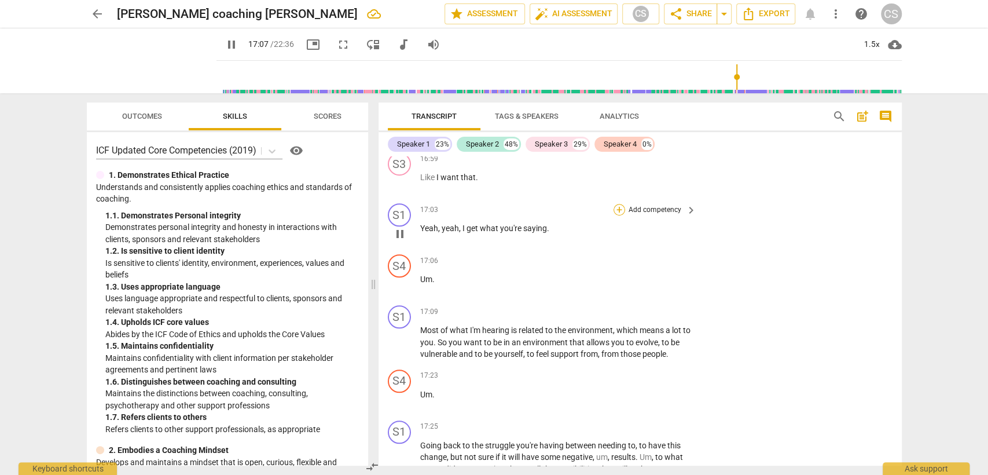
click at [619, 204] on div "+" at bounding box center [620, 210] width 12 height 12
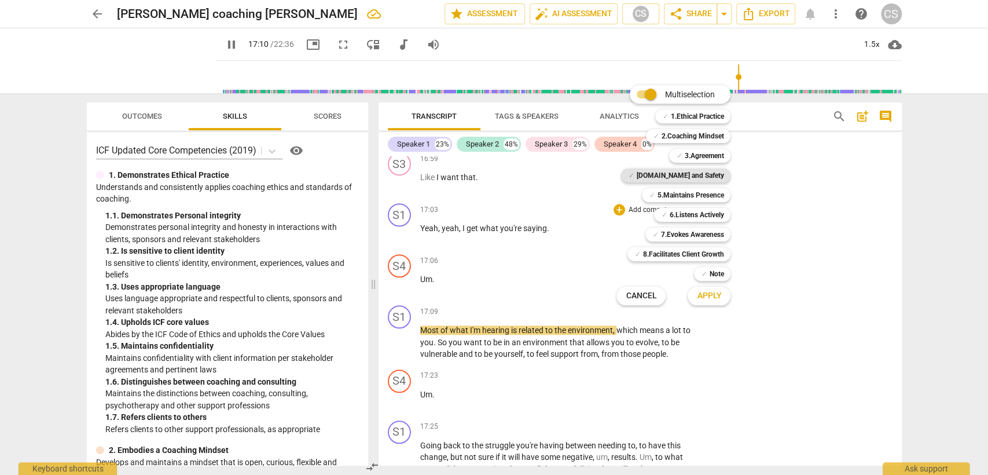
click at [690, 173] on b "[DOMAIN_NAME] and Safety" at bounding box center [679, 175] width 87 height 14
click at [713, 293] on span "Apply" at bounding box center [709, 296] width 24 height 12
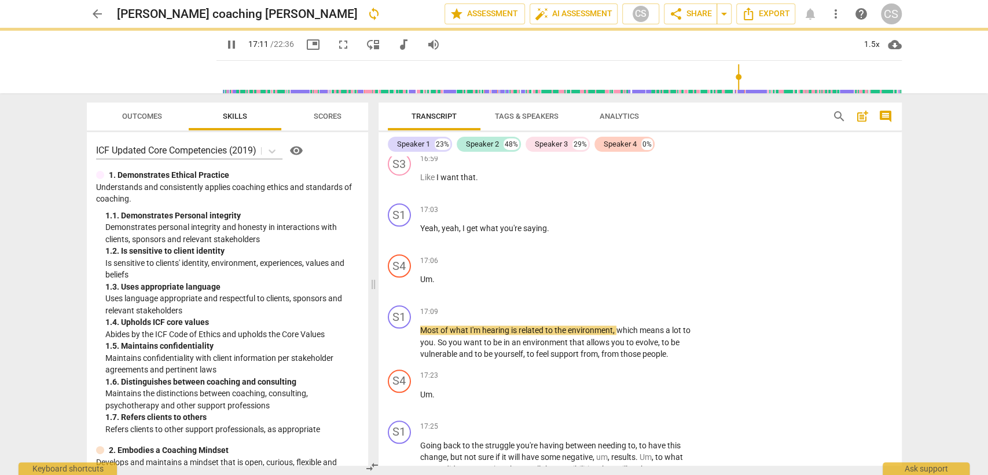
type input "1032"
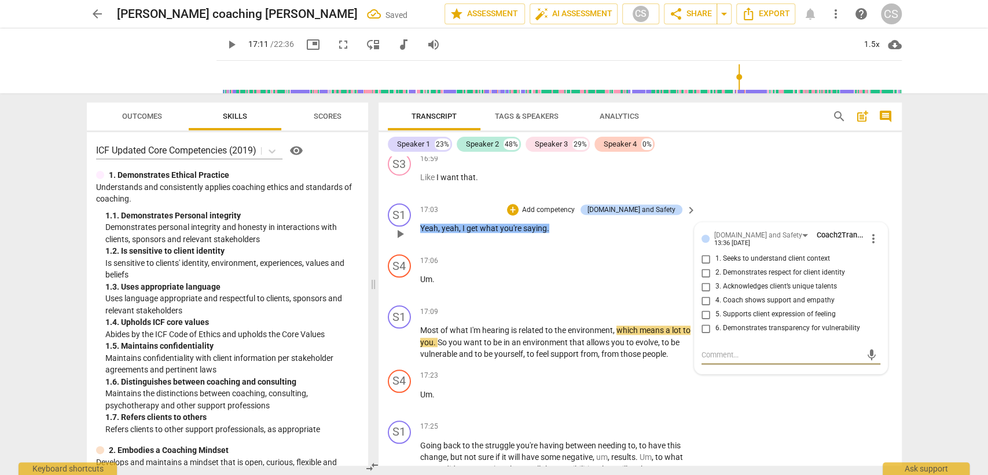
click at [701, 294] on input "4. Coach shows support and empathy" at bounding box center [706, 301] width 19 height 14
checkbox input "true"
click at [518, 277] on div "17:06 + Add competency keyboard_arrow_right Um ." at bounding box center [559, 275] width 278 height 42
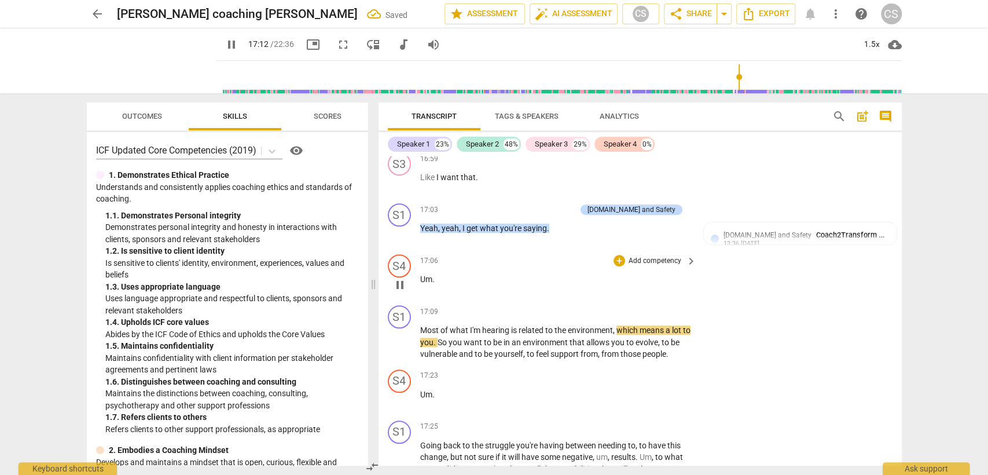
scroll to position [9615, 0]
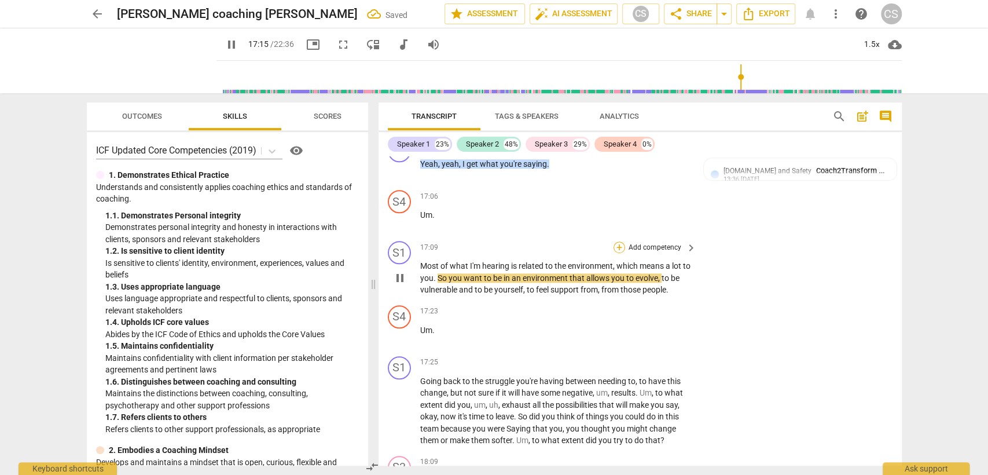
click at [620, 241] on div "+" at bounding box center [620, 247] width 12 height 12
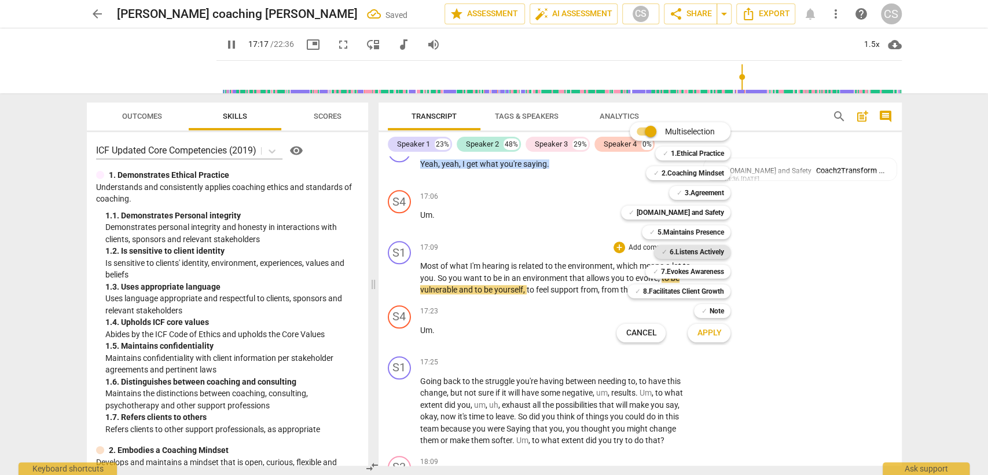
click at [679, 251] on b "6.Listens Actively" at bounding box center [696, 252] width 54 height 14
click at [704, 338] on span "Apply" at bounding box center [709, 333] width 24 height 12
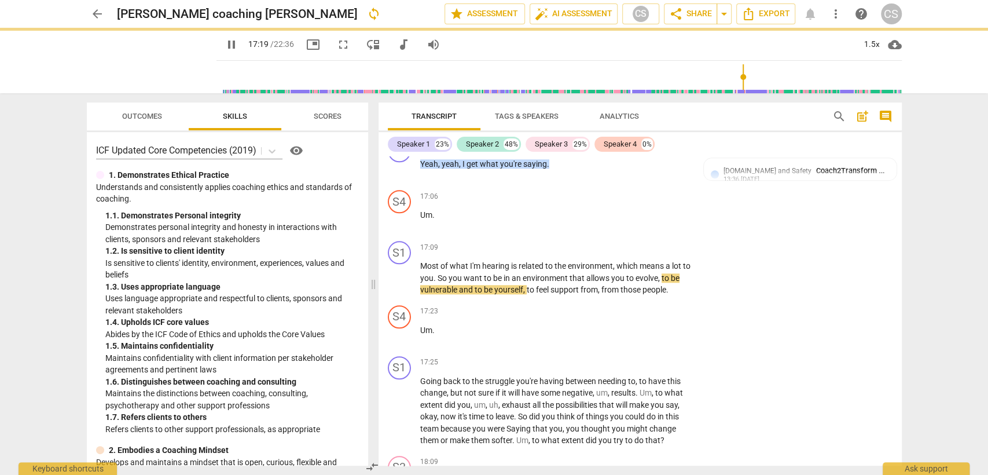
type input "1040"
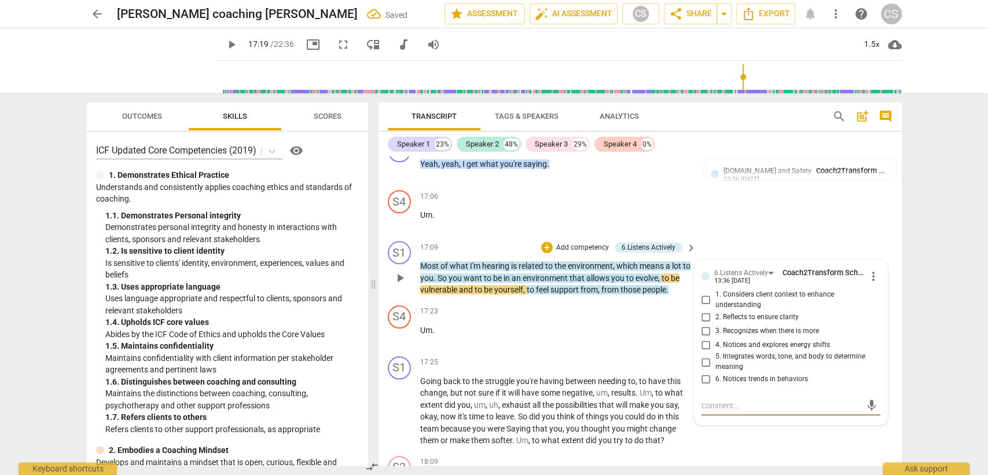
click at [704, 310] on input "2. Reflects to ensure clarity" at bounding box center [706, 317] width 19 height 14
checkbox input "true"
click at [635, 326] on div "17:23 + Add competency keyboard_arrow_right Um ." at bounding box center [559, 326] width 278 height 42
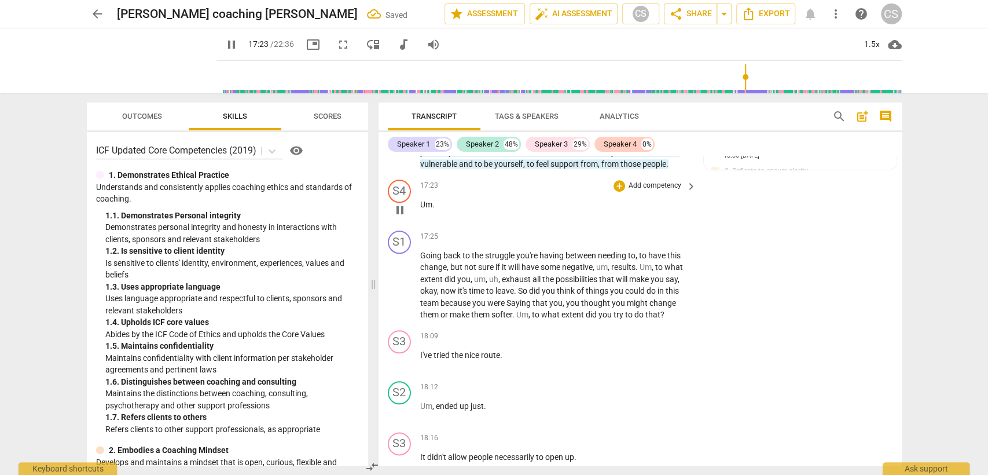
scroll to position [9743, 0]
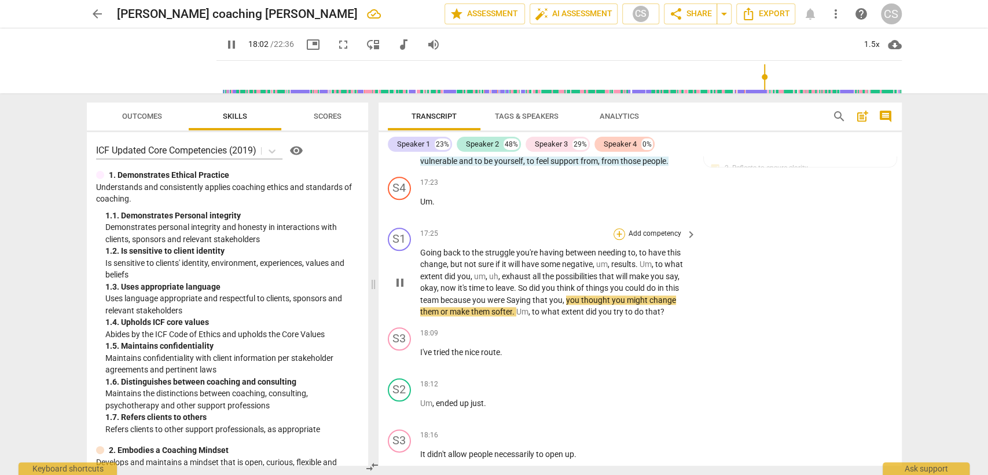
click at [617, 228] on div "+" at bounding box center [620, 234] width 12 height 12
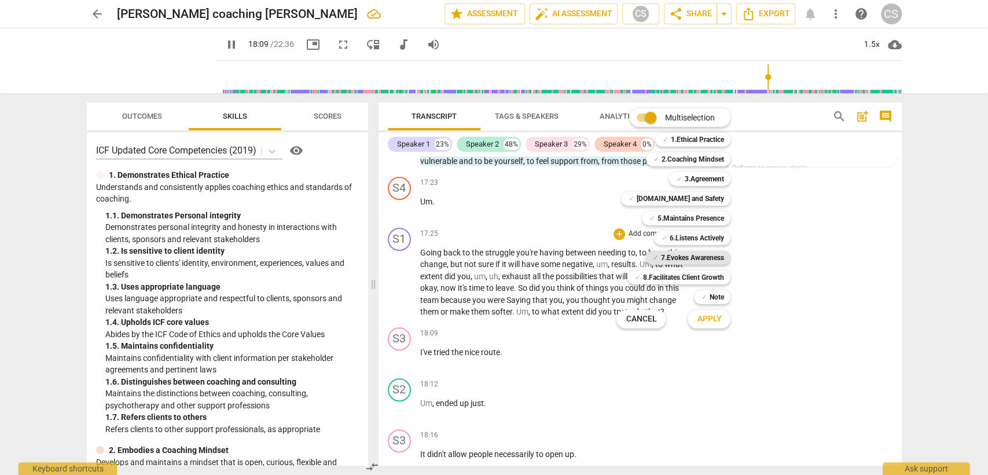
click at [688, 257] on b "7.Evokes Awareness" at bounding box center [692, 258] width 63 height 14
click at [689, 214] on b "5.Maintains Presence" at bounding box center [690, 218] width 67 height 14
click at [719, 323] on span "Apply" at bounding box center [709, 319] width 24 height 12
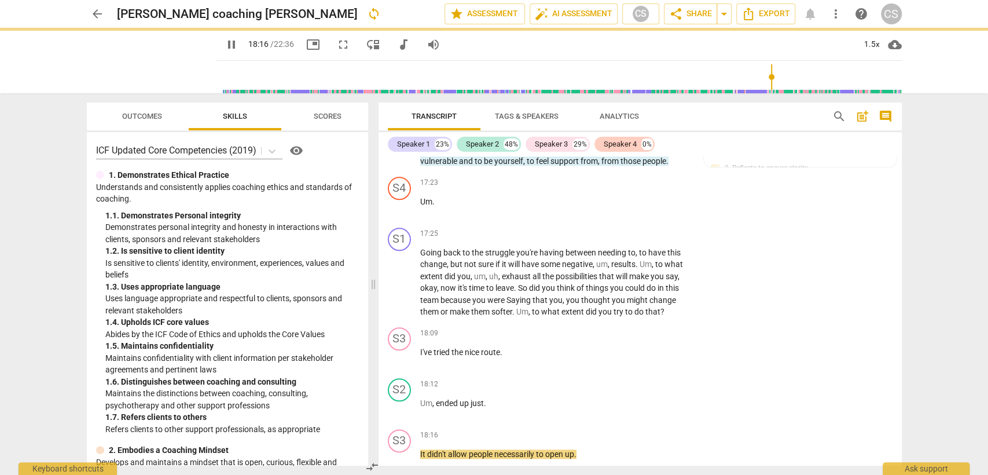
type input "1097"
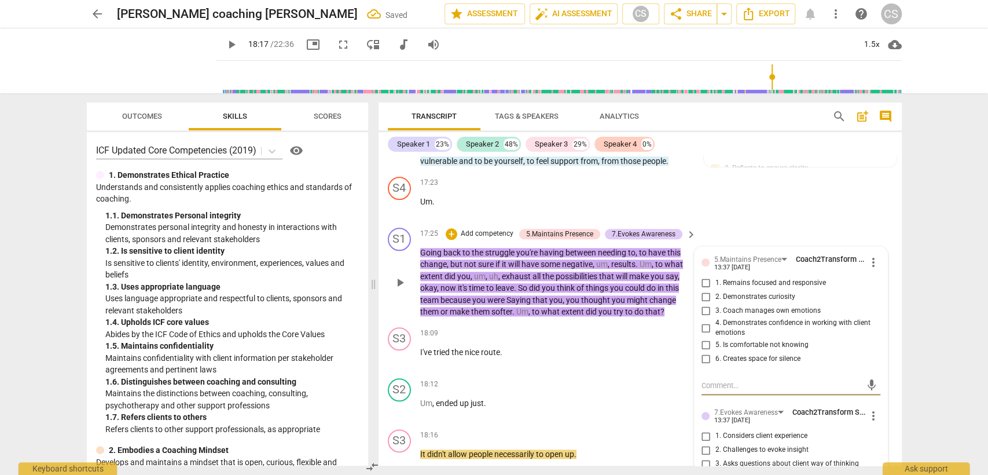
click at [704, 276] on input "1. Remains focused and responsive" at bounding box center [706, 283] width 19 height 14
checkbox input "true"
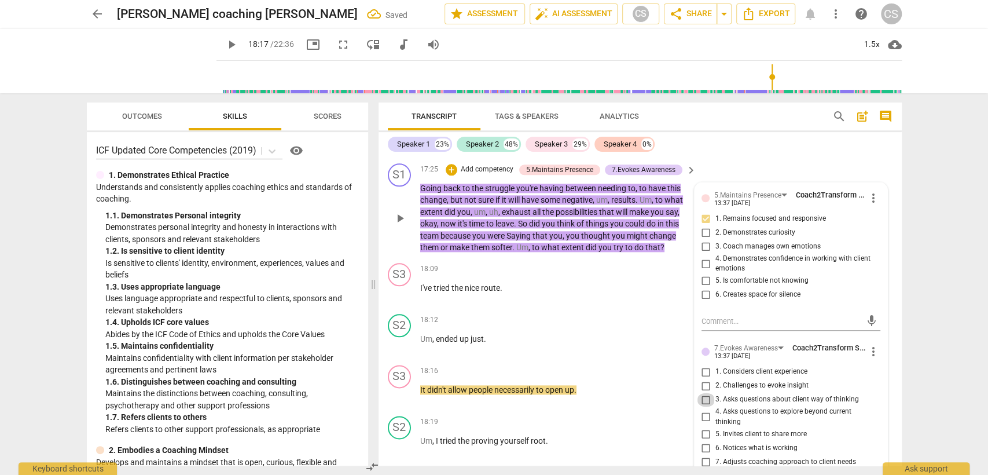
click at [705, 393] on input "3. Asks questions about client way of thinking" at bounding box center [706, 400] width 19 height 14
checkbox input "true"
click at [590, 329] on div "18:12 + Add competency keyboard_arrow_right Um , ended up just ." at bounding box center [559, 335] width 278 height 42
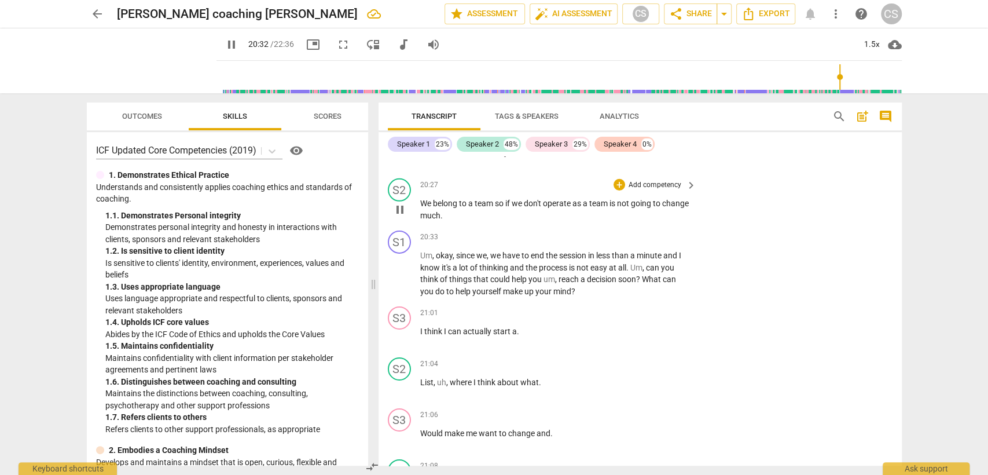
scroll to position [11416, 0]
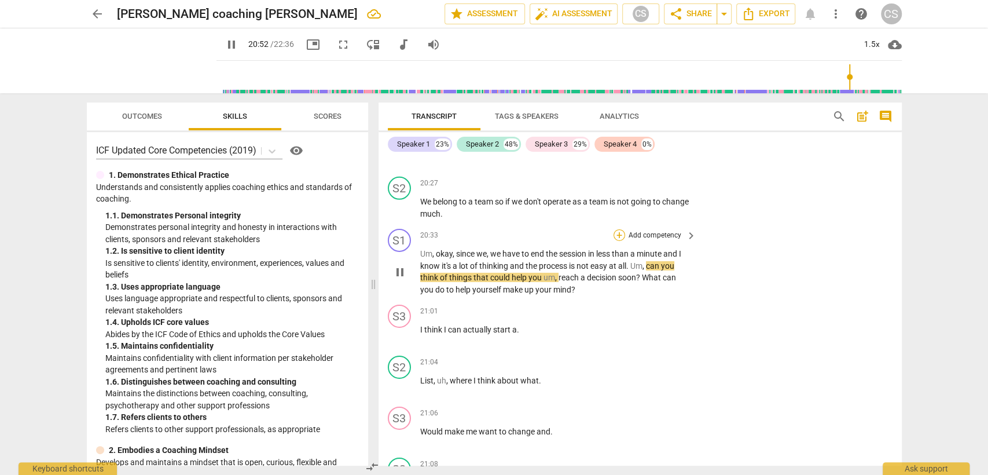
click at [621, 229] on div "+" at bounding box center [620, 235] width 12 height 12
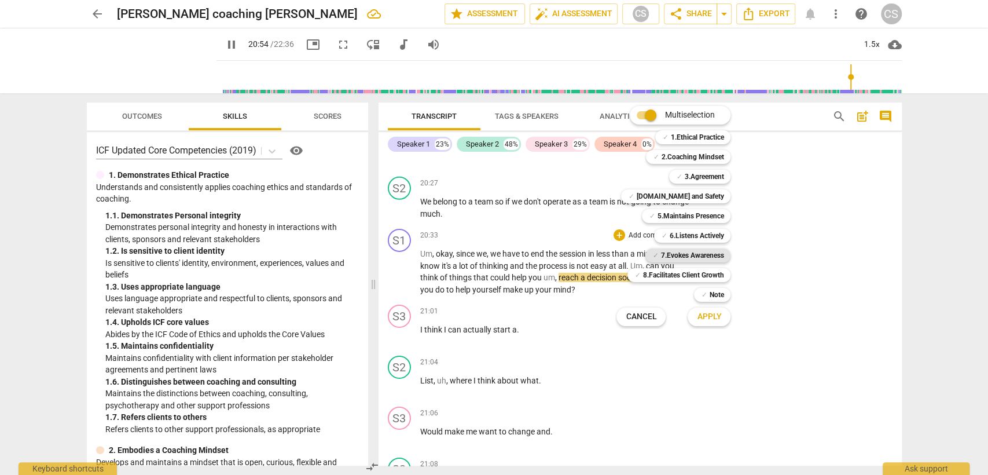
click at [681, 252] on b "7.Evokes Awareness" at bounding box center [692, 255] width 63 height 14
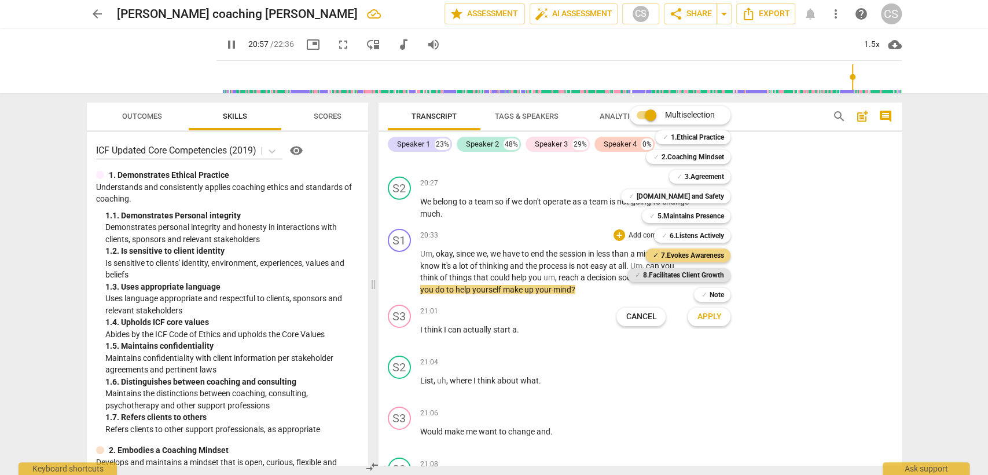
click at [683, 272] on b "8.Facilitates Client Growth" at bounding box center [683, 275] width 81 height 14
click at [718, 317] on span "Apply" at bounding box center [709, 317] width 24 height 12
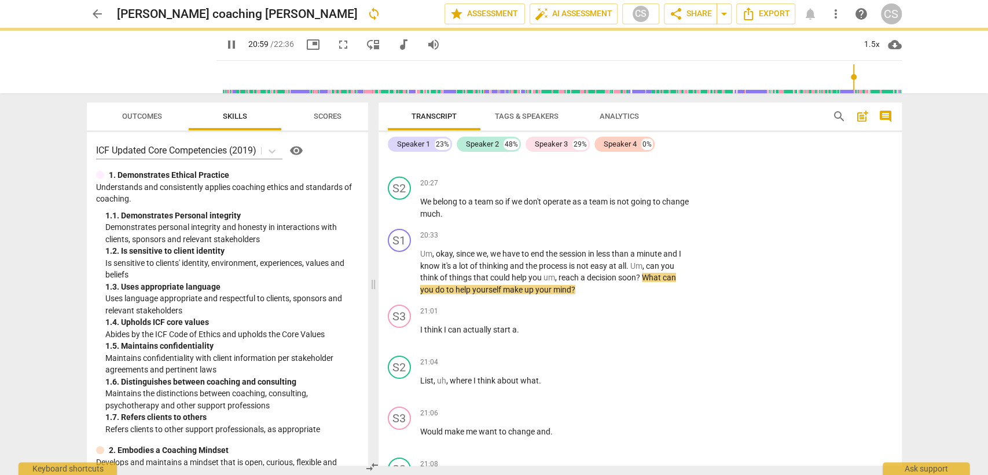
type input "1260"
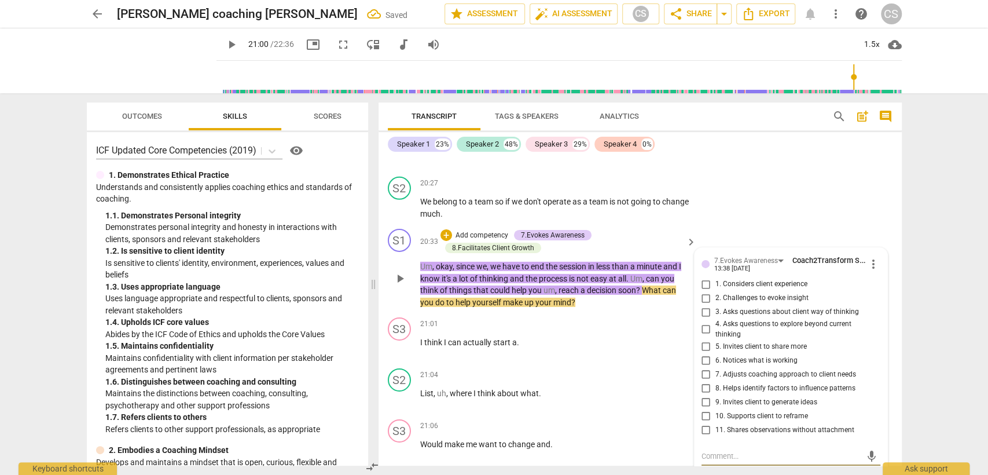
click at [710, 395] on input "9. Invites client to generate ideas" at bounding box center [706, 402] width 19 height 14
checkbox input "true"
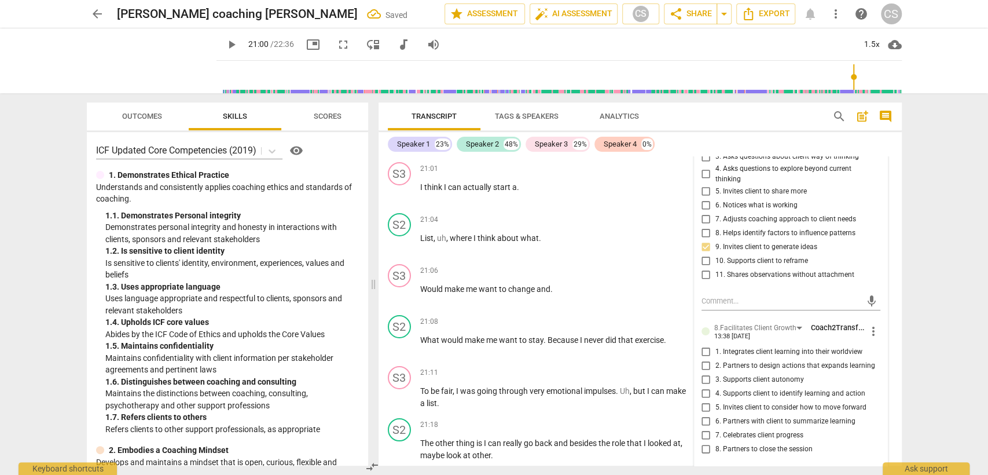
scroll to position [11609, 0]
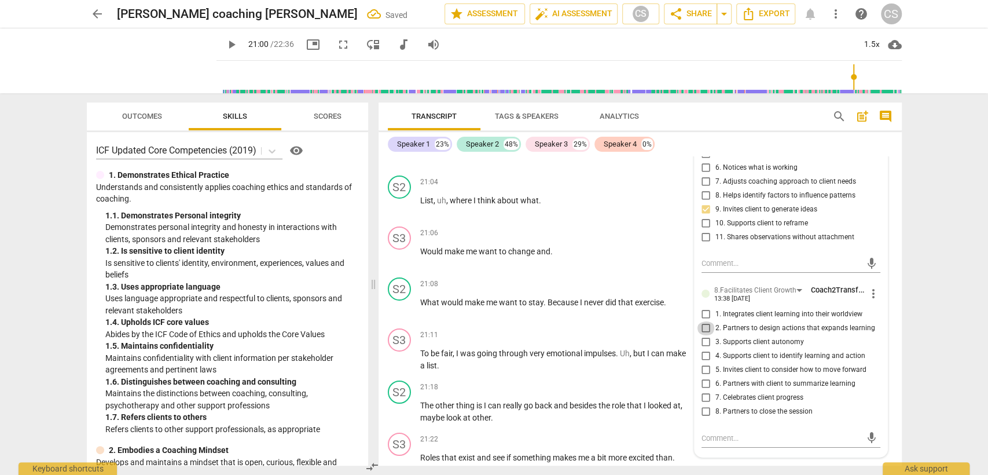
click at [705, 321] on input "2. Partners to design actions that expands learning" at bounding box center [706, 328] width 19 height 14
checkbox input "true"
click at [867, 287] on span "more_vert" at bounding box center [874, 294] width 14 height 14
click at [878, 292] on li "Delete" at bounding box center [883, 296] width 40 height 22
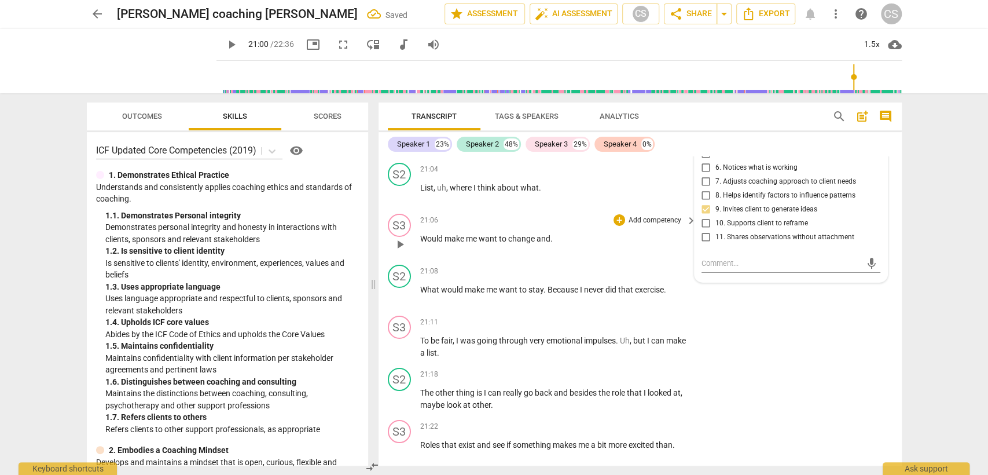
click at [565, 236] on div "S3 play_arrow pause 21:06 + Add competency keyboard_arrow_right Would make me w…" at bounding box center [640, 234] width 523 height 51
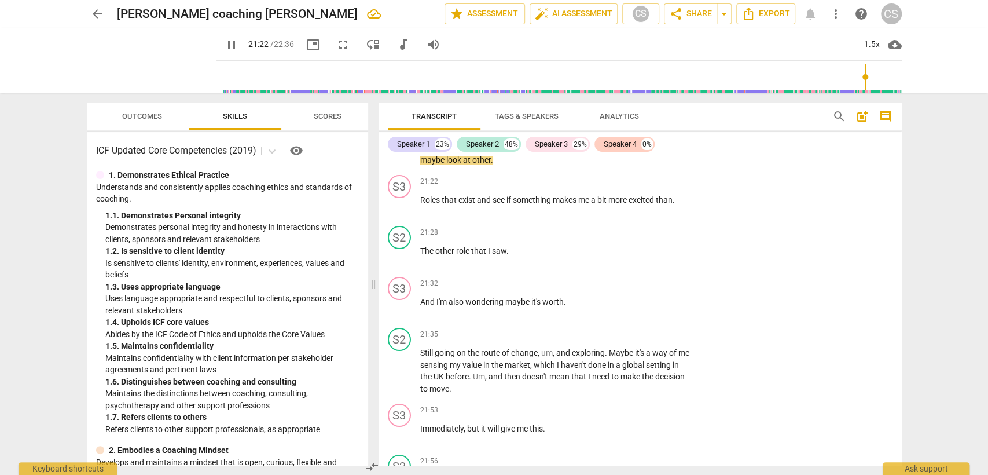
scroll to position [11867, 0]
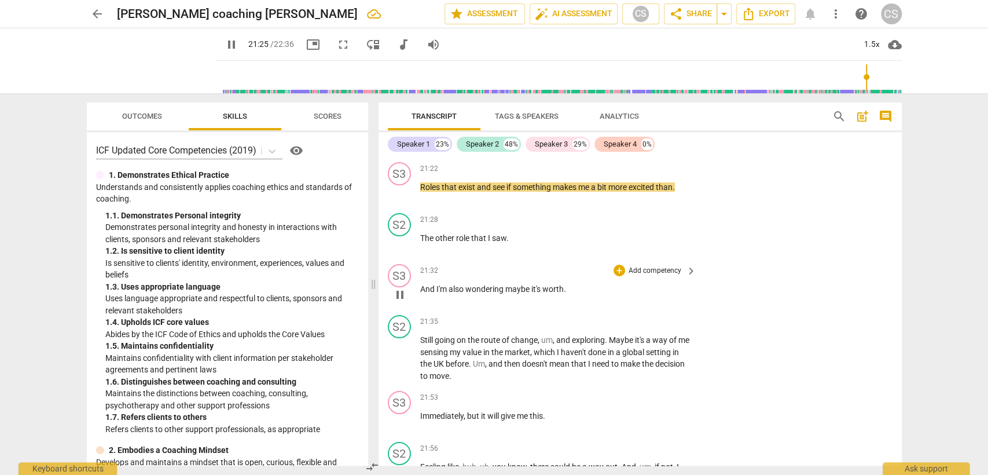
click at [398, 288] on span "pause" at bounding box center [400, 295] width 14 height 14
click at [404, 237] on span "play_arrow" at bounding box center [400, 244] width 14 height 14
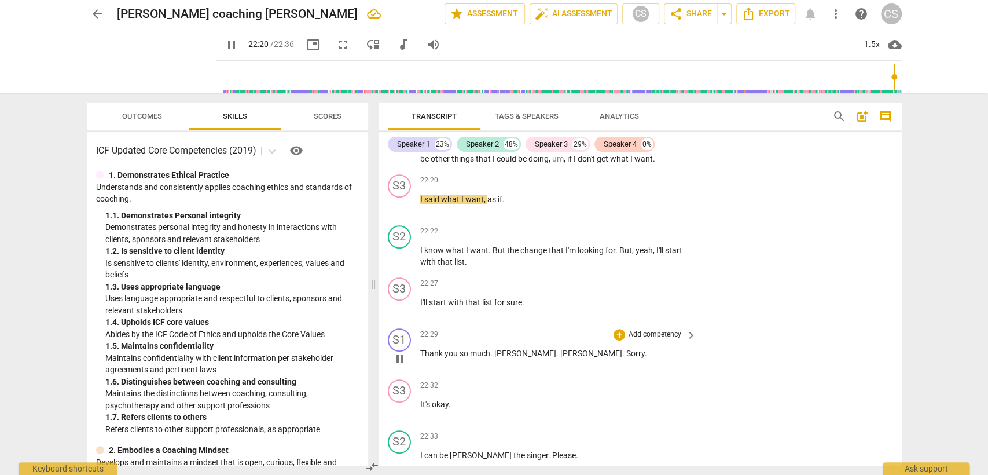
scroll to position [12252, 0]
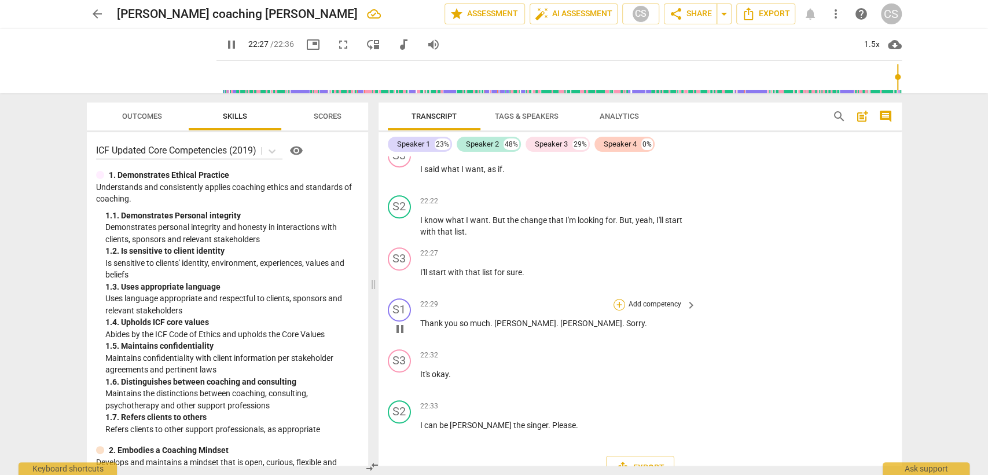
click at [617, 299] on div "+" at bounding box center [620, 305] width 12 height 12
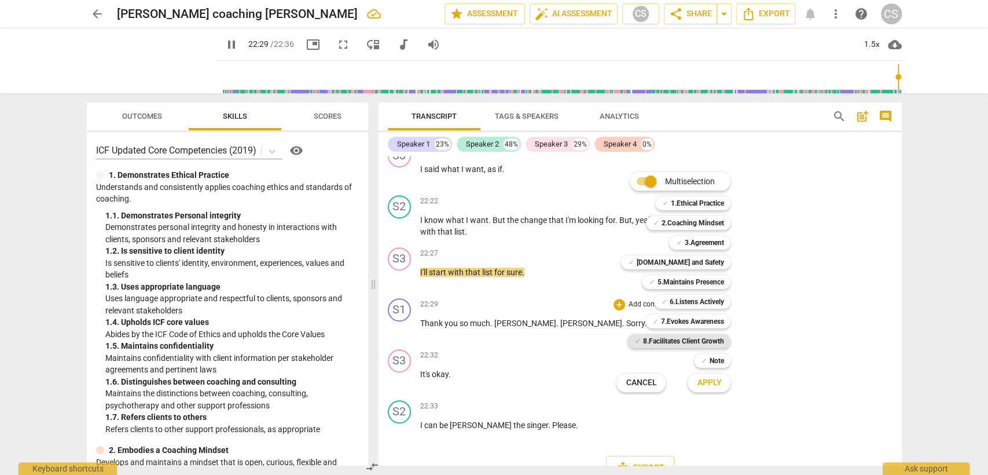
click at [681, 340] on b "8.Facilitates Client Growth" at bounding box center [683, 341] width 81 height 14
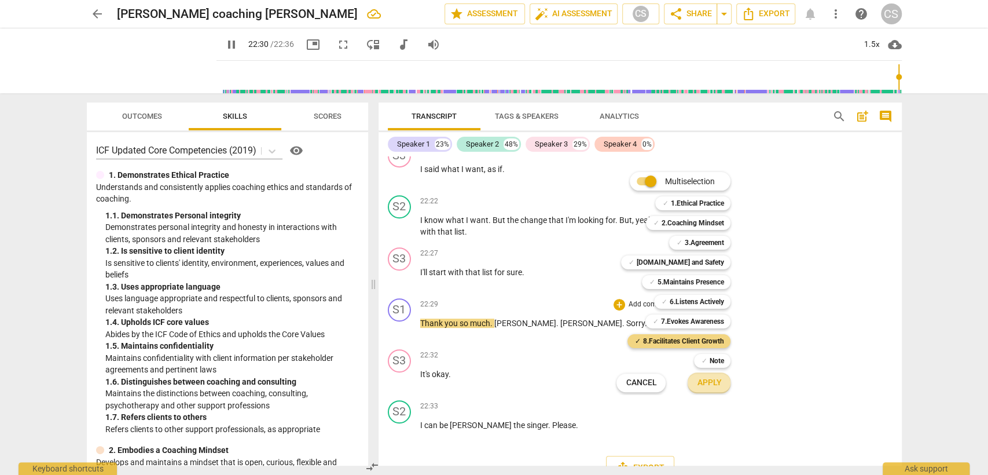
click at [716, 386] on span "Apply" at bounding box center [709, 383] width 24 height 12
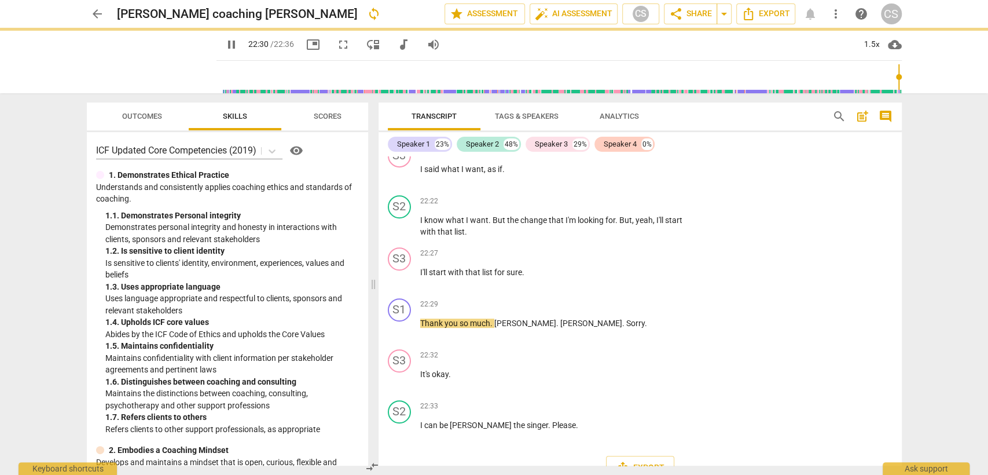
type input "1351"
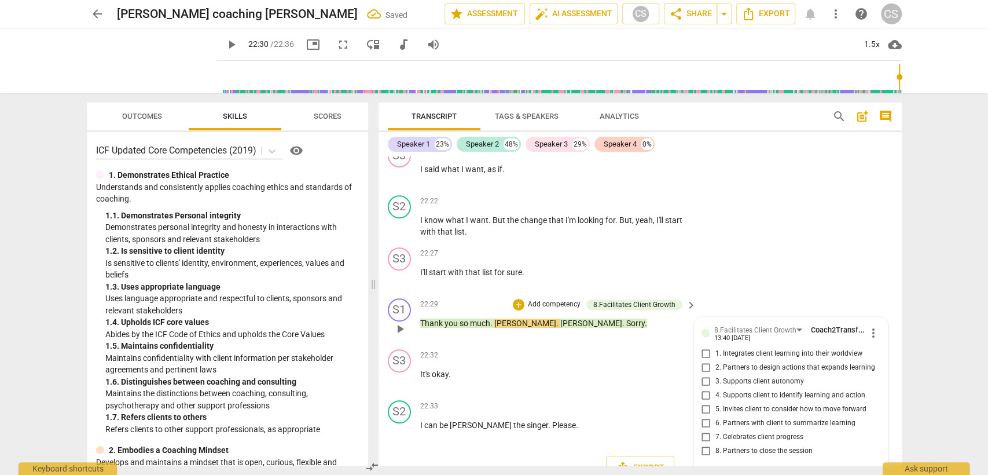
click at [700, 444] on input "8. Partners to close the session" at bounding box center [706, 451] width 19 height 14
checkbox input "true"
click at [630, 461] on span "Export" at bounding box center [640, 468] width 49 height 14
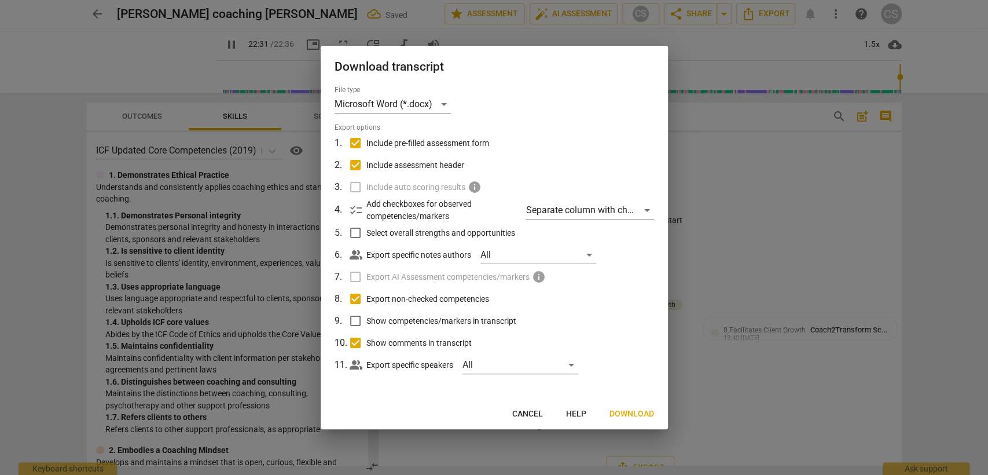
click at [625, 416] on span "Download" at bounding box center [632, 414] width 45 height 12
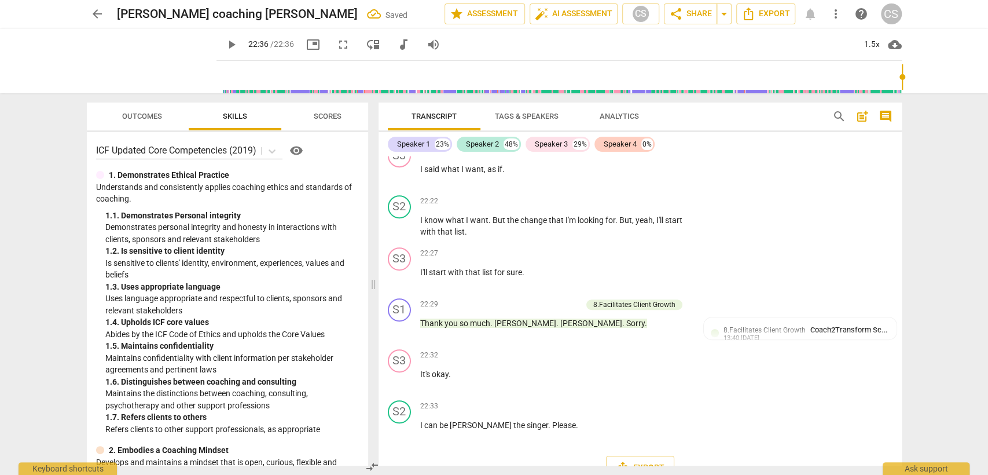
type input "1356"
